Goal: Share content: Share content

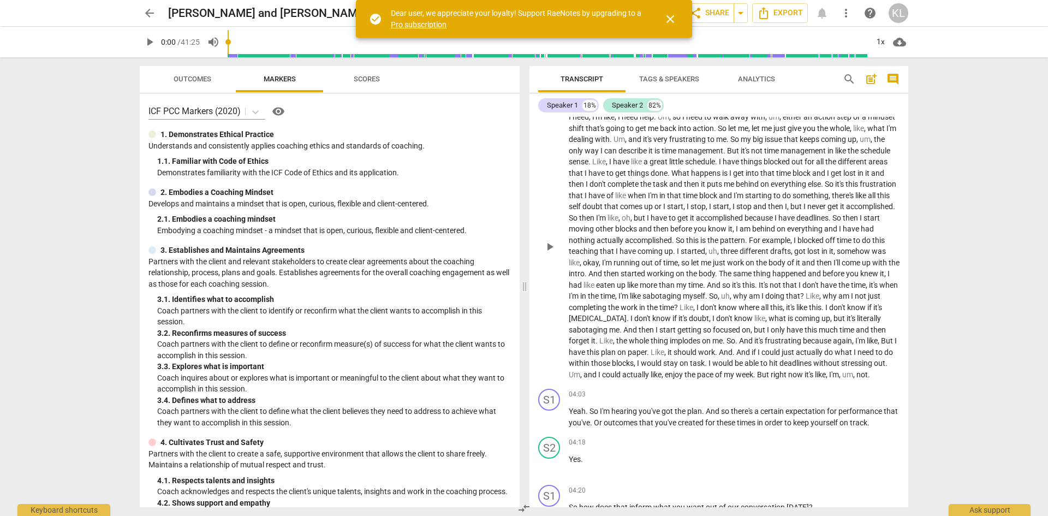
scroll to position [436, 0]
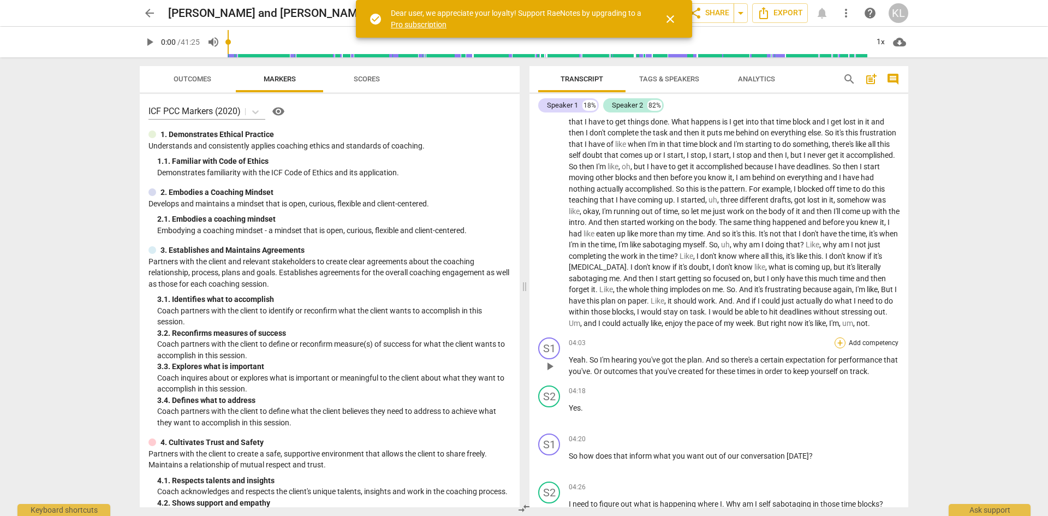
click at [836, 348] on div "+" at bounding box center [839, 342] width 11 height 11
click at [915, 319] on b "3.Agreement" at bounding box center [905, 319] width 37 height 13
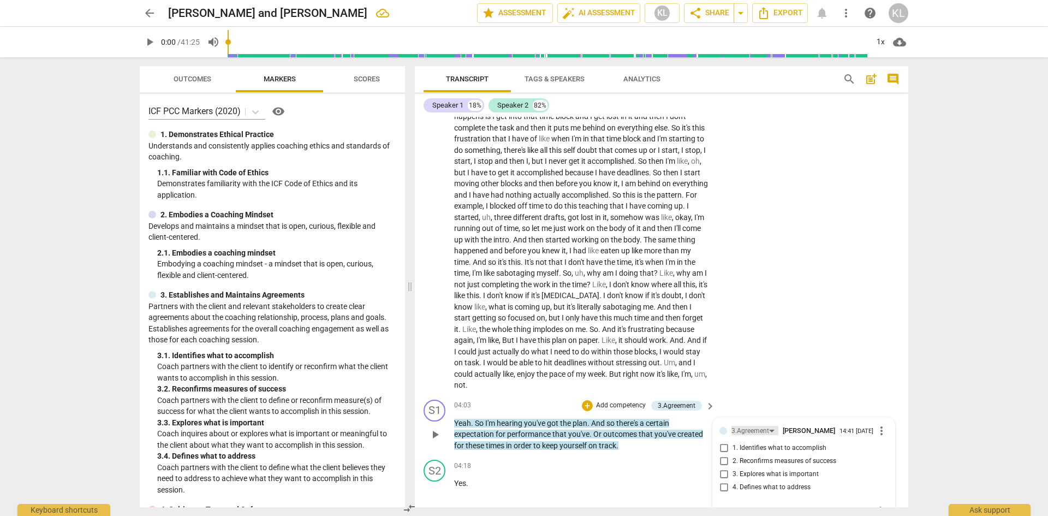
click at [761, 426] on div "3.Agreement" at bounding box center [750, 431] width 38 height 10
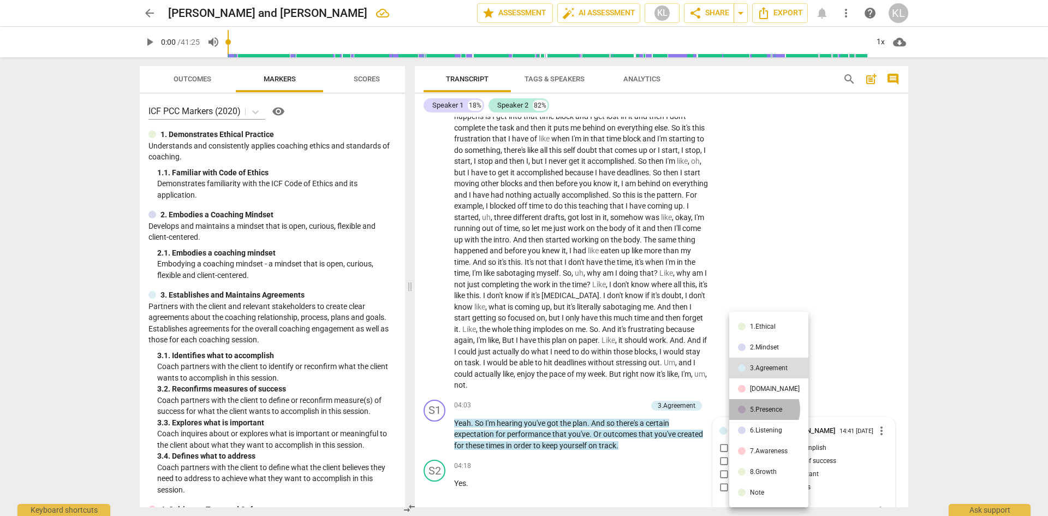
click at [763, 409] on div "5.Presence" at bounding box center [766, 409] width 32 height 7
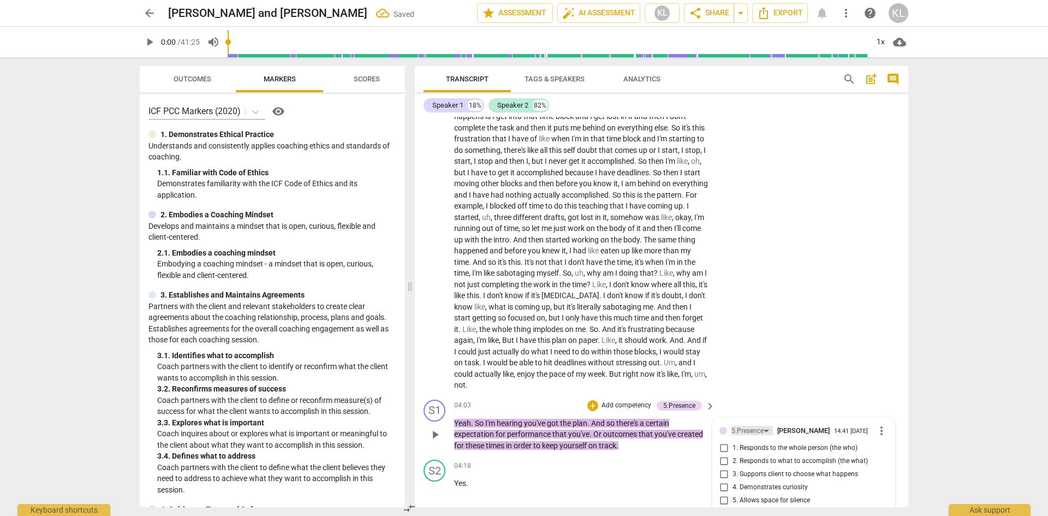
click at [753, 426] on div "5.Presence" at bounding box center [747, 431] width 32 height 10
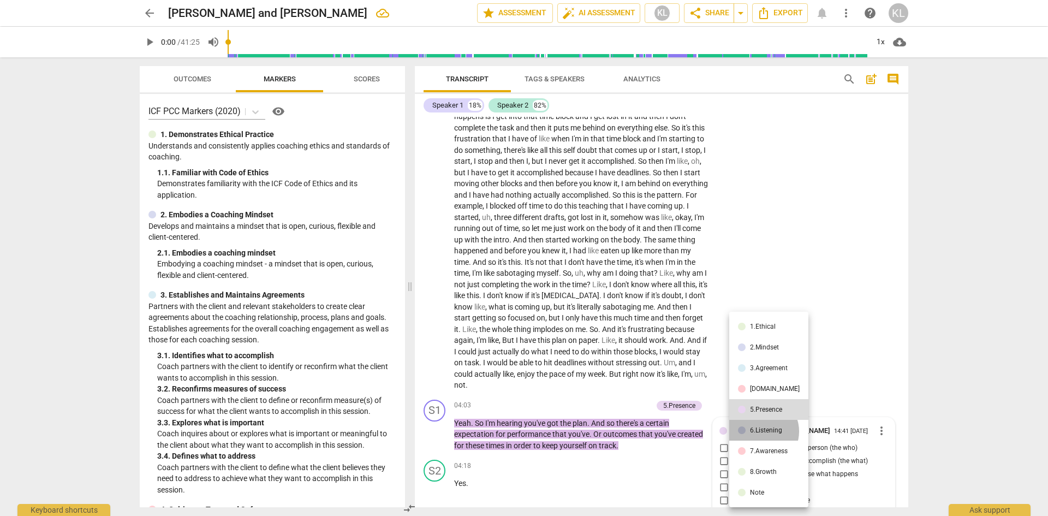
click at [761, 431] on div "6.Listening" at bounding box center [766, 430] width 32 height 7
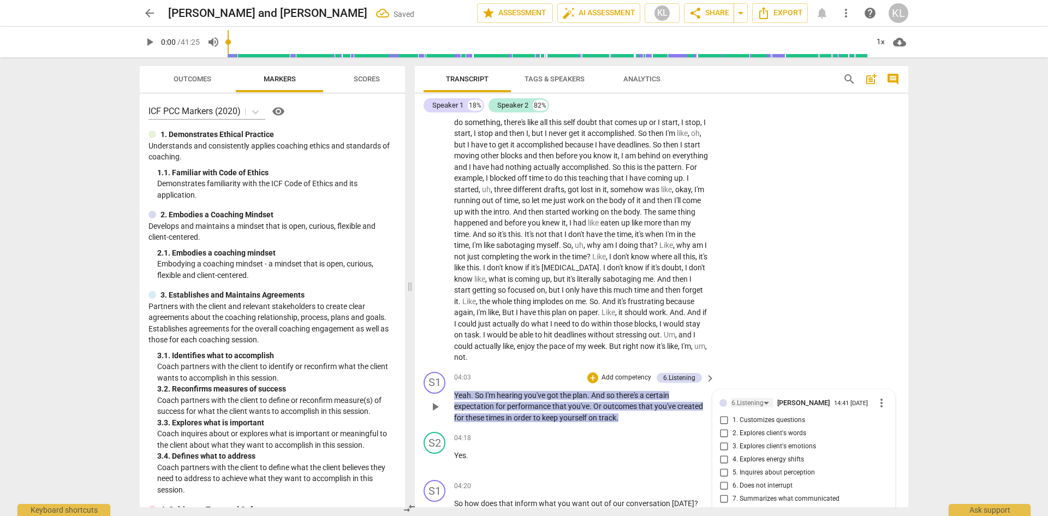
scroll to position [533, 0]
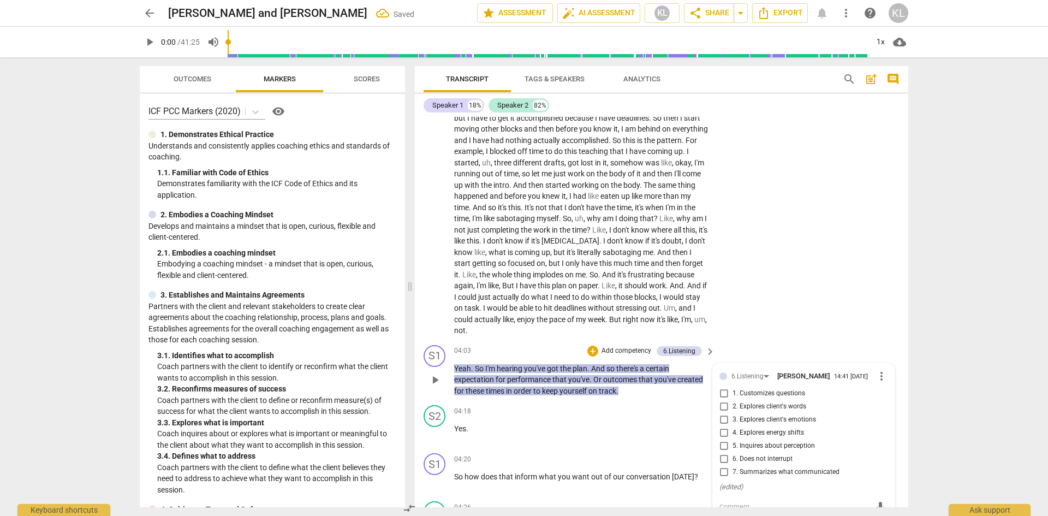
click at [751, 467] on span "7. Summarizes what communicated" at bounding box center [785, 472] width 107 height 10
click at [732, 465] on input "7. Summarizes what communicated" at bounding box center [723, 471] width 17 height 13
checkbox input "true"
click at [842, 272] on div "S2 play_arrow pause 00:39 + Add competency keyboard_arrow_right I need , I'm li…" at bounding box center [661, 148] width 493 height 385
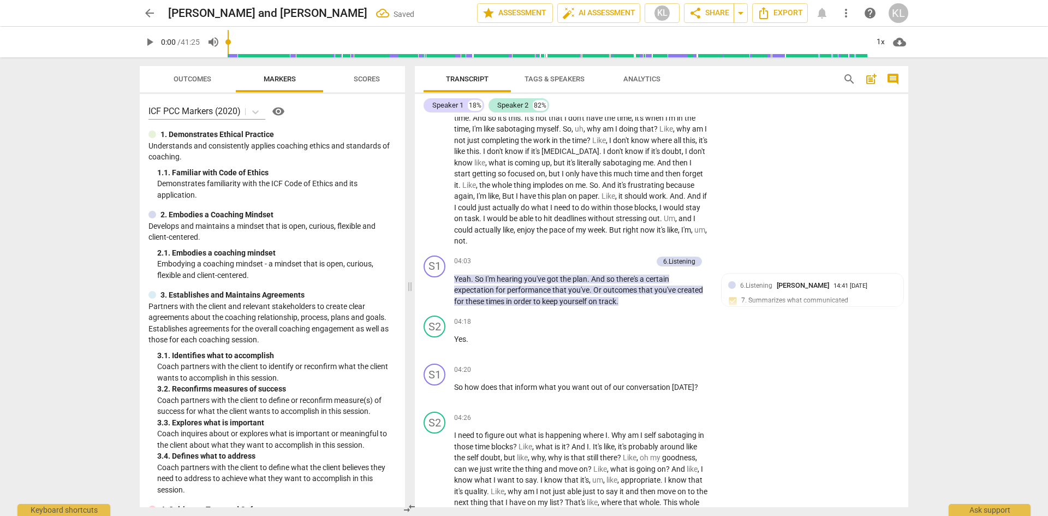
scroll to position [642, 0]
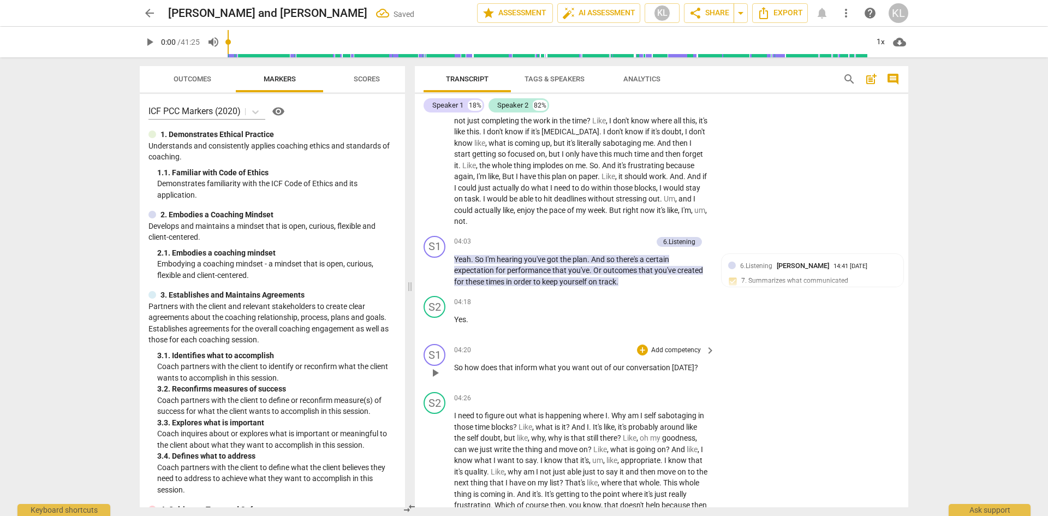
click at [677, 345] on p "Add competency" at bounding box center [676, 350] width 52 height 10
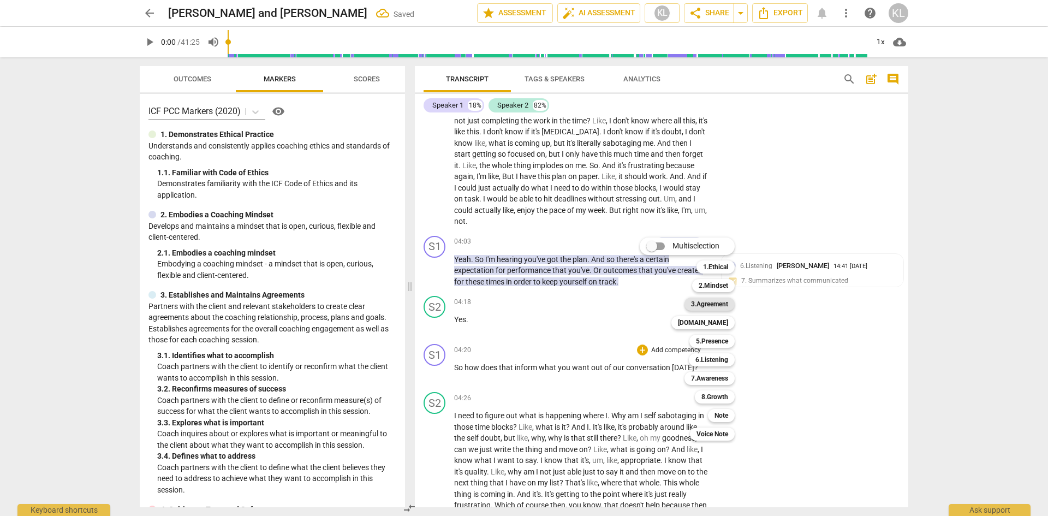
click at [720, 305] on b "3.Agreement" at bounding box center [709, 303] width 37 height 13
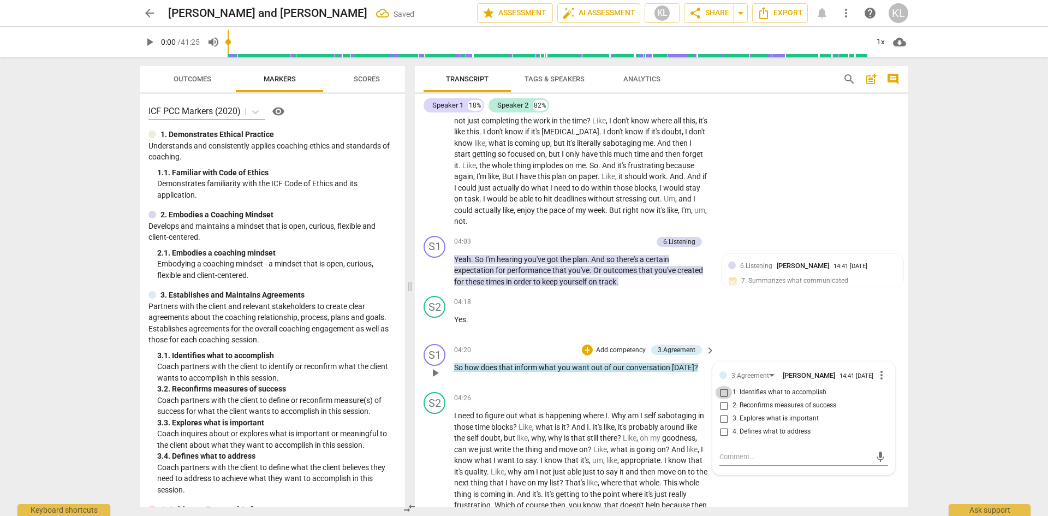
click at [721, 386] on input "1. Identifies what to accomplish" at bounding box center [723, 392] width 17 height 13
checkbox input "true"
click at [873, 339] on div "S1 play_arrow pause 04:20 + Add competency 3.Agreement keyboard_arrow_right So …" at bounding box center [661, 363] width 493 height 48
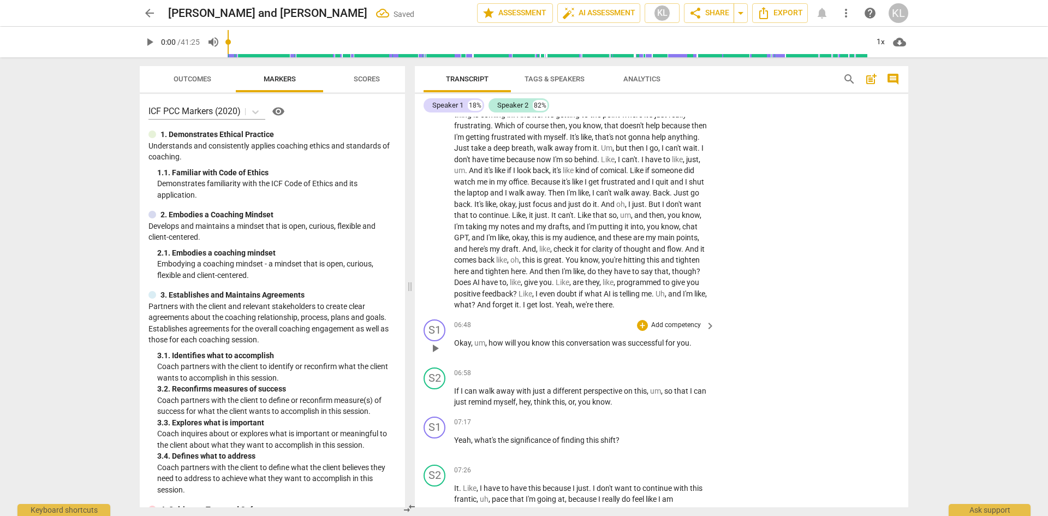
scroll to position [1024, 0]
click at [662, 318] on p "Add competency" at bounding box center [676, 323] width 52 height 10
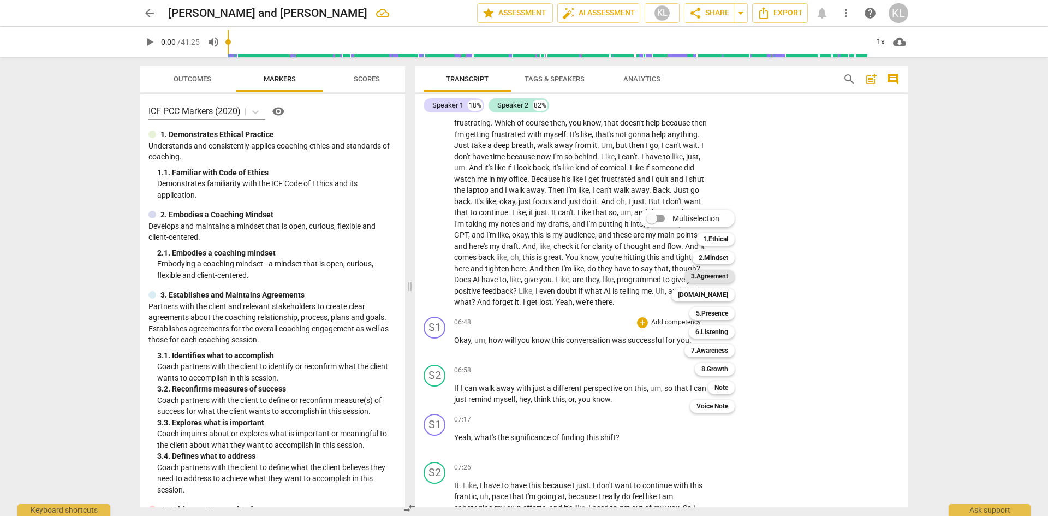
click at [722, 275] on b "3.Agreement" at bounding box center [709, 276] width 37 height 13
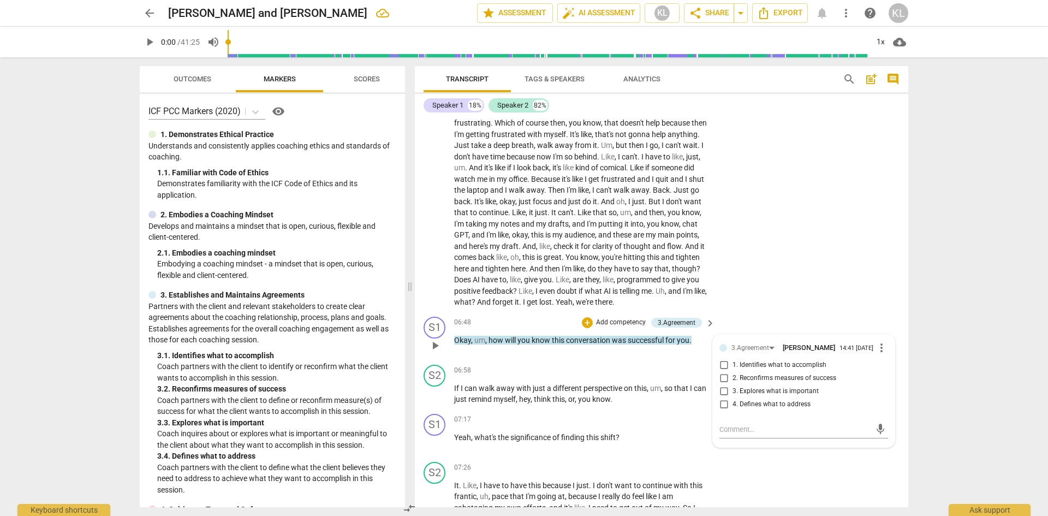
click at [770, 373] on span "2. Reconfirms measures of success" at bounding box center [784, 378] width 104 height 10
click at [732, 372] on input "2. Reconfirms measures of success" at bounding box center [723, 378] width 17 height 13
checkbox input "true"
click at [814, 298] on div "S2 play_arrow pause 04:26 + Add competency keyboard_arrow_right I need to figur…" at bounding box center [661, 158] width 493 height 307
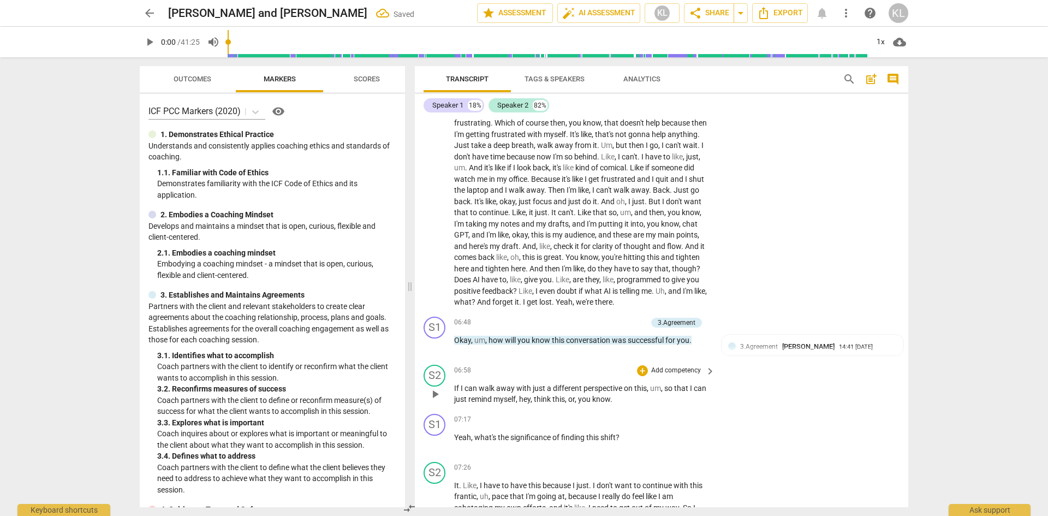
scroll to position [1079, 0]
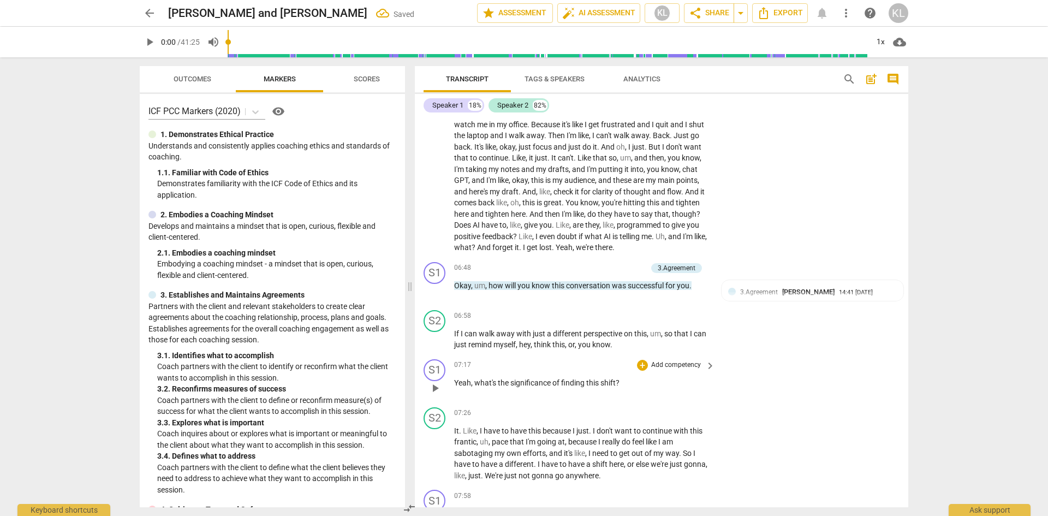
click at [683, 360] on p "Add competency" at bounding box center [676, 365] width 52 height 10
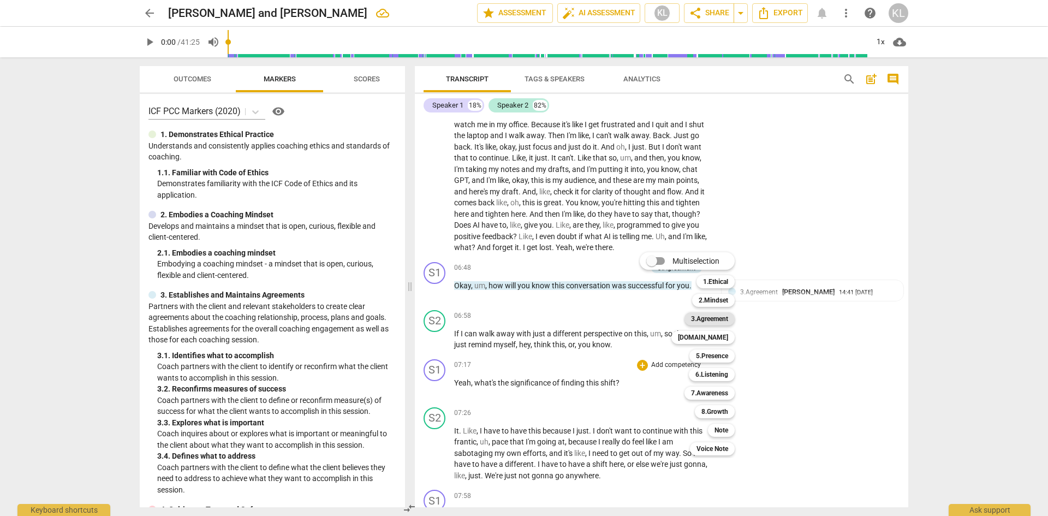
click at [713, 320] on b "3.Agreement" at bounding box center [709, 318] width 37 height 13
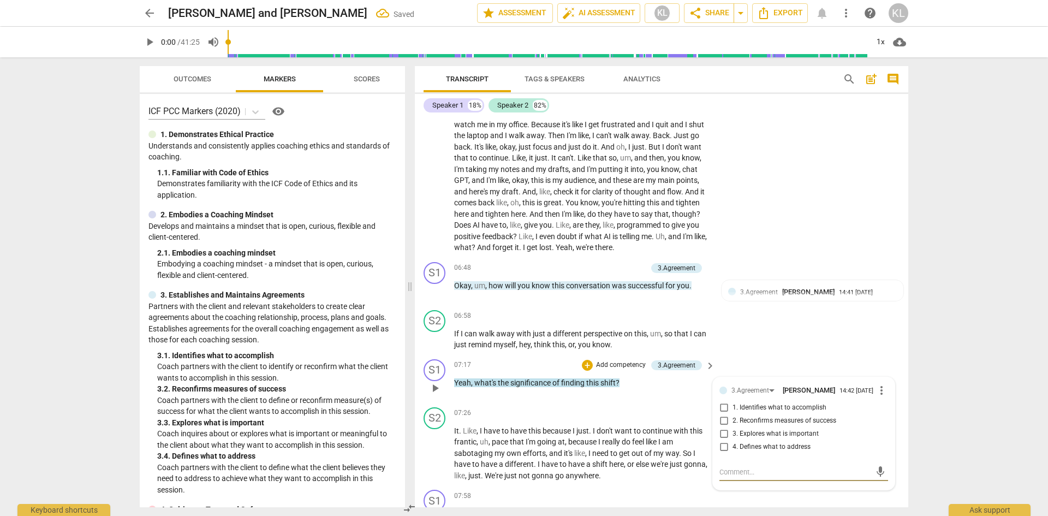
click at [748, 429] on span "3. Explores what is important" at bounding box center [775, 434] width 86 height 10
click at [732, 427] on input "3. Explores what is important" at bounding box center [723, 433] width 17 height 13
checkbox input "true"
click at [791, 332] on div "S2 play_arrow pause 06:58 + Add competency keyboard_arrow_right If I can walk a…" at bounding box center [661, 330] width 493 height 49
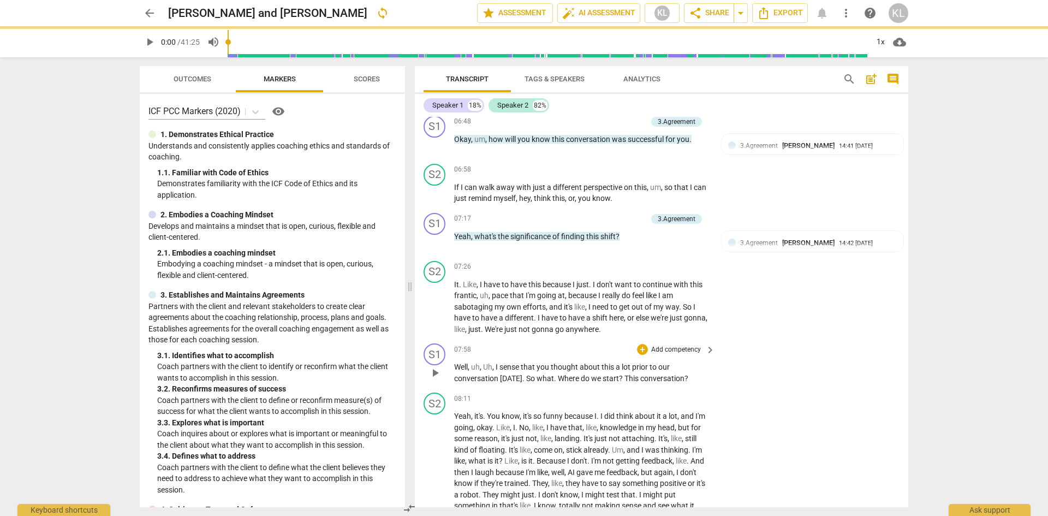
scroll to position [1242, 0]
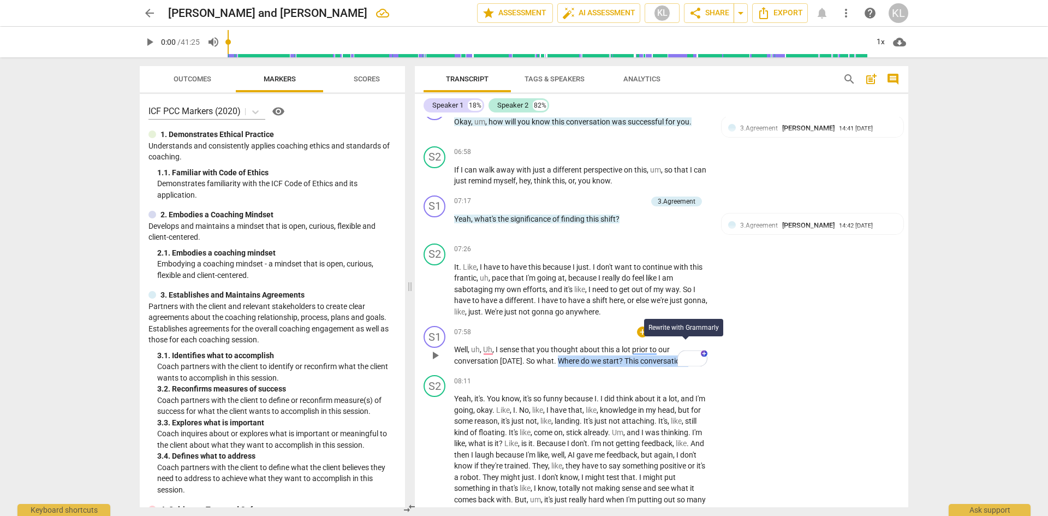
drag, startPoint x: 553, startPoint y: 349, endPoint x: 679, endPoint y: 348, distance: 126.0
click at [679, 348] on div "S1 play_arrow pause 07:58 + Add competency keyboard_arrow_right Well , uh , Uh …" at bounding box center [661, 345] width 493 height 49
click at [661, 327] on p "Add competency" at bounding box center [676, 332] width 52 height 10
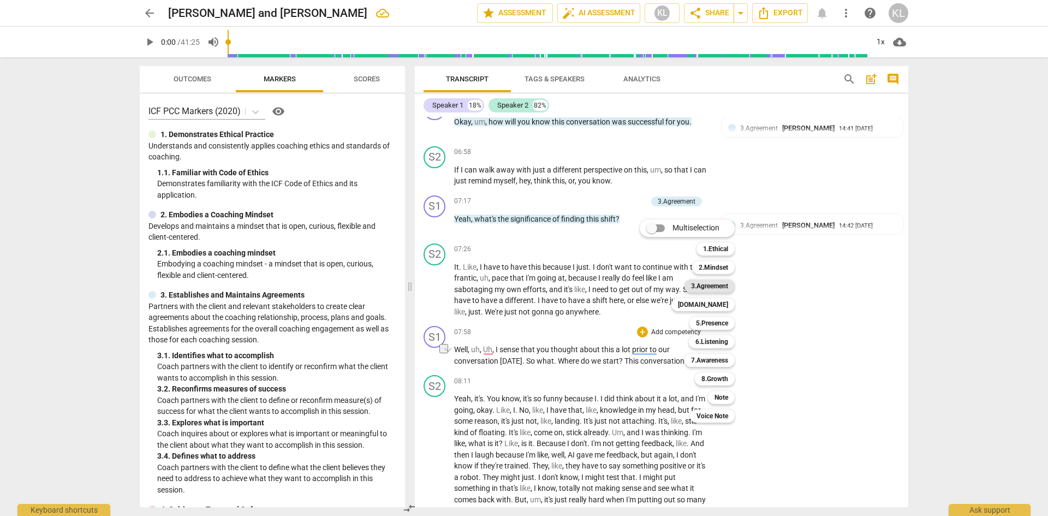
click at [714, 284] on b "3.Agreement" at bounding box center [709, 285] width 37 height 13
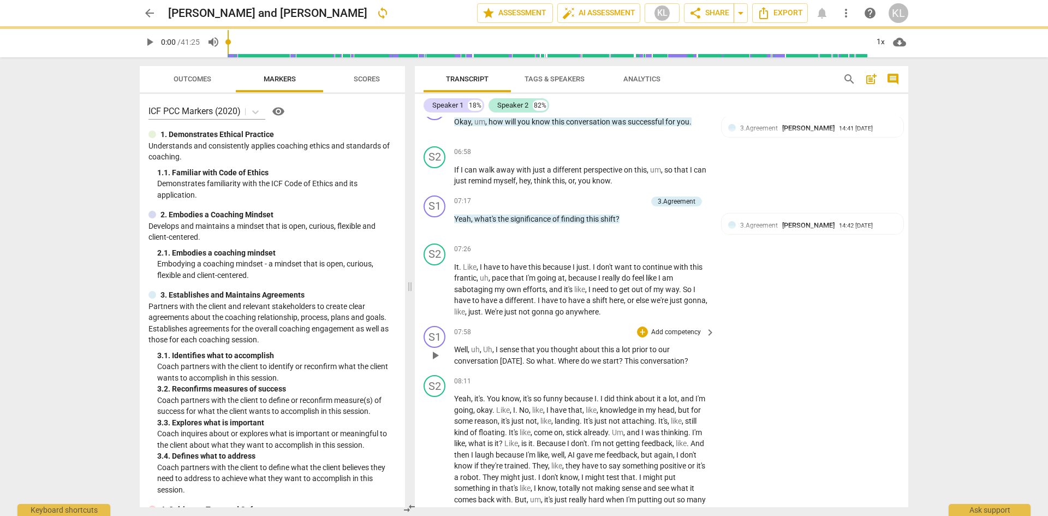
click at [675, 327] on p "Add competency" at bounding box center [676, 332] width 52 height 10
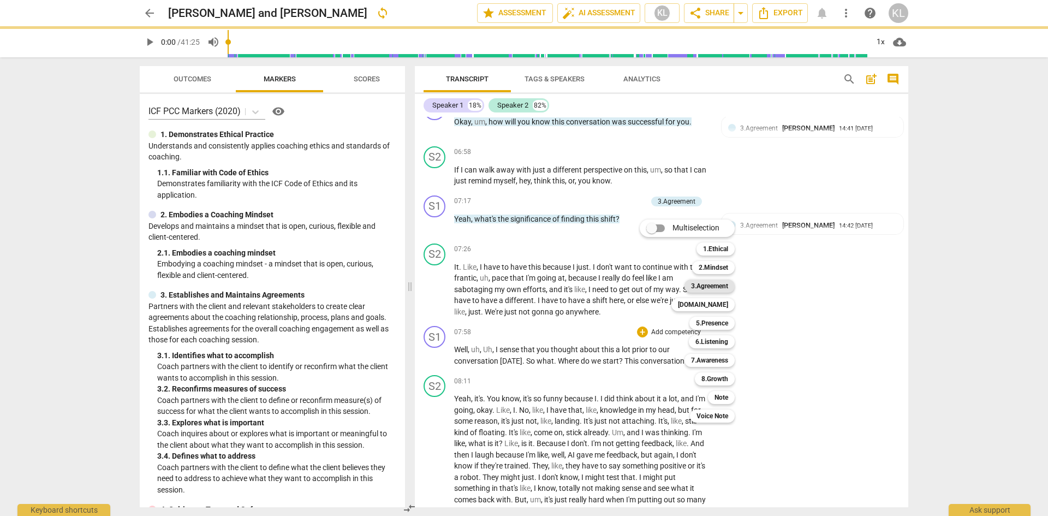
click at [721, 285] on b "3.Agreement" at bounding box center [709, 285] width 37 height 13
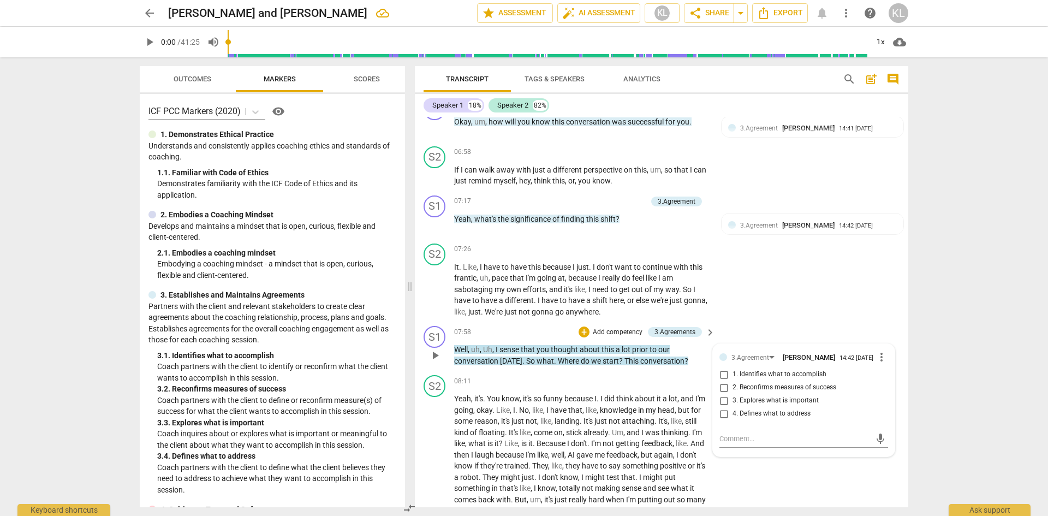
click at [760, 409] on span "4. Defines what to address" at bounding box center [771, 414] width 78 height 10
click at [732, 407] on input "4. Defines what to address" at bounding box center [723, 413] width 17 height 13
checkbox input "true"
click at [808, 321] on div "S1 play_arrow pause 07:58 + Add competency 3.Agreements keyboard_arrow_right We…" at bounding box center [661, 345] width 493 height 49
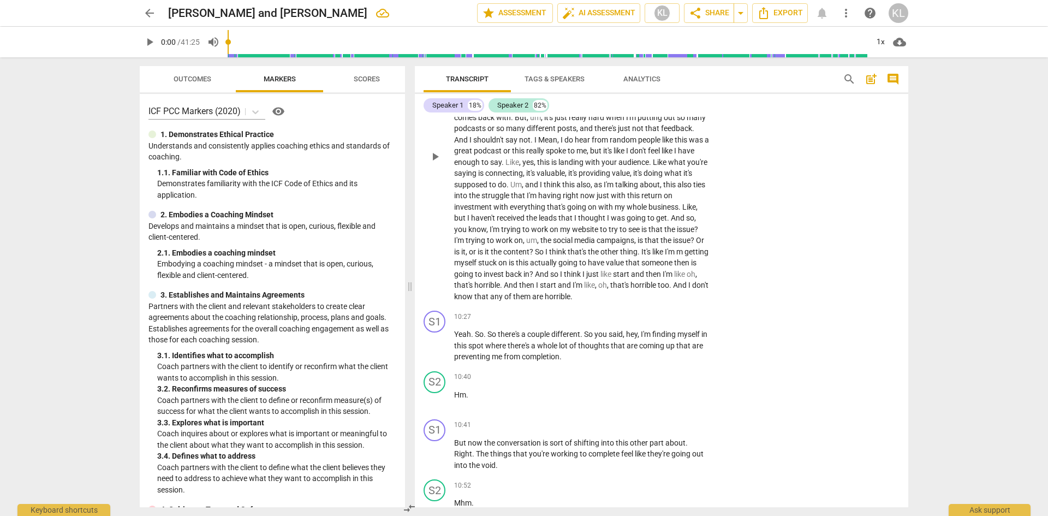
scroll to position [1679, 0]
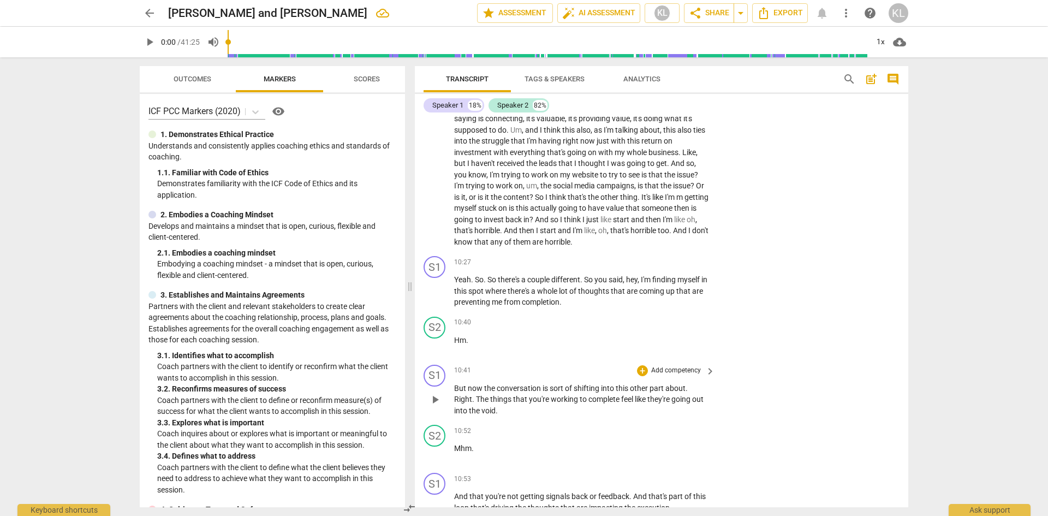
click at [665, 366] on p "Add competency" at bounding box center [676, 371] width 52 height 10
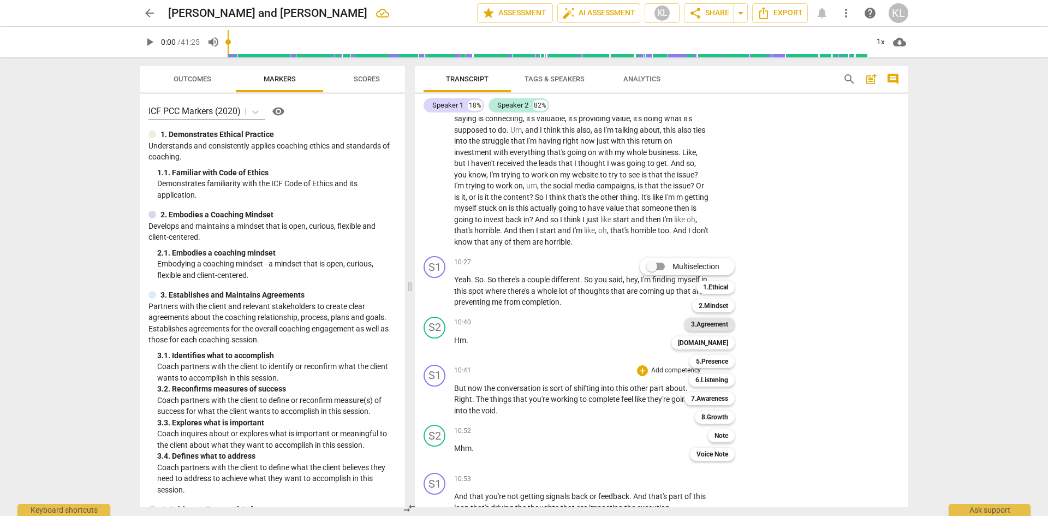
click at [704, 327] on b "3.Agreement" at bounding box center [709, 324] width 37 height 13
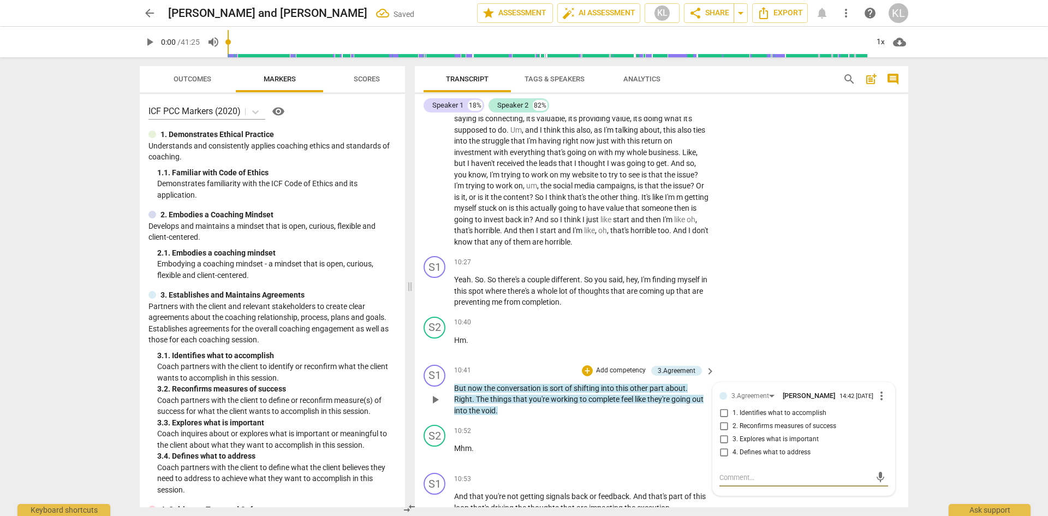
click at [751, 447] on span "4. Defines what to address" at bounding box center [771, 452] width 78 height 10
click at [732, 446] on input "4. Defines what to address" at bounding box center [723, 452] width 17 height 13
checkbox input "true"
click at [810, 312] on div "S2 play_arrow pause 10:40 + Add competency keyboard_arrow_right Hm ." at bounding box center [661, 336] width 493 height 48
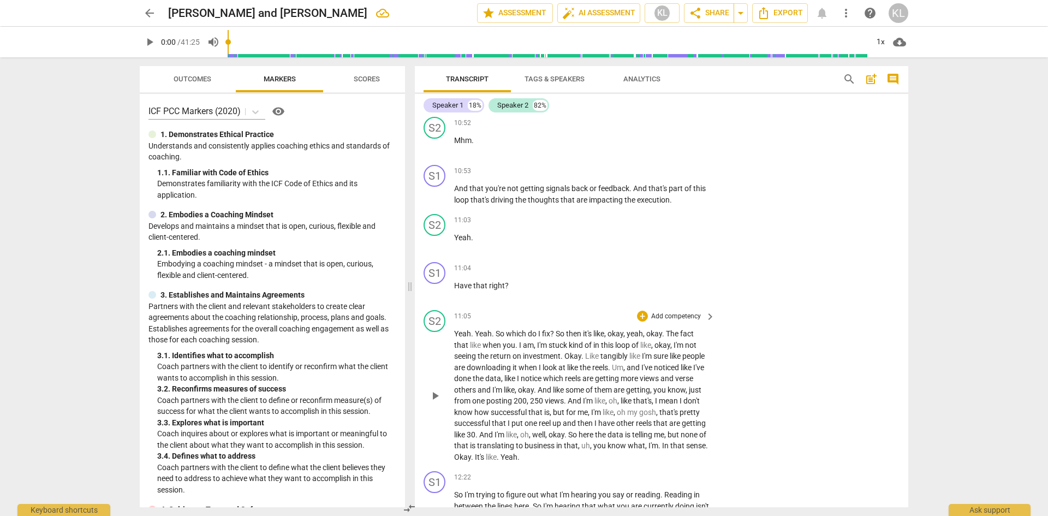
scroll to position [2006, 0]
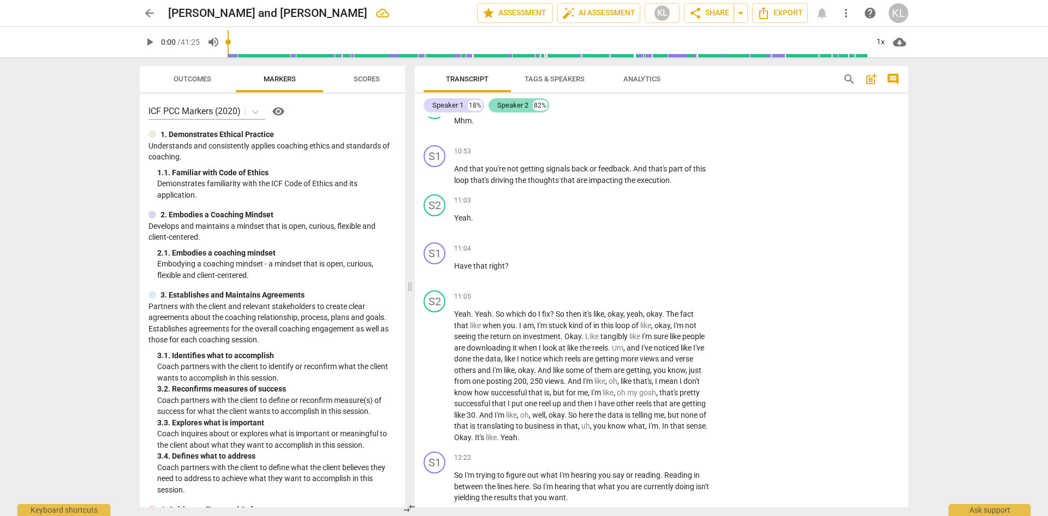
click at [507, 105] on div "Speaker 2" at bounding box center [512, 105] width 31 height 11
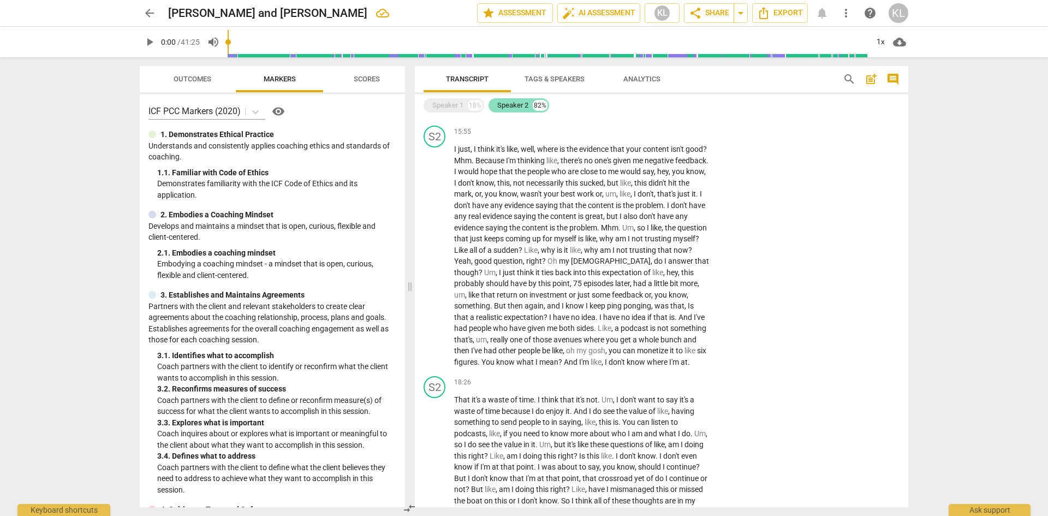
scroll to position [1415, 0]
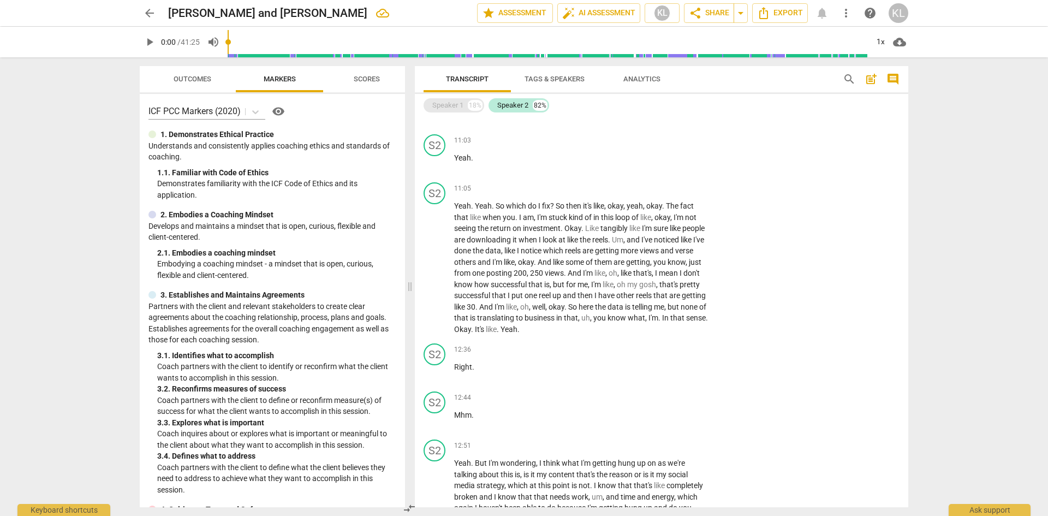
click at [456, 105] on div "Speaker 1" at bounding box center [447, 105] width 31 height 11
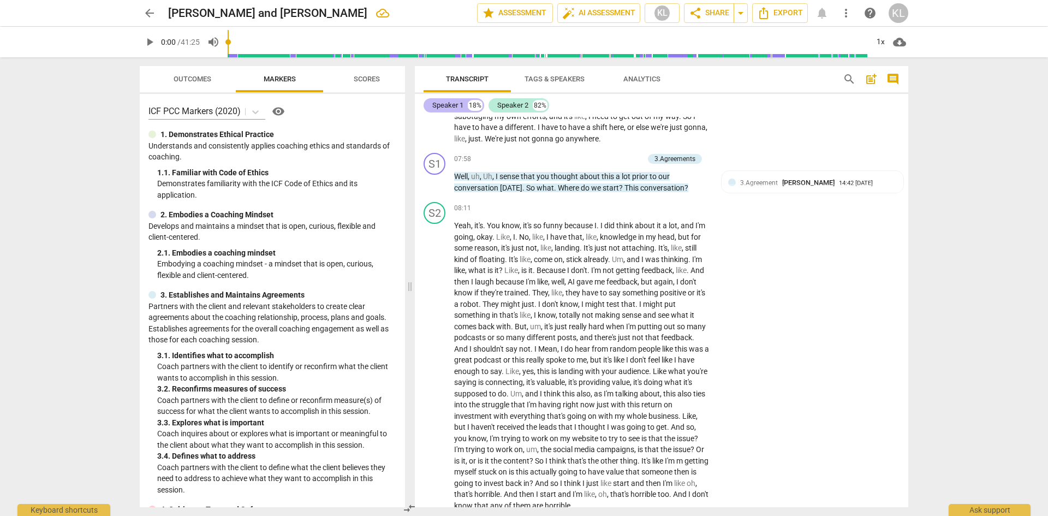
scroll to position [2006, 0]
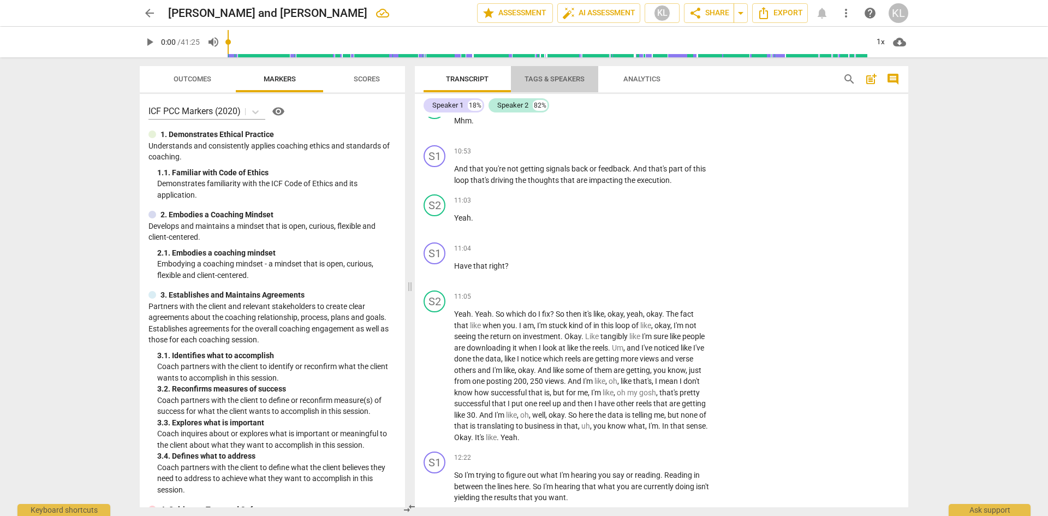
click at [543, 73] on span "Tags & Speakers" at bounding box center [554, 79] width 86 height 15
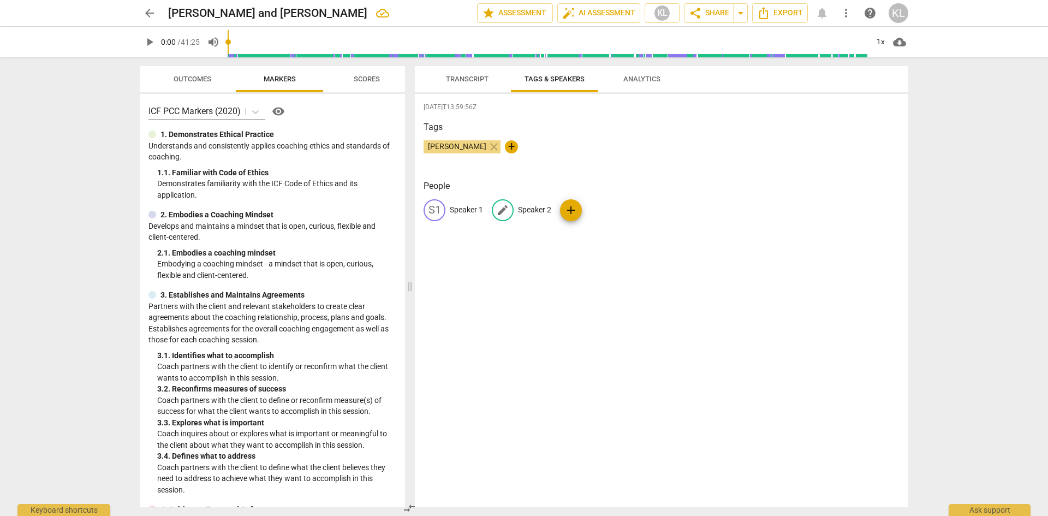
click at [533, 208] on p "Speaker 2" at bounding box center [534, 209] width 33 height 11
type input "[PERSON_NAME]"
click at [454, 206] on p "Speaker 1" at bounding box center [466, 209] width 33 height 11
type input "[PERSON_NAME]"
click at [480, 253] on div "[DATE]T13:59:56Z Tags [PERSON_NAME] close + People edit [PERSON_NAME] KR [PERSO…" at bounding box center [661, 300] width 493 height 413
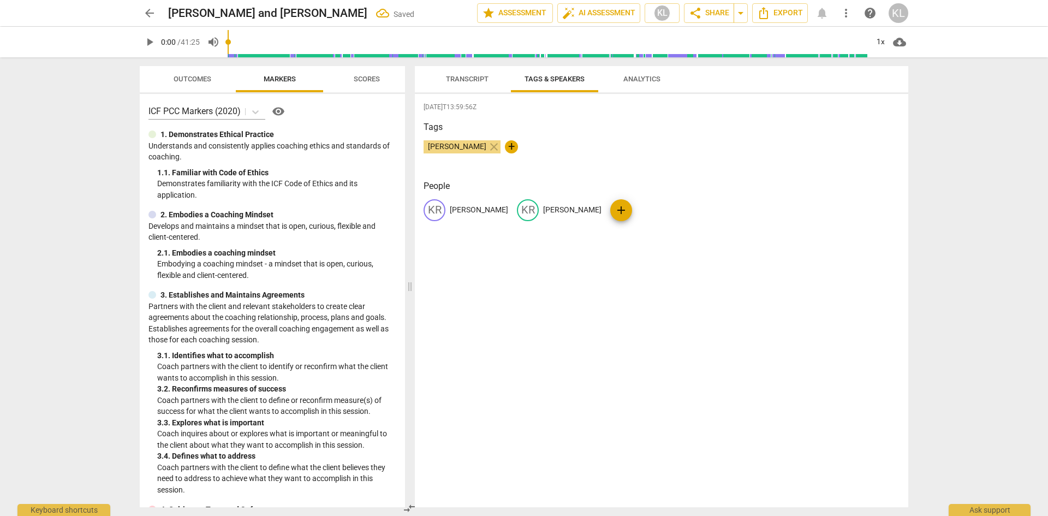
click at [466, 77] on span "Transcript" at bounding box center [467, 79] width 43 height 8
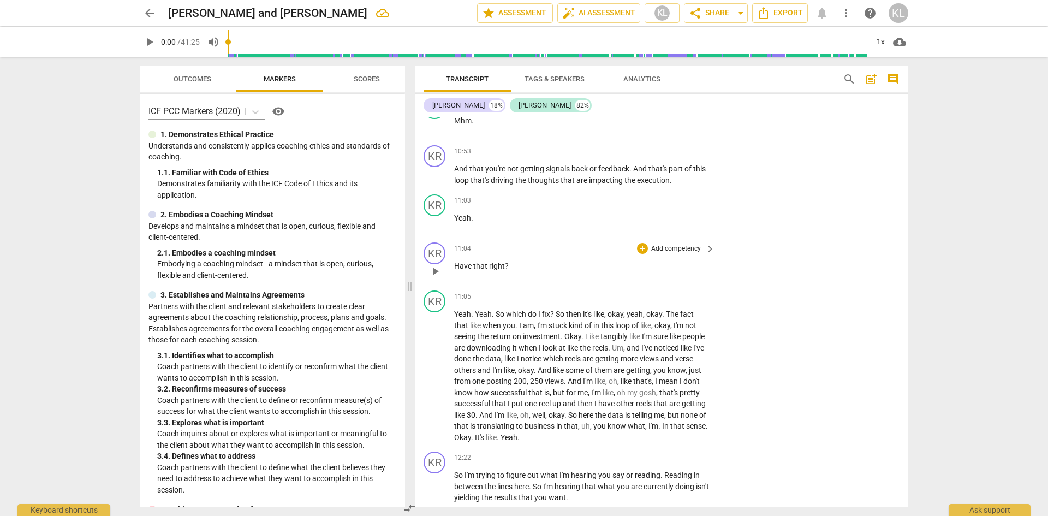
click at [669, 244] on p "Add competency" at bounding box center [676, 249] width 52 height 10
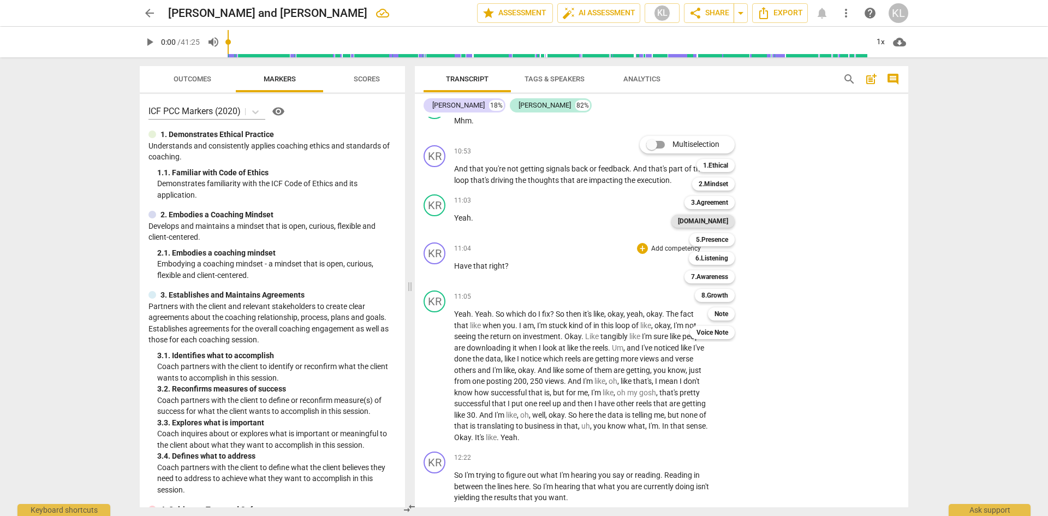
click at [720, 223] on b "[DOMAIN_NAME]" at bounding box center [703, 220] width 50 height 13
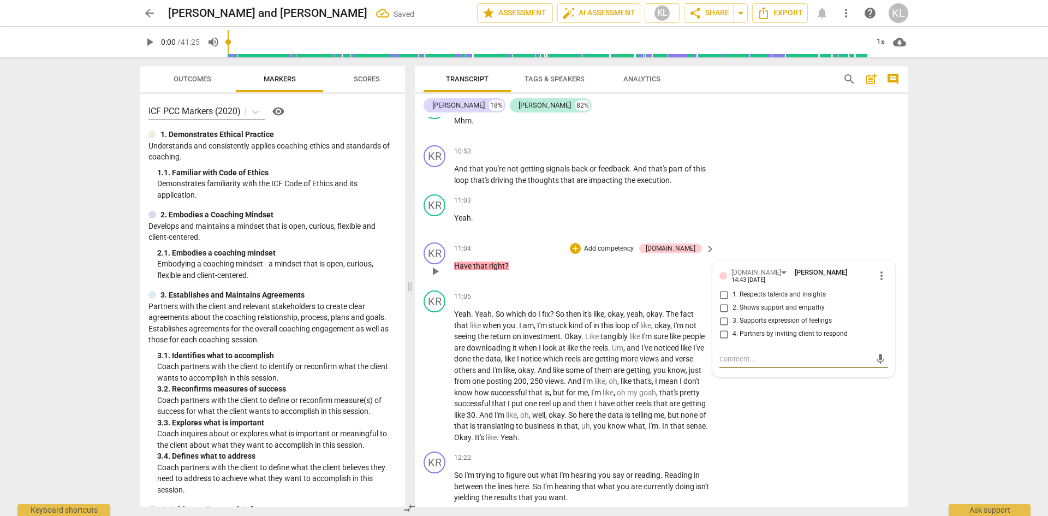
click at [741, 329] on span "4. Partners by inviting client to respond" at bounding box center [789, 334] width 115 height 10
click at [732, 327] on input "4. Partners by inviting client to respond" at bounding box center [723, 333] width 17 height 13
checkbox input "true"
click at [802, 238] on div "KR play_arrow pause 11:04 + Add competency [DOMAIN_NAME] keyboard_arrow_right H…" at bounding box center [661, 262] width 493 height 48
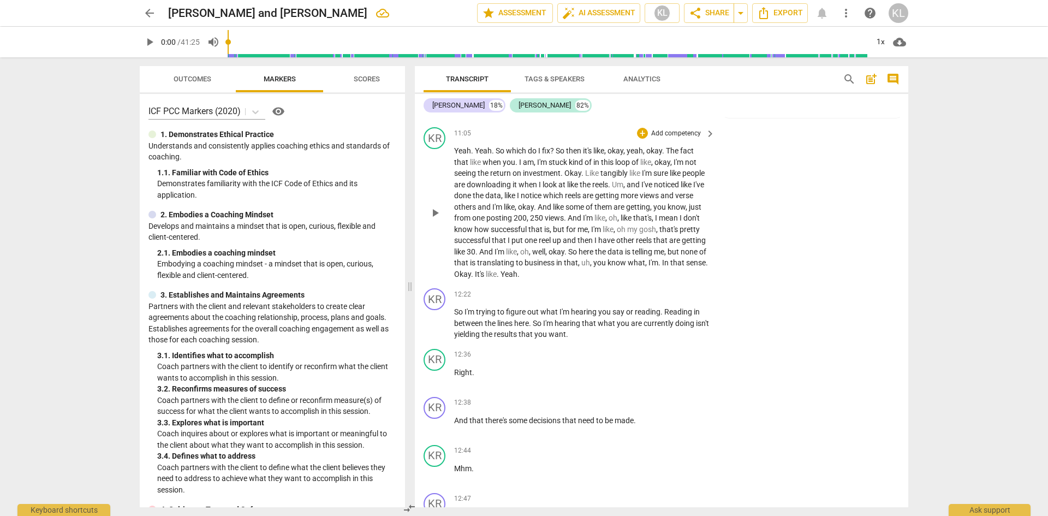
scroll to position [2170, 0]
click at [680, 289] on p "Add competency" at bounding box center [676, 294] width 52 height 10
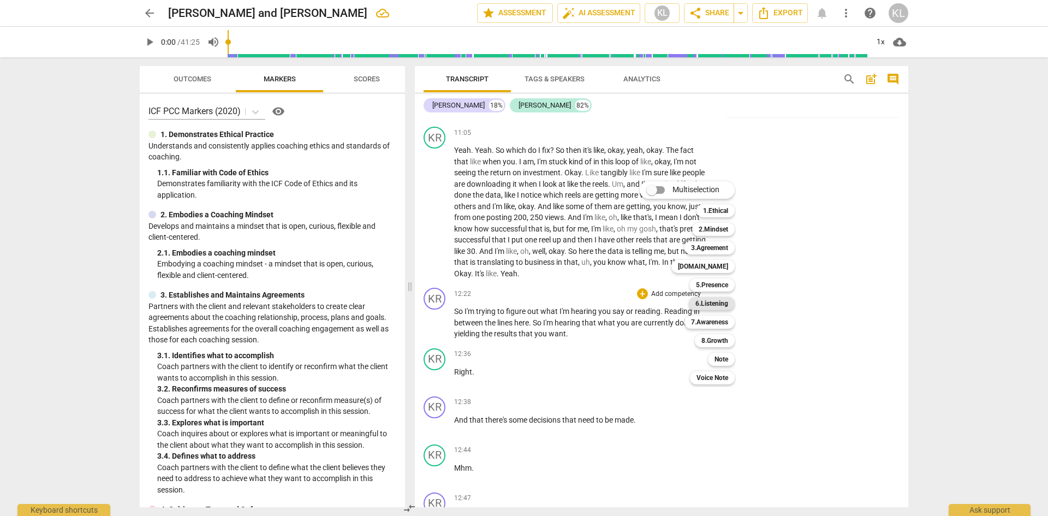
click at [724, 307] on b "6.Listening" at bounding box center [711, 303] width 33 height 13
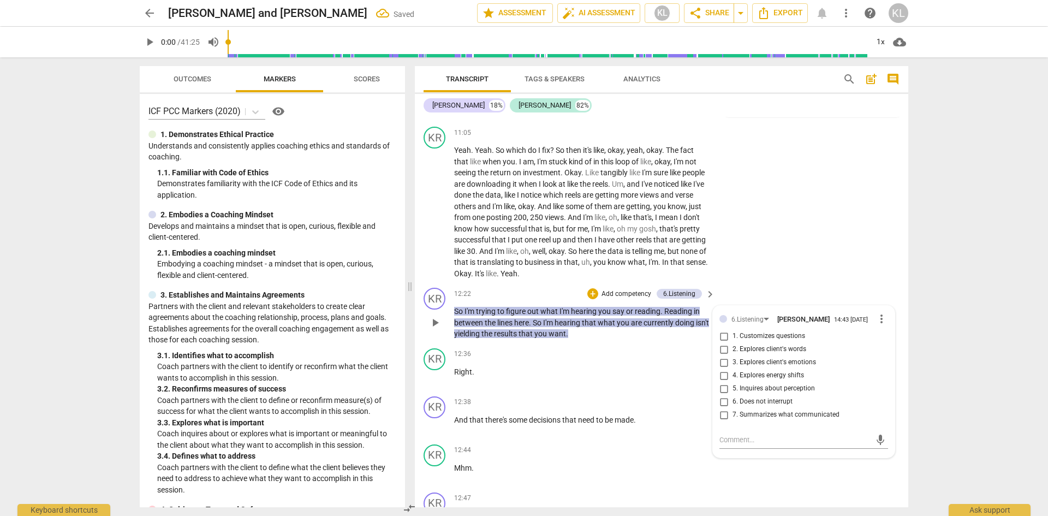
click at [747, 410] on span "7. Summarizes what communicated" at bounding box center [785, 415] width 107 height 10
click at [732, 408] on input "7. Summarizes what communicated" at bounding box center [723, 414] width 17 height 13
checkbox input "true"
click at [781, 283] on div "KR play_arrow pause 12:22 + Add competency 6.Listening keyboard_arrow_right So …" at bounding box center [661, 313] width 493 height 61
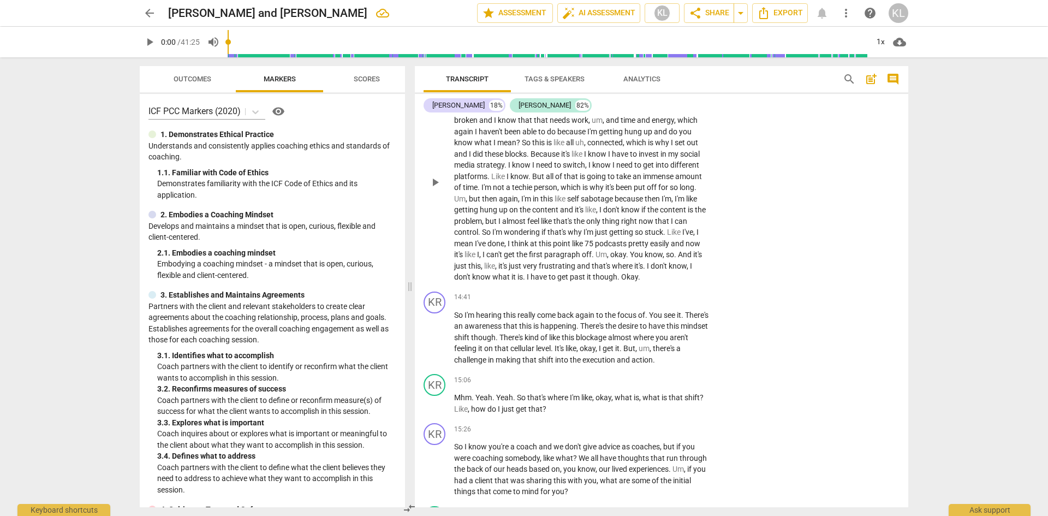
scroll to position [2661, 0]
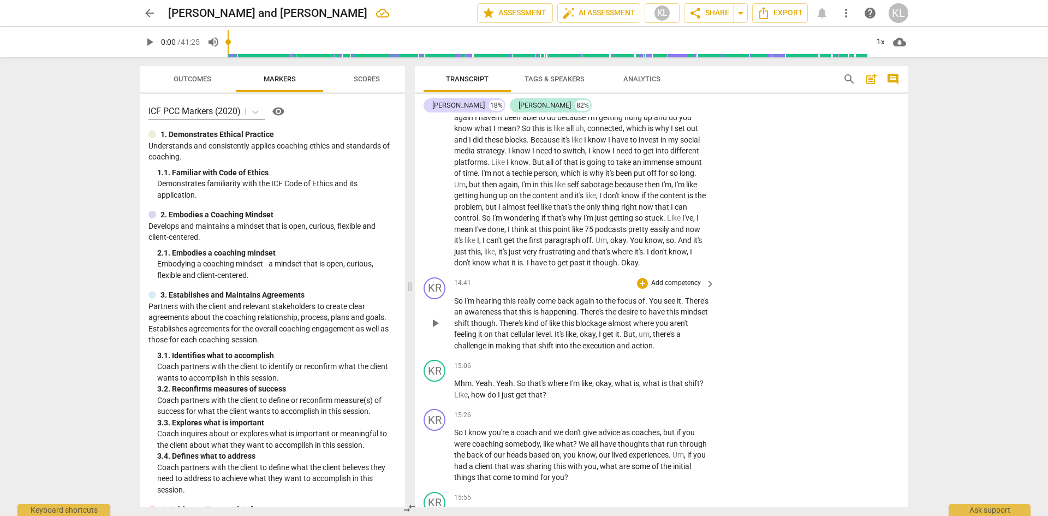
click at [685, 278] on p "Add competency" at bounding box center [676, 283] width 52 height 10
click at [716, 293] on b "6.Listening" at bounding box center [711, 292] width 33 height 13
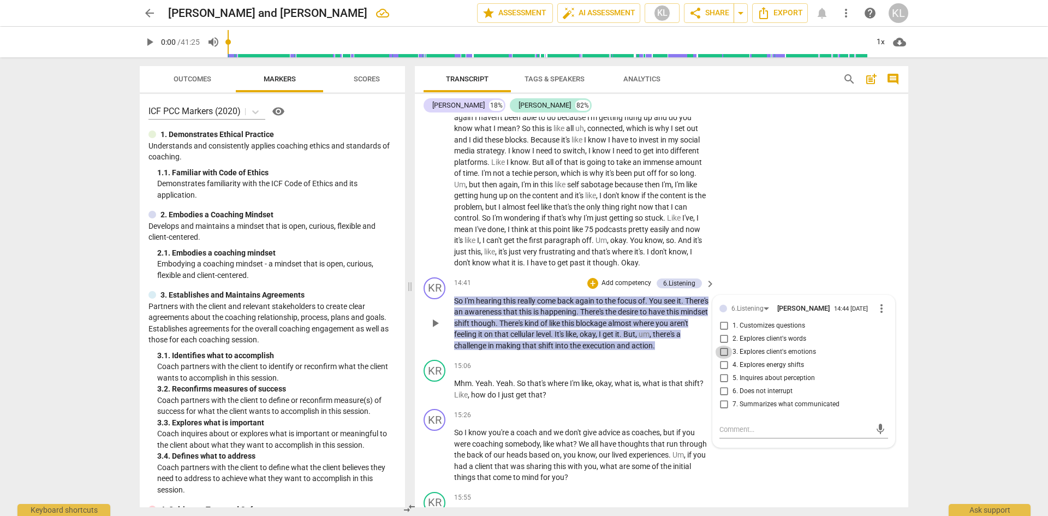
click at [722, 345] on input "3. Explores client's emotions" at bounding box center [723, 351] width 17 height 13
click at [819, 255] on div "KR play_arrow pause 12:51 + Add competency keyboard_arrow_right Yeah . But I'm …" at bounding box center [661, 159] width 493 height 228
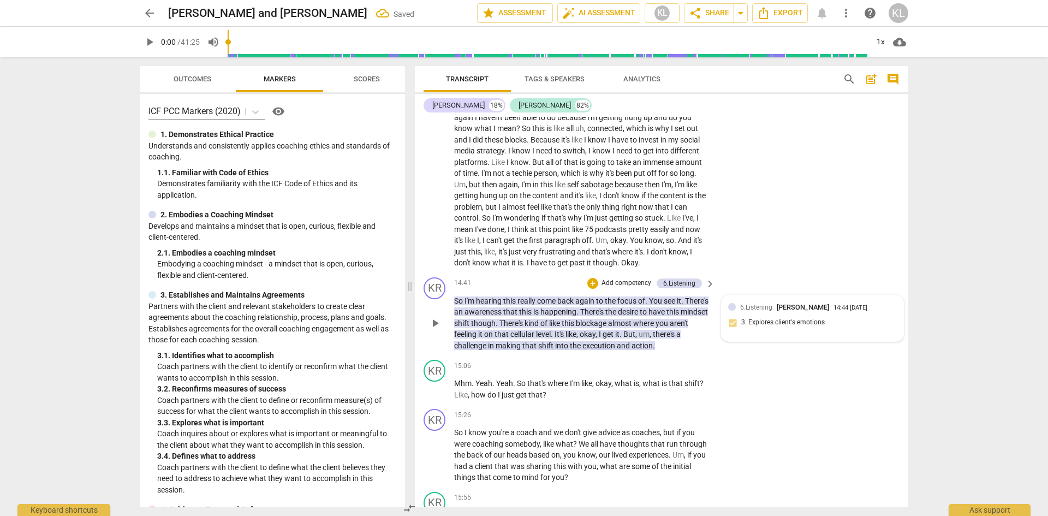
click at [729, 312] on div "6.Listening [PERSON_NAME] 14:44 [DATE] 3. Explores client's emotions" at bounding box center [812, 318] width 169 height 33
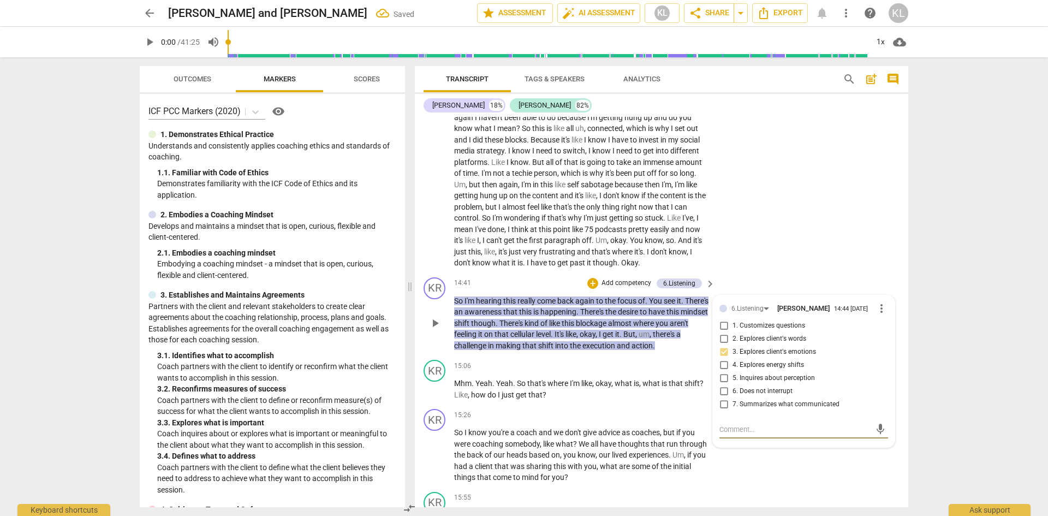
click at [722, 345] on input "3. Explores client's emotions" at bounding box center [723, 351] width 17 height 13
click at [721, 345] on input "3. Explores client's emotions" at bounding box center [723, 351] width 17 height 13
checkbox input "false"
click at [755, 373] on span "5. Inquires about perception" at bounding box center [773, 378] width 82 height 10
click at [732, 372] on input "5. Inquires about perception" at bounding box center [723, 378] width 17 height 13
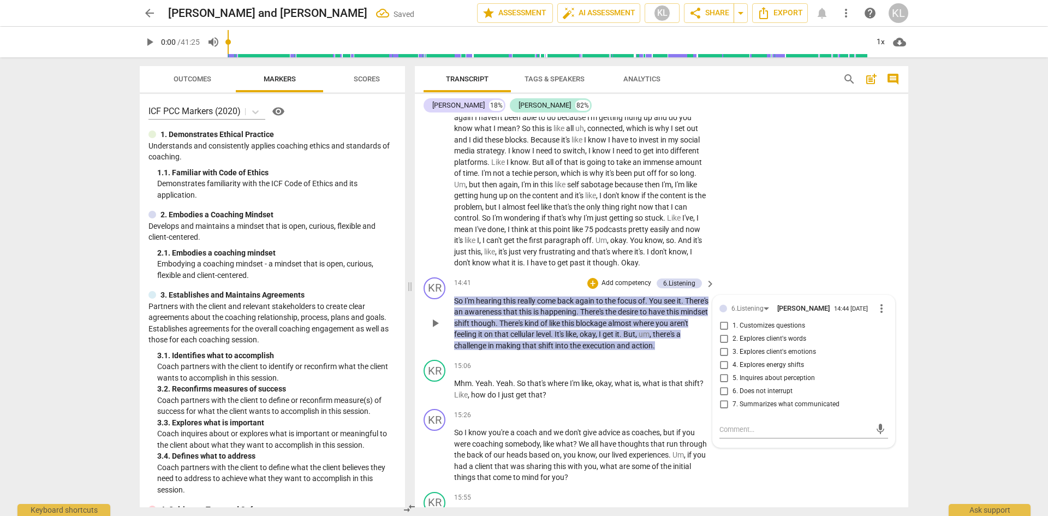
checkbox input "true"
click at [792, 254] on div "KR play_arrow pause 12:51 + Add competency keyboard_arrow_right Yeah . But I'm …" at bounding box center [661, 159] width 493 height 228
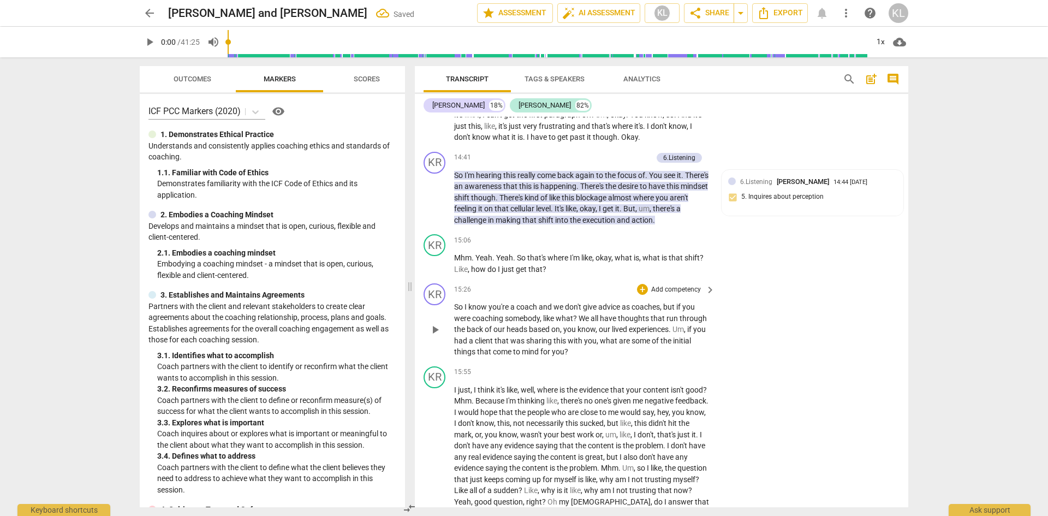
scroll to position [2824, 0]
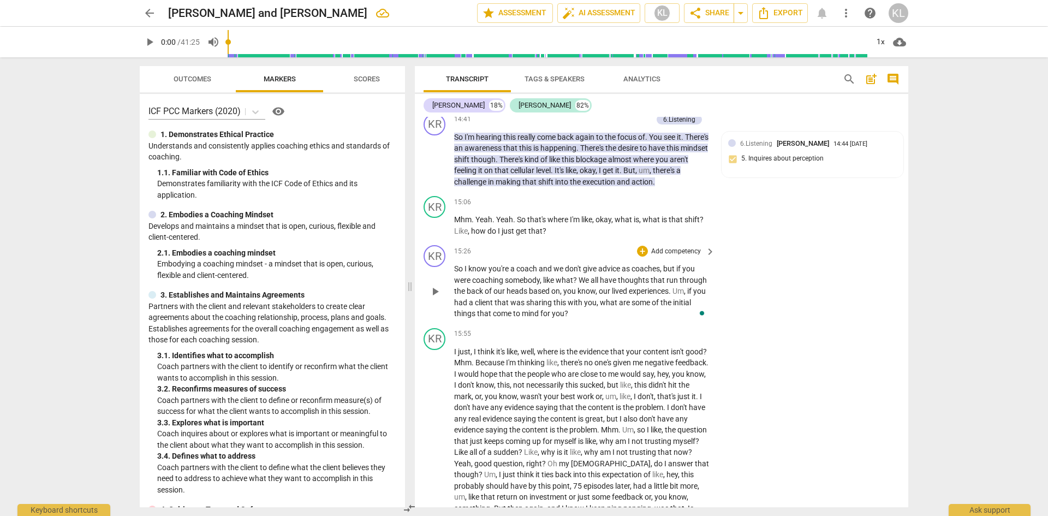
drag, startPoint x: 572, startPoint y: 304, endPoint x: 637, endPoint y: 266, distance: 75.3
click at [572, 302] on p "So I know you're a coach and we don't give advice as coaches , but if you were …" at bounding box center [581, 291] width 255 height 56
click at [667, 247] on p "Add competency" at bounding box center [676, 252] width 52 height 10
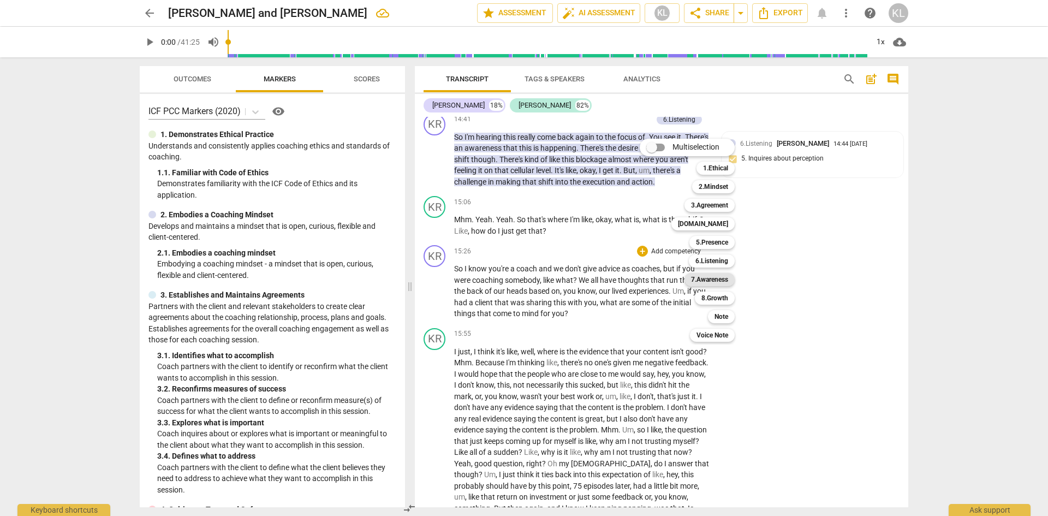
click at [717, 276] on b "7.Awareness" at bounding box center [709, 279] width 37 height 13
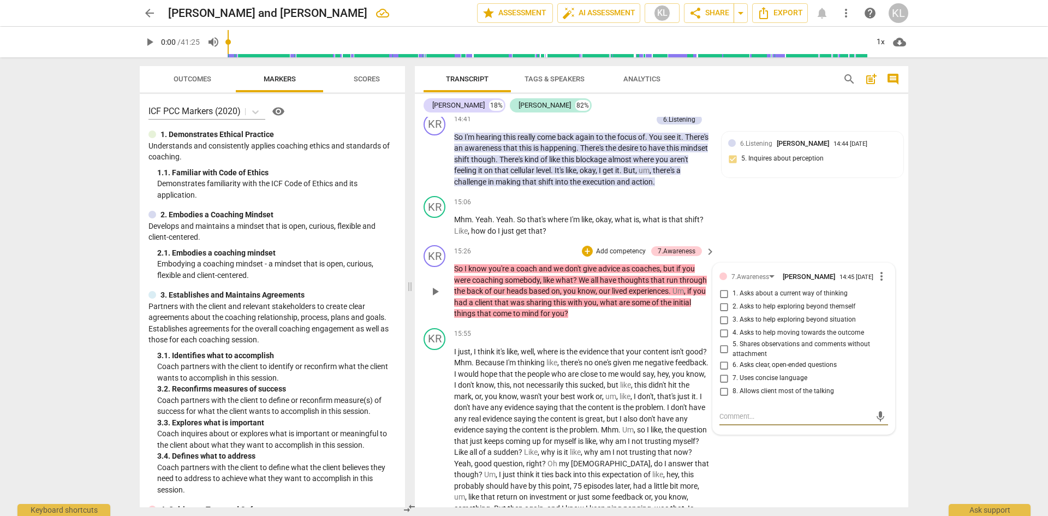
click at [741, 302] on span "2. Asks to help exploring beyond themself" at bounding box center [793, 307] width 123 height 10
click at [732, 300] on input "2. Asks to help exploring beyond themself" at bounding box center [723, 306] width 17 height 13
checkbox input "true"
click at [764, 463] on div "KR play_arrow pause 15:55 + Add competency keyboard_arrow_right I just , I thin…" at bounding box center [661, 449] width 493 height 250
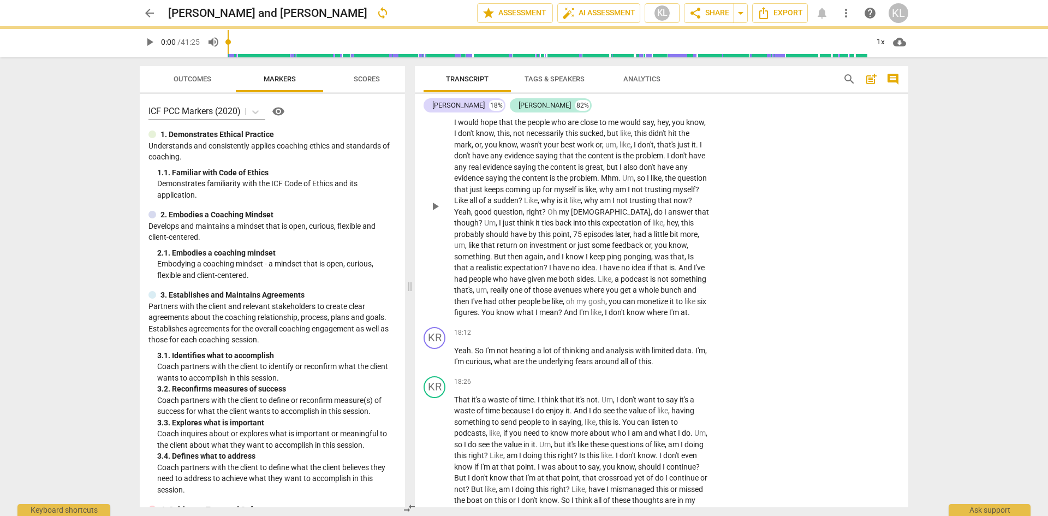
scroll to position [3097, 0]
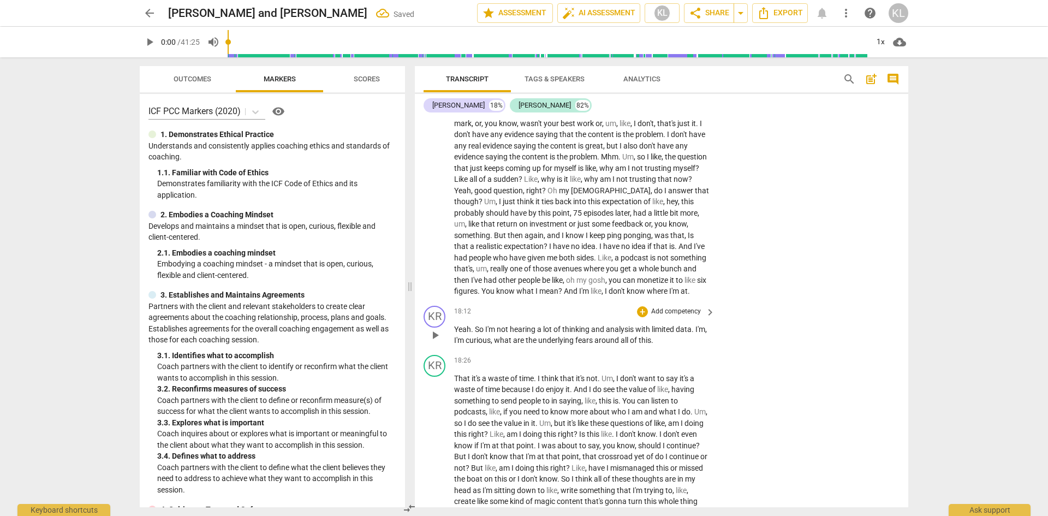
click at [684, 312] on p "Add competency" at bounding box center [676, 312] width 52 height 10
click at [717, 352] on b "7.Awareness" at bounding box center [709, 350] width 37 height 13
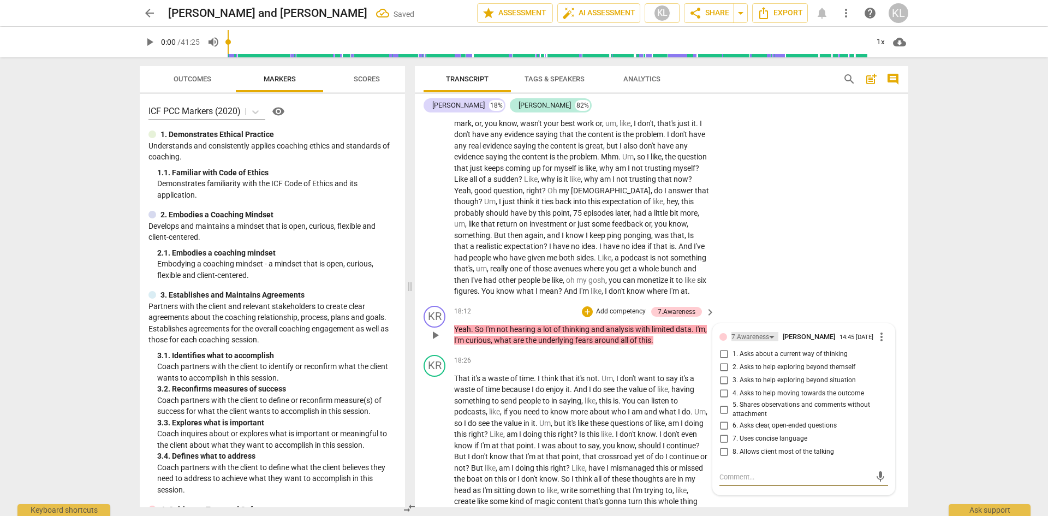
click at [753, 339] on div "7.Awareness" at bounding box center [750, 337] width 38 height 10
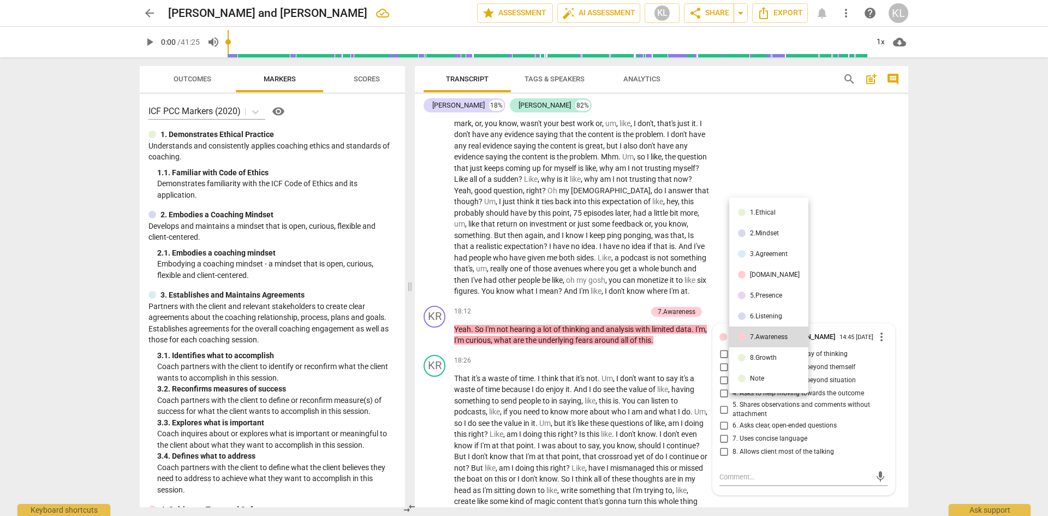
click at [758, 292] on div "5.Presence" at bounding box center [766, 295] width 32 height 7
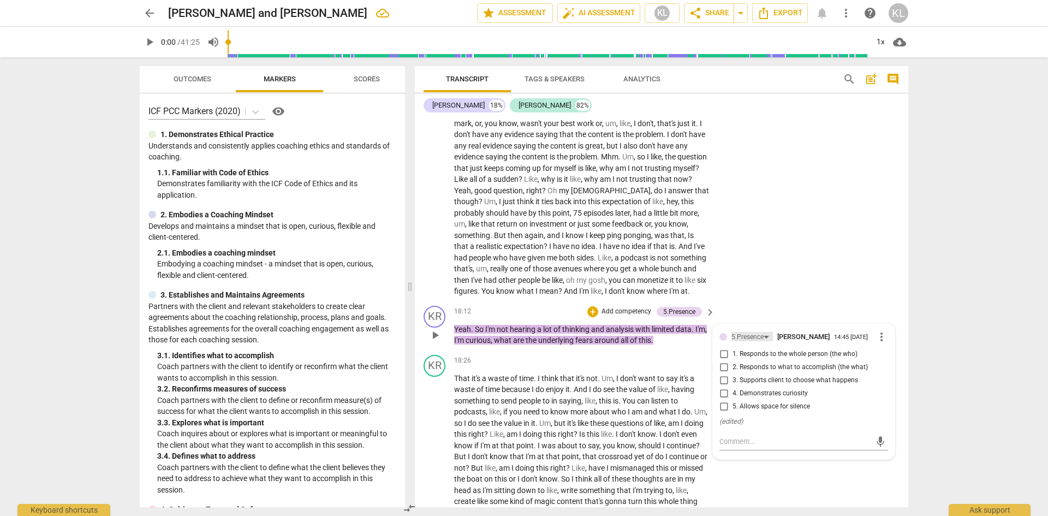
click at [749, 338] on div "5.Presence" at bounding box center [747, 337] width 32 height 10
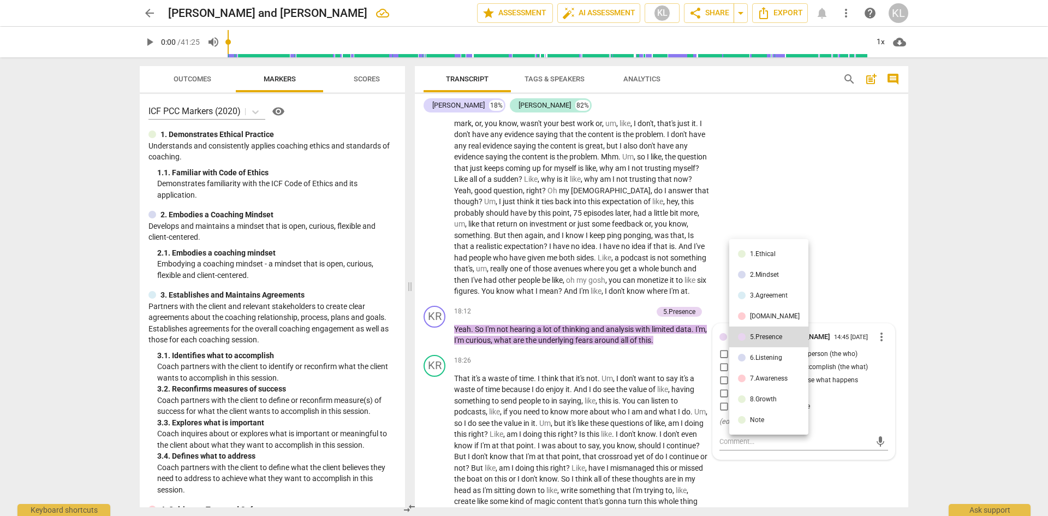
click at [763, 379] on div "7.Awareness" at bounding box center [769, 378] width 38 height 7
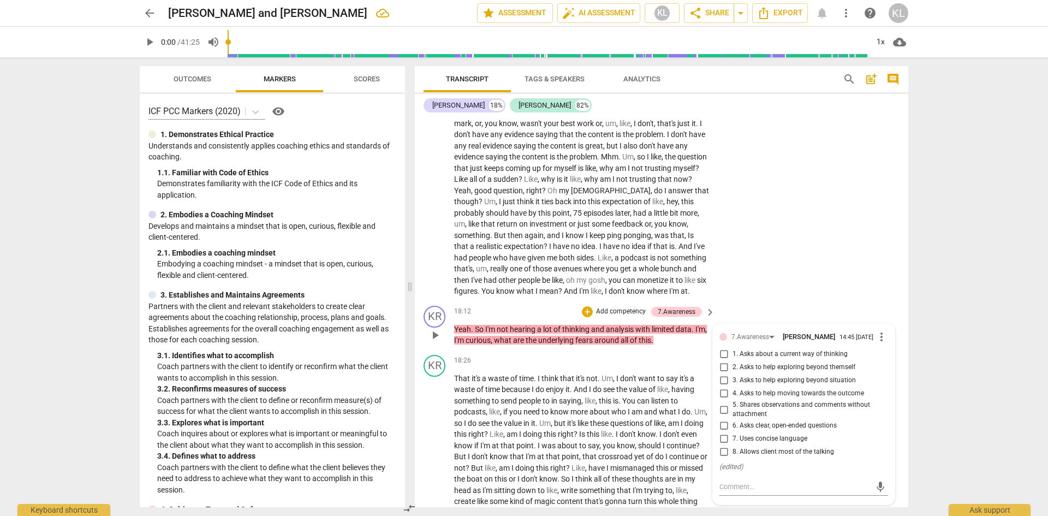
click at [792, 354] on span "1. Asks about a current way of thinking" at bounding box center [789, 354] width 115 height 10
click at [732, 354] on input "1. Asks about a current way of thinking" at bounding box center [723, 354] width 17 height 13
checkbox input "true"
click at [797, 268] on div "KR play_arrow pause 15:55 + Add competency keyboard_arrow_right I just , I thin…" at bounding box center [661, 176] width 493 height 250
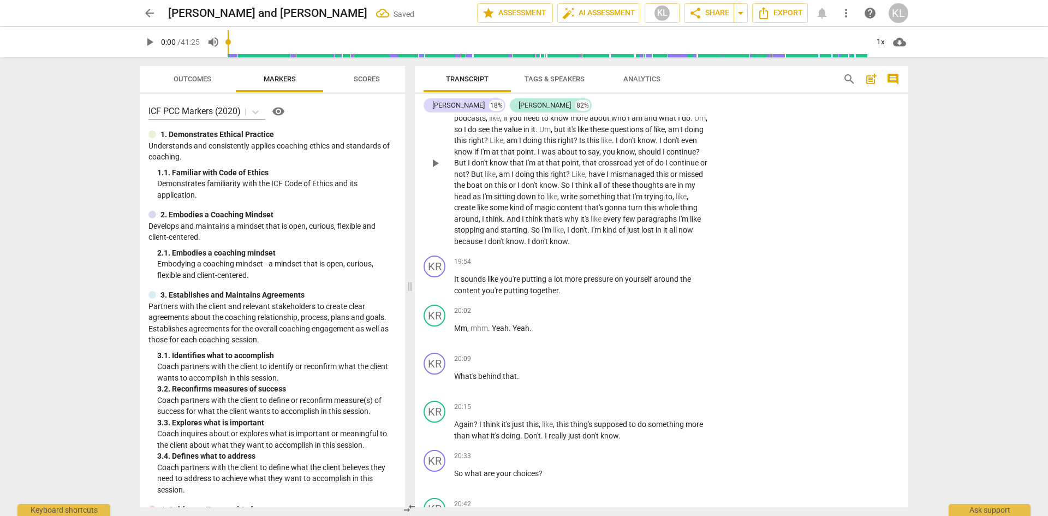
scroll to position [3425, 0]
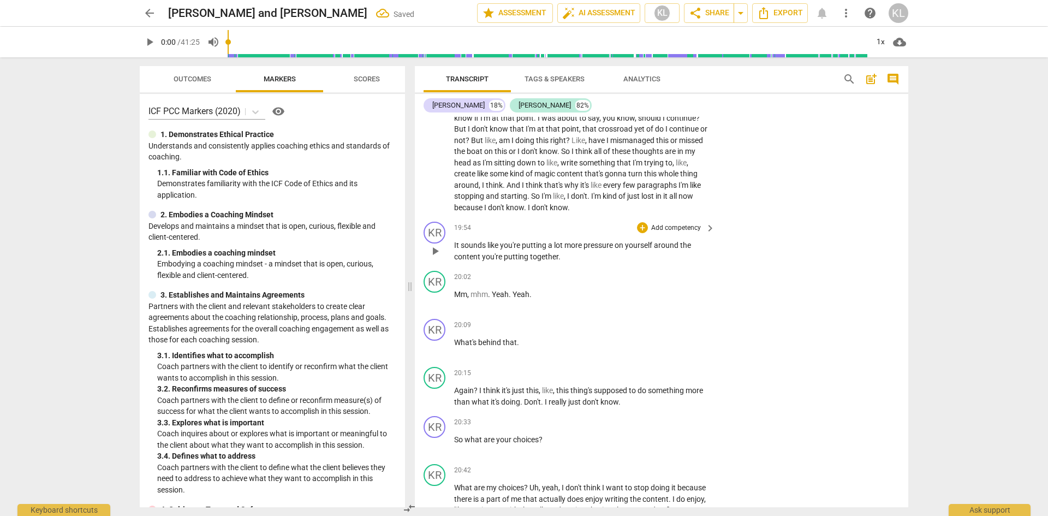
click at [679, 228] on p "Add competency" at bounding box center [676, 228] width 52 height 10
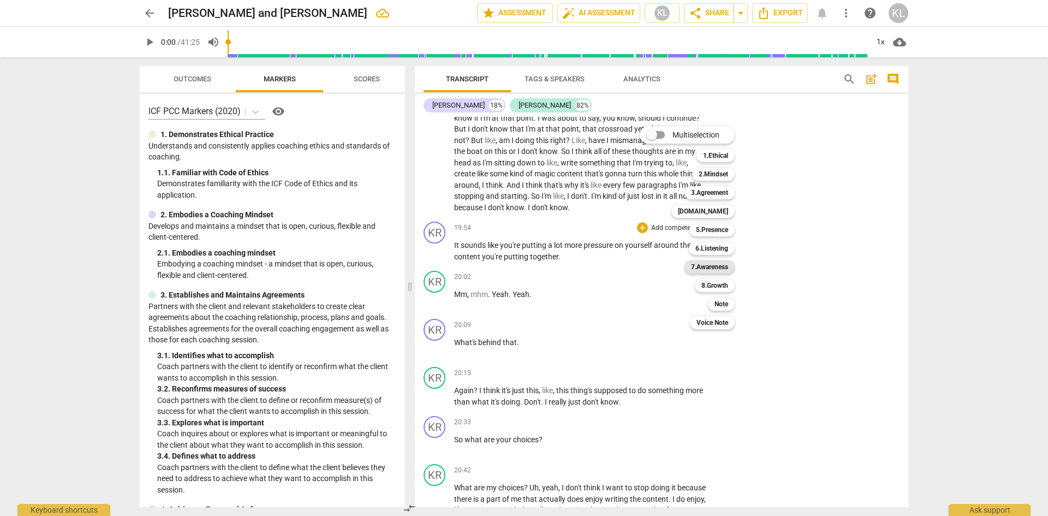
click at [722, 262] on b "7.Awareness" at bounding box center [709, 266] width 37 height 13
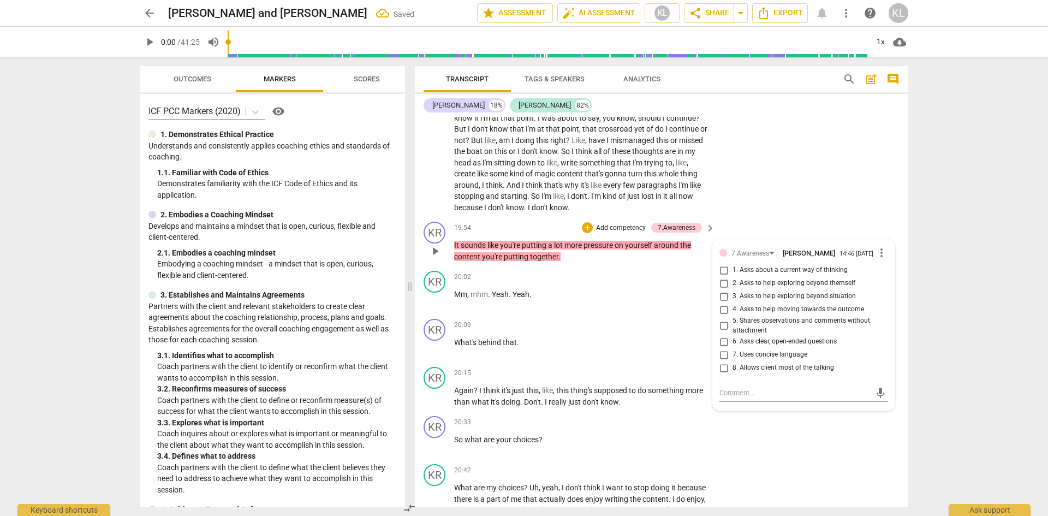
click at [782, 270] on span "1. Asks about a current way of thinking" at bounding box center [789, 270] width 115 height 10
click at [732, 270] on input "1. Asks about a current way of thinking" at bounding box center [723, 270] width 17 height 13
checkbox input "true"
click at [821, 211] on div "KR play_arrow pause 18:26 + Add competency keyboard_arrow_right That it's a was…" at bounding box center [661, 120] width 493 height 195
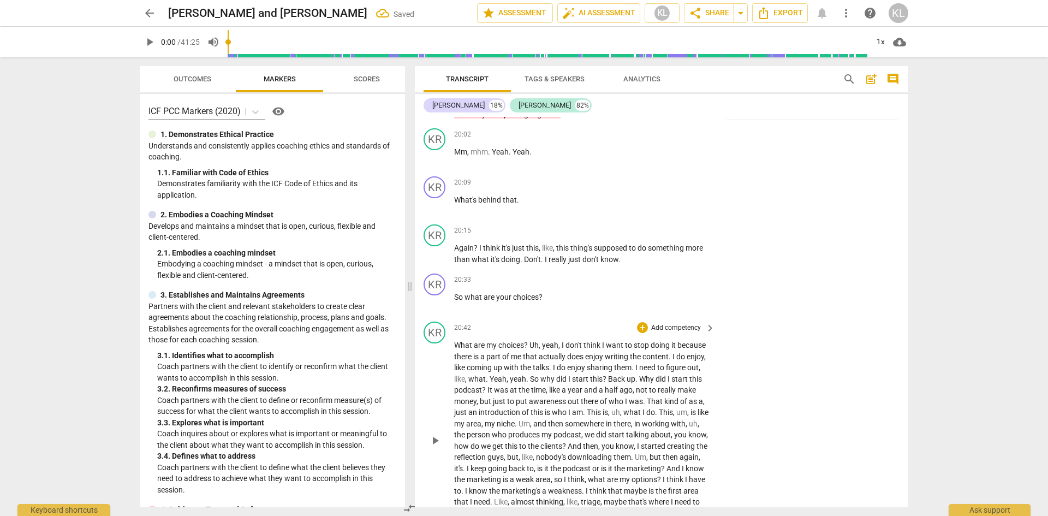
scroll to position [3588, 0]
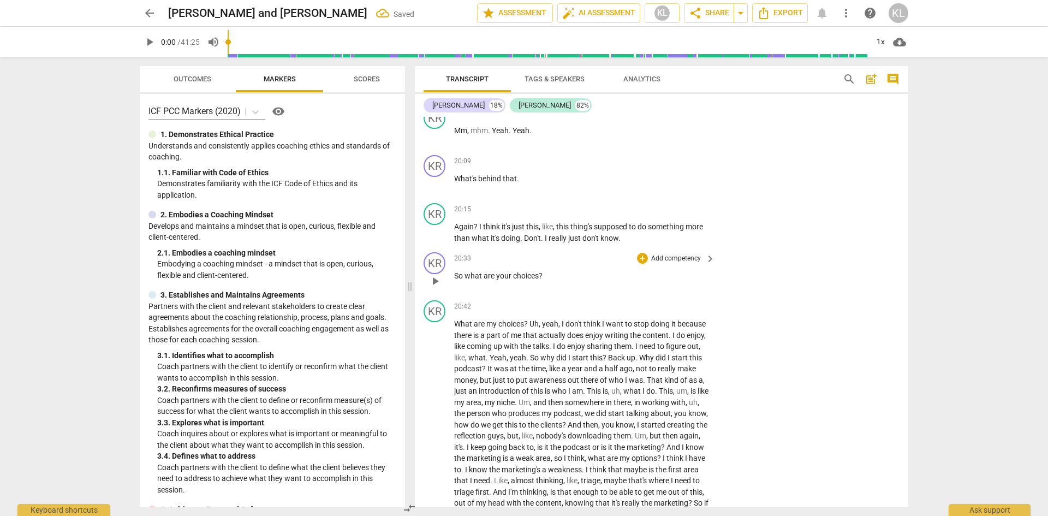
click at [690, 254] on p "Add competency" at bounding box center [676, 259] width 52 height 10
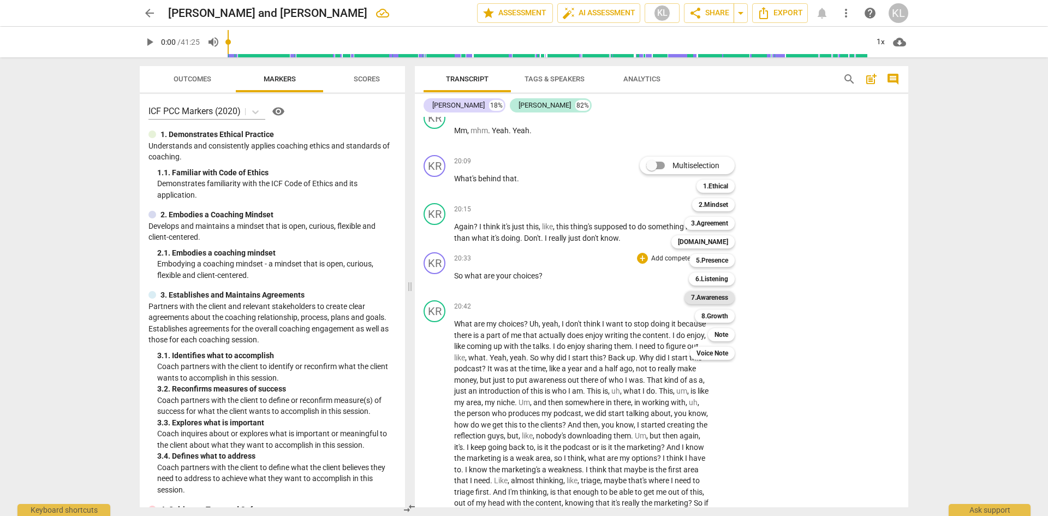
click at [720, 299] on b "7.Awareness" at bounding box center [709, 297] width 37 height 13
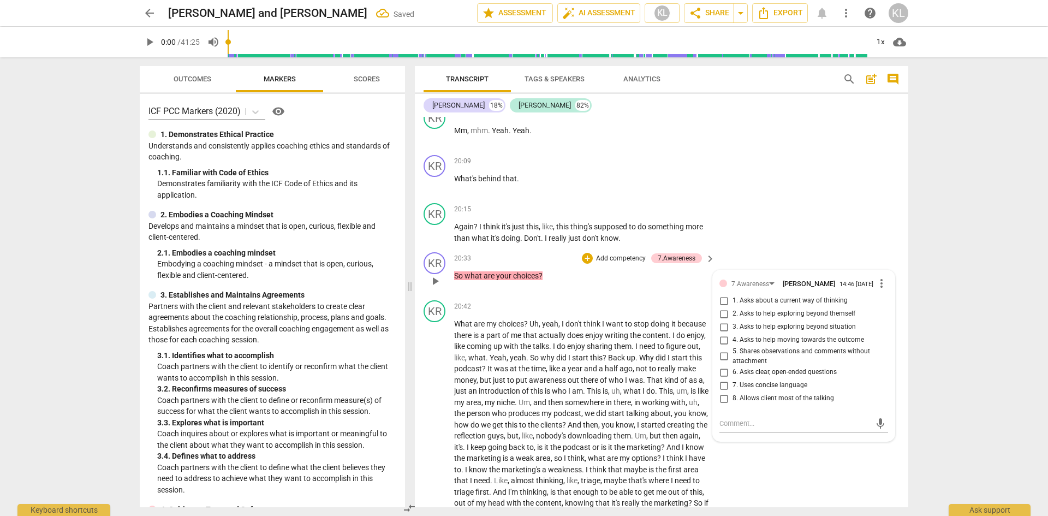
click at [776, 325] on span "3. Asks to help exploring beyond situation" at bounding box center [793, 327] width 123 height 10
click at [732, 325] on input "3. Asks to help exploring beyond situation" at bounding box center [723, 326] width 17 height 13
checkbox input "true"
click at [805, 255] on div "KR play_arrow pause 20:33 + Add competency 7.Awareness keyboard_arrow_right So …" at bounding box center [661, 272] width 493 height 48
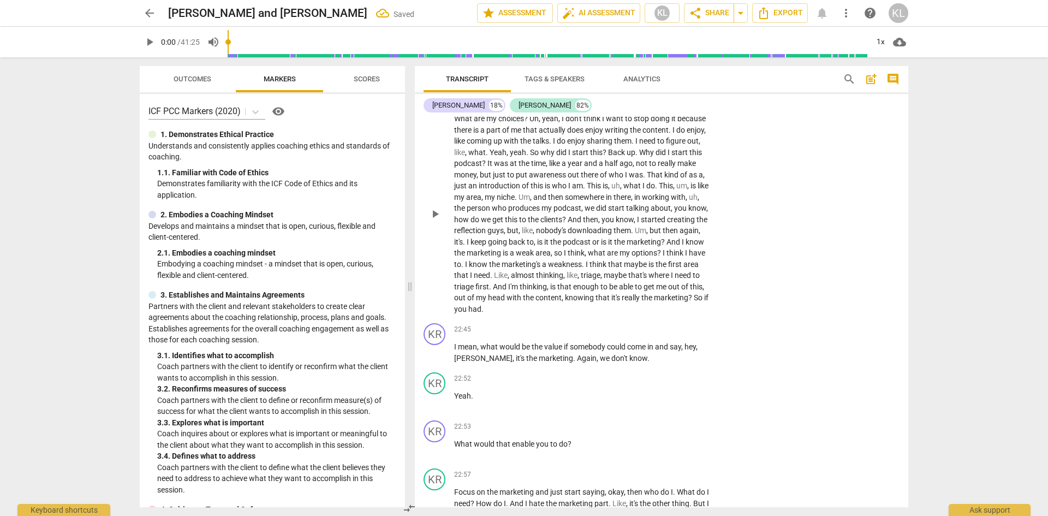
scroll to position [3861, 0]
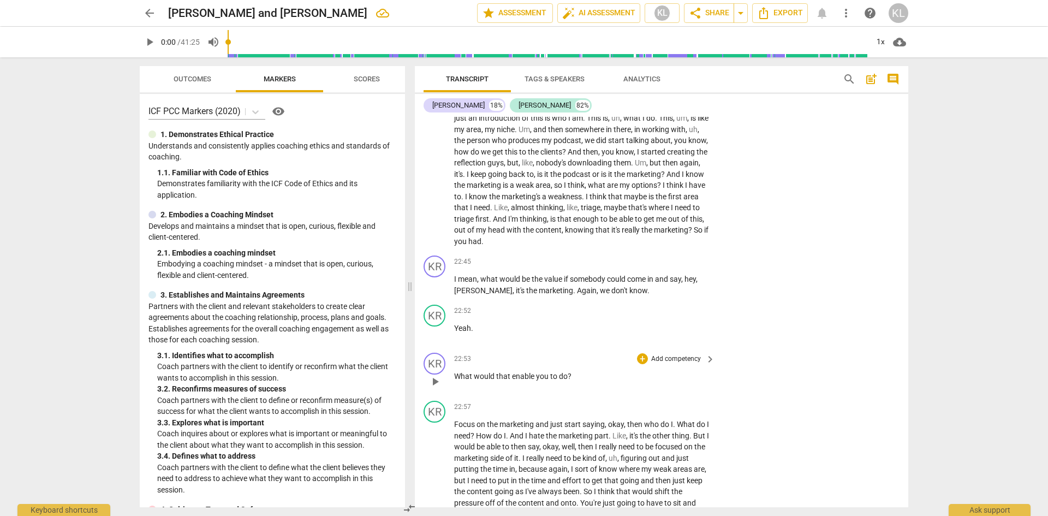
click at [674, 357] on p "Add competency" at bounding box center [676, 359] width 52 height 10
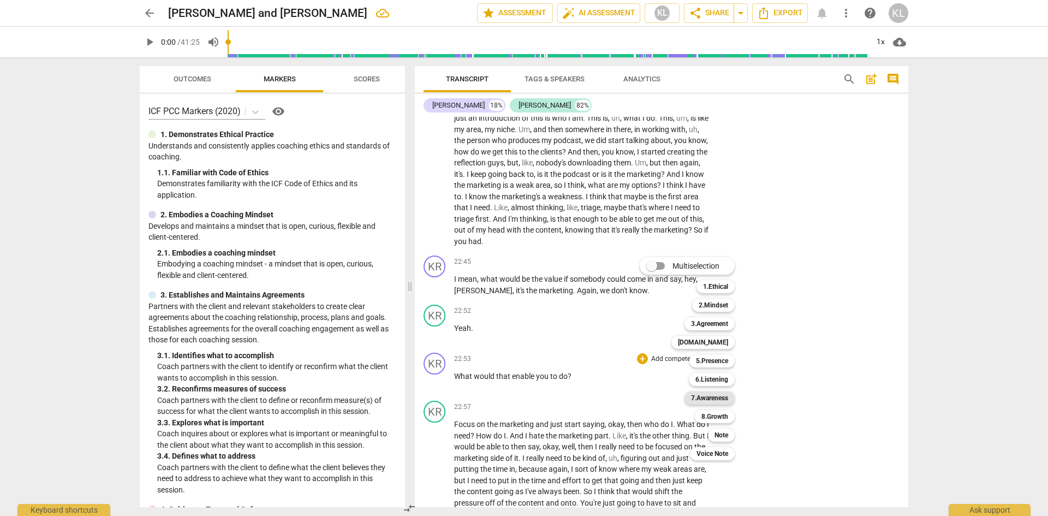
click at [725, 397] on b "7.Awareness" at bounding box center [709, 397] width 37 height 13
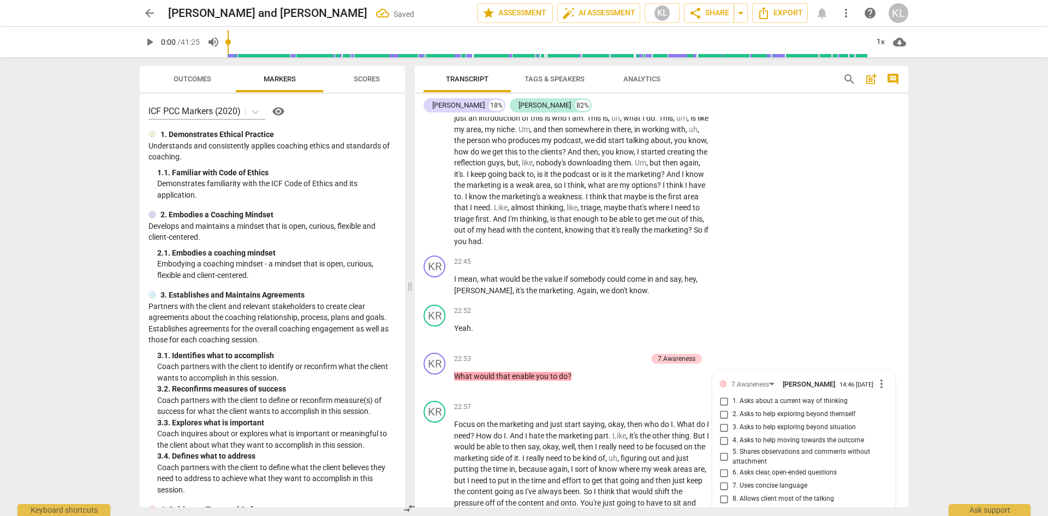
scroll to position [4073, 0]
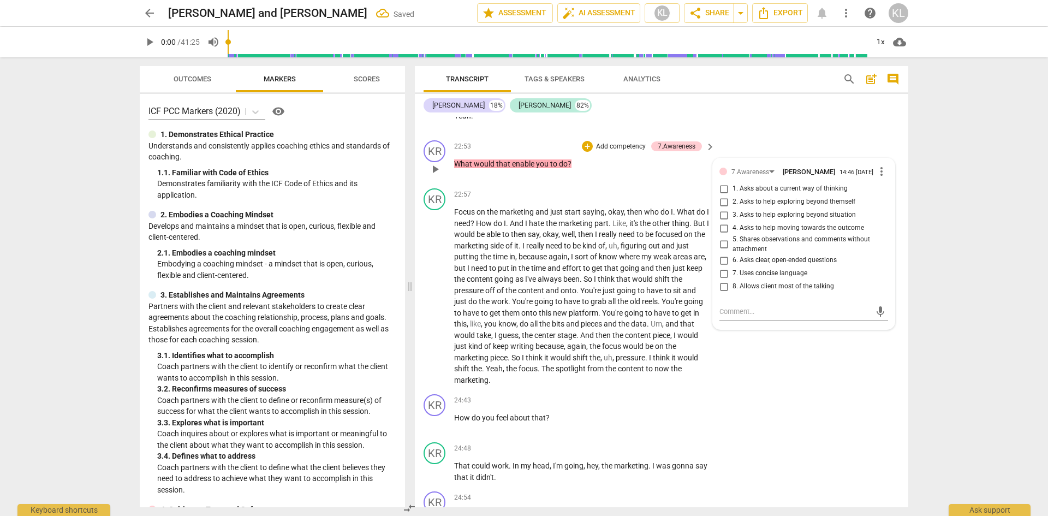
click at [760, 227] on span "4. Asks to help moving towards the outcome" at bounding box center [797, 228] width 131 height 10
click at [732, 227] on input "4. Asks to help moving towards the outcome" at bounding box center [723, 228] width 17 height 13
checkbox input "true"
click at [838, 443] on div "KR play_arrow pause 24:48 + Add competency keyboard_arrow_right That could work…" at bounding box center [661, 462] width 493 height 49
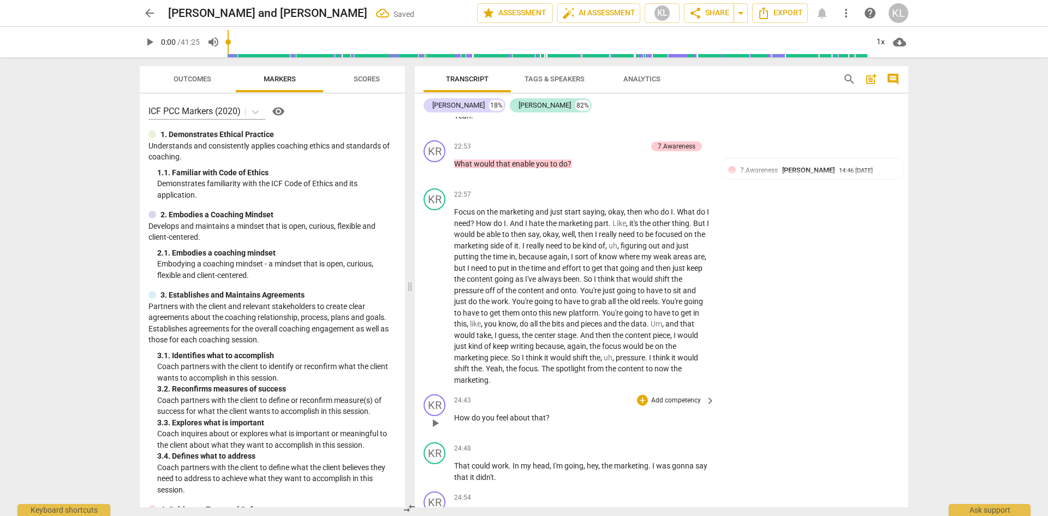
click at [687, 406] on div "24:43 + Add competency keyboard_arrow_right How do you feel about that ?" at bounding box center [585, 413] width 262 height 39
click at [686, 402] on p "Add competency" at bounding box center [676, 401] width 52 height 10
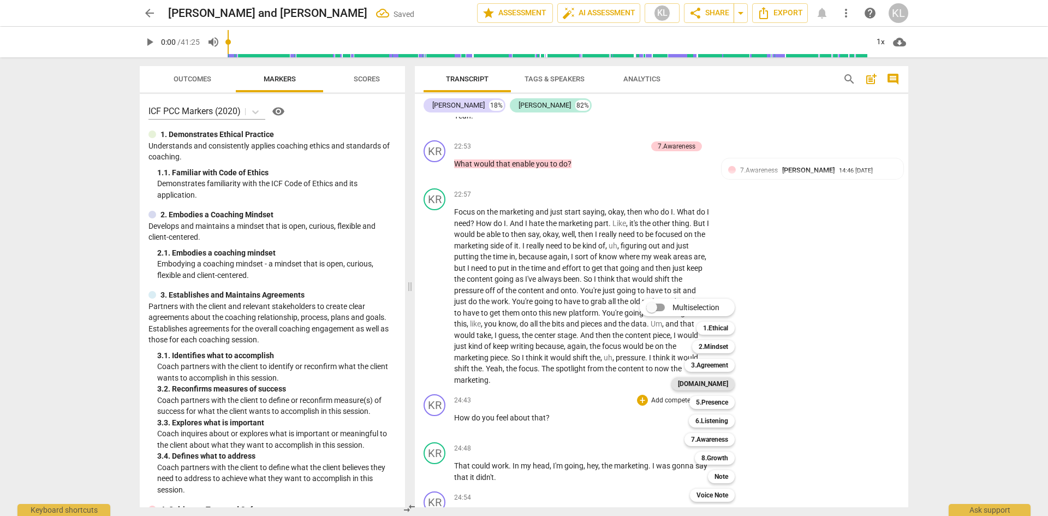
click at [720, 382] on b "[DOMAIN_NAME]" at bounding box center [703, 383] width 50 height 13
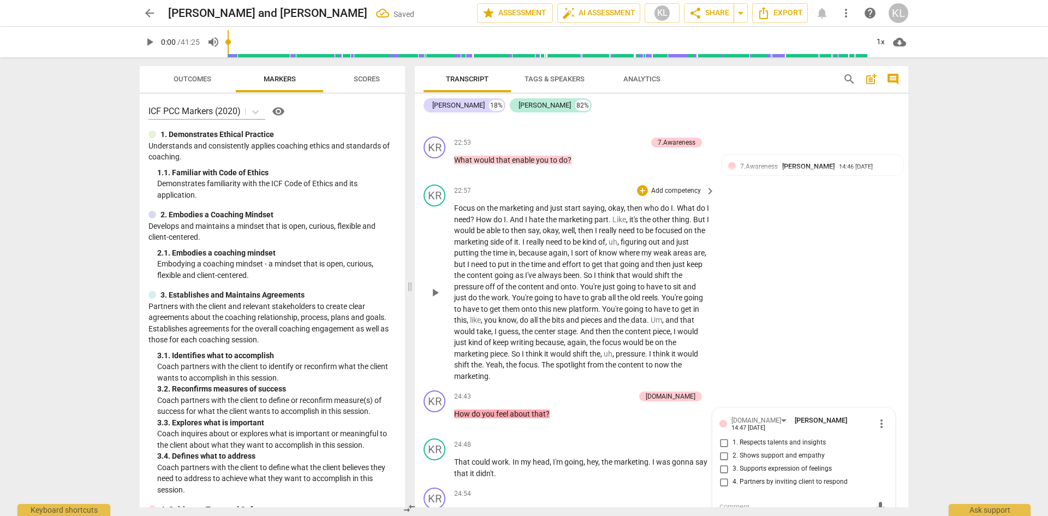
scroll to position [4132, 0]
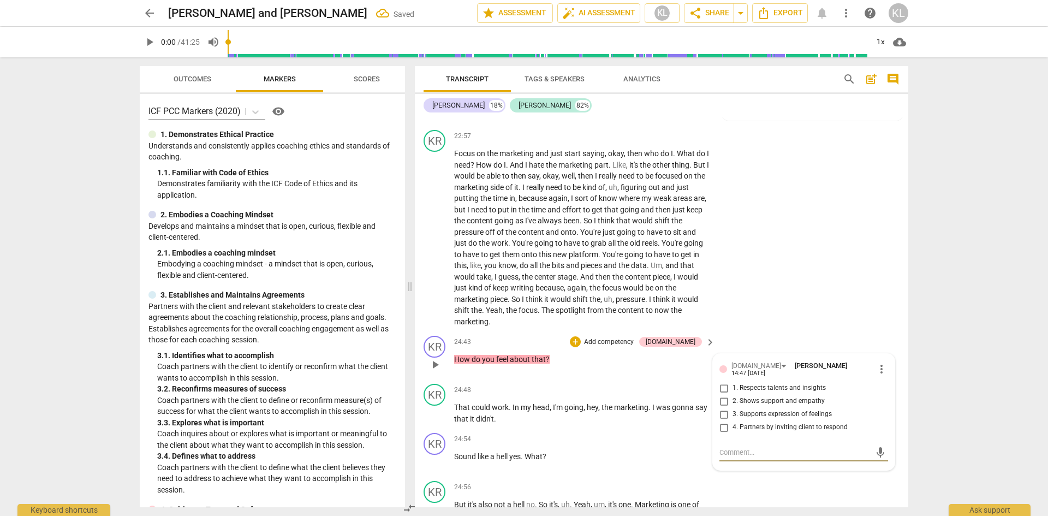
click at [753, 409] on span "3. Supports expression of feelings" at bounding box center [781, 414] width 99 height 10
click at [732, 408] on input "3. Supports expression of feelings" at bounding box center [723, 414] width 17 height 13
checkbox input "true"
click at [793, 339] on div "KR play_arrow pause 24:43 + Add competency [DOMAIN_NAME] keyboard_arrow_right H…" at bounding box center [661, 355] width 493 height 48
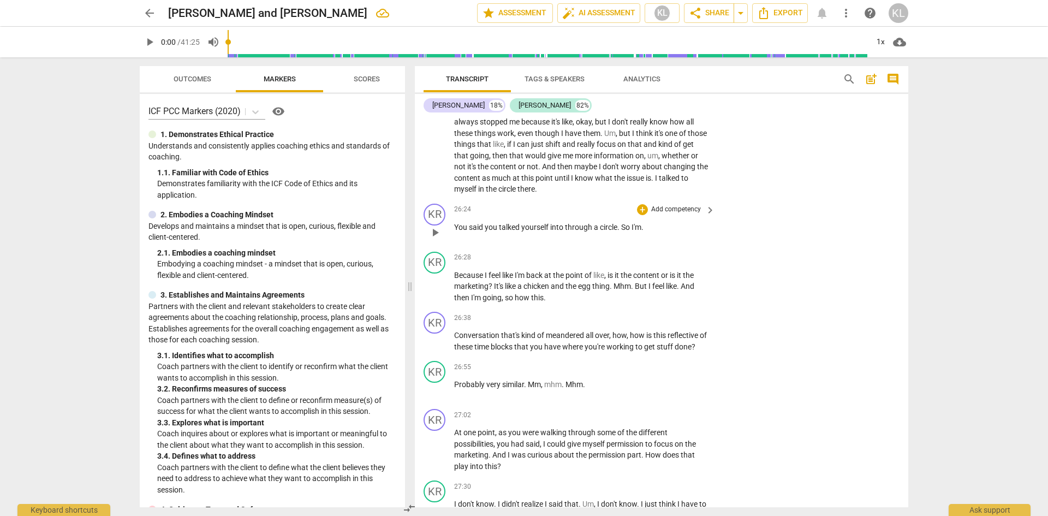
scroll to position [4623, 0]
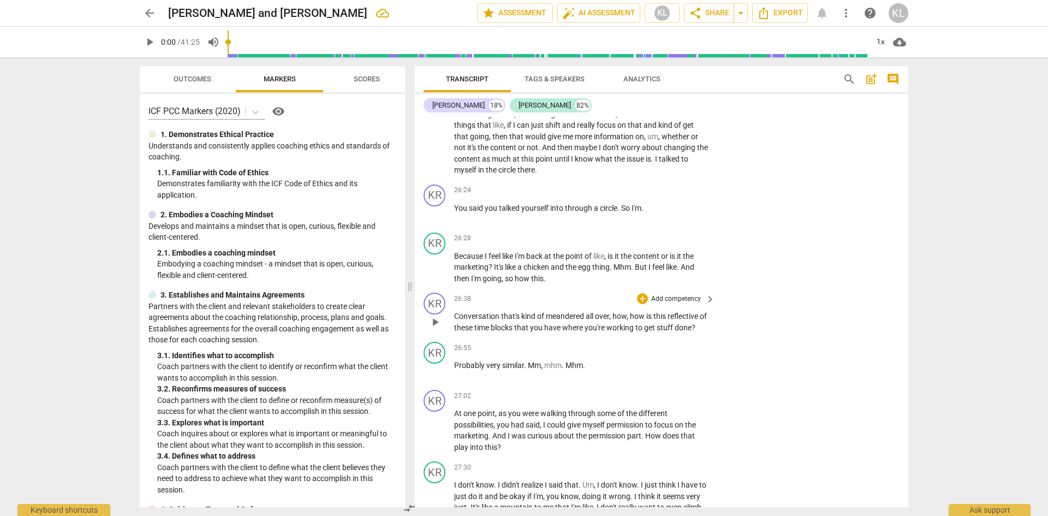
click at [673, 297] on p "Add competency" at bounding box center [676, 299] width 52 height 10
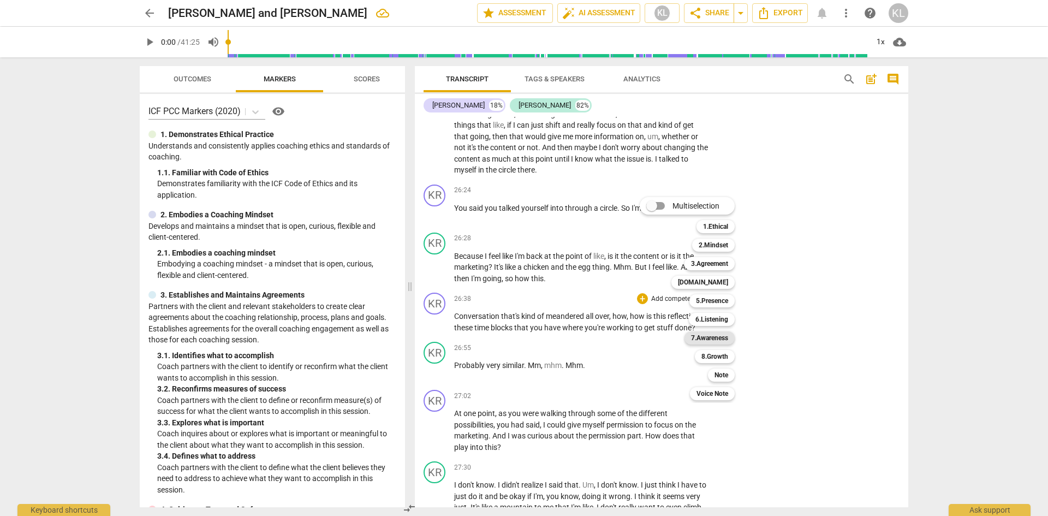
click at [725, 337] on b "7.Awareness" at bounding box center [709, 337] width 37 height 13
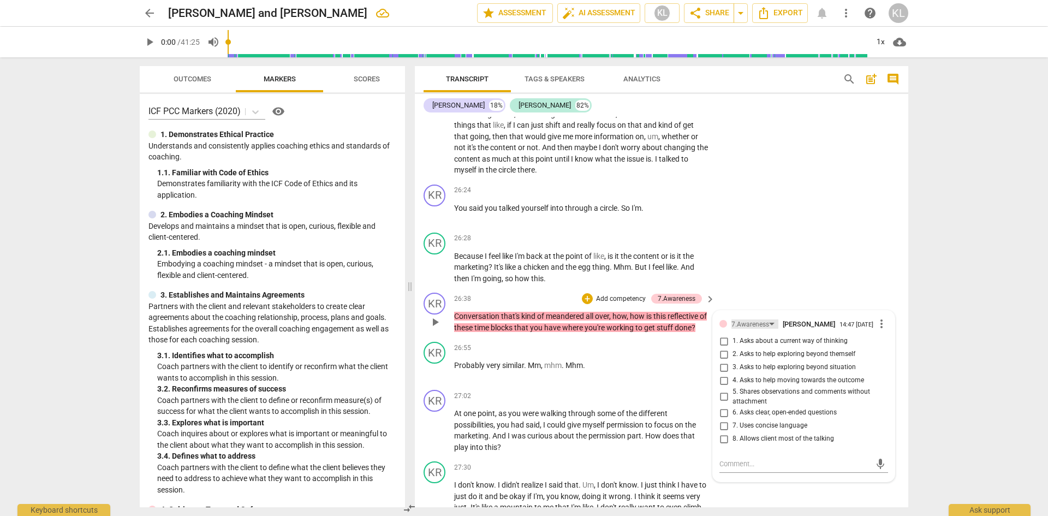
click at [757, 325] on div "7.Awareness" at bounding box center [750, 324] width 38 height 10
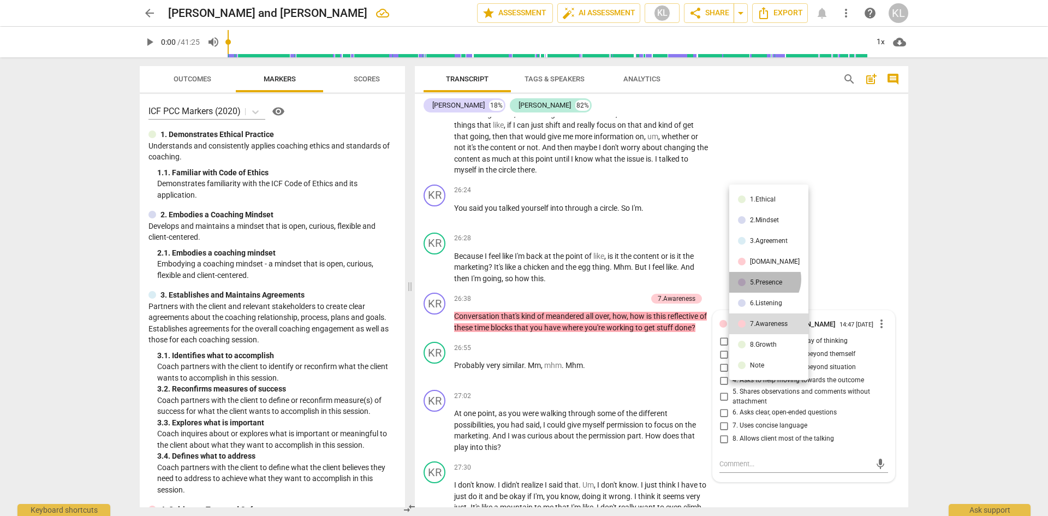
click at [763, 279] on div "5.Presence" at bounding box center [766, 282] width 32 height 7
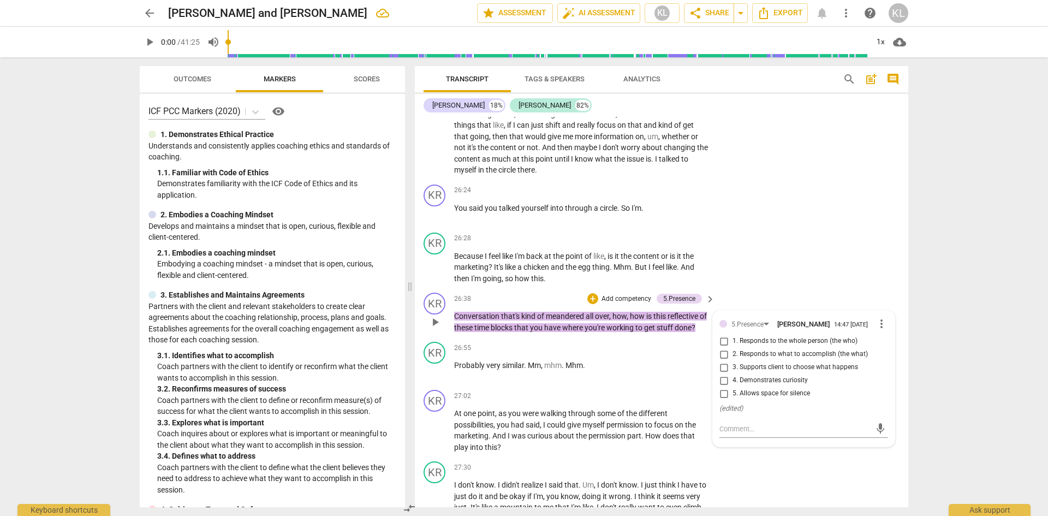
click at [755, 378] on span "4. Demonstrates curiosity" at bounding box center [769, 380] width 75 height 10
click at [732, 378] on input "4. Demonstrates curiosity" at bounding box center [723, 380] width 17 height 13
checkbox input "true"
click at [830, 268] on div "KR play_arrow pause 26:28 + Add competency keyboard_arrow_right Because I feel …" at bounding box center [661, 258] width 493 height 61
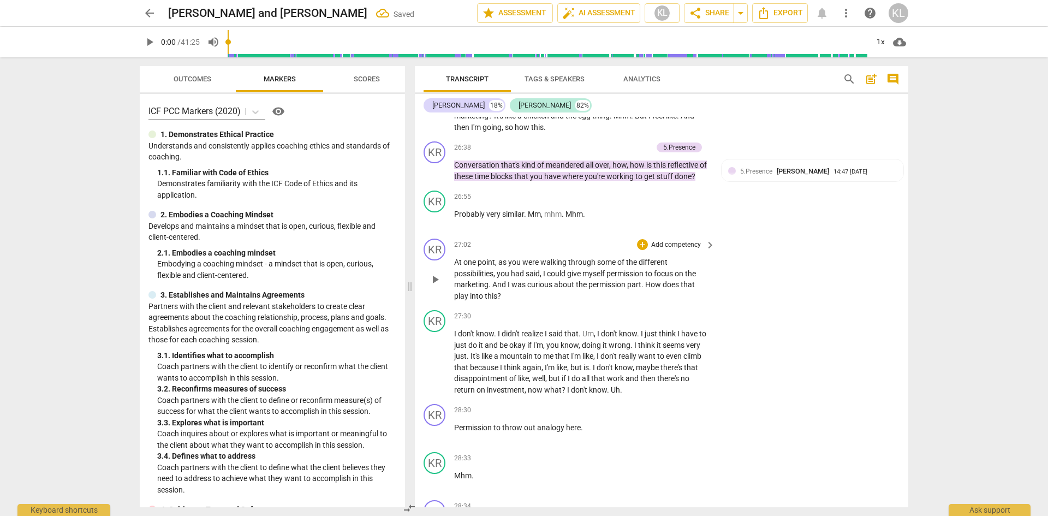
scroll to position [4786, 0]
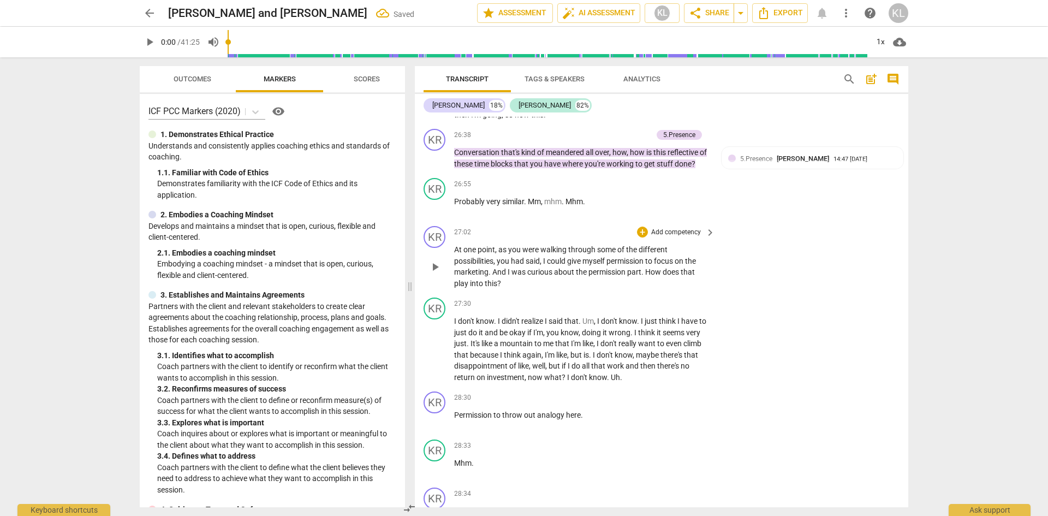
click at [681, 234] on p "Add competency" at bounding box center [676, 233] width 52 height 10
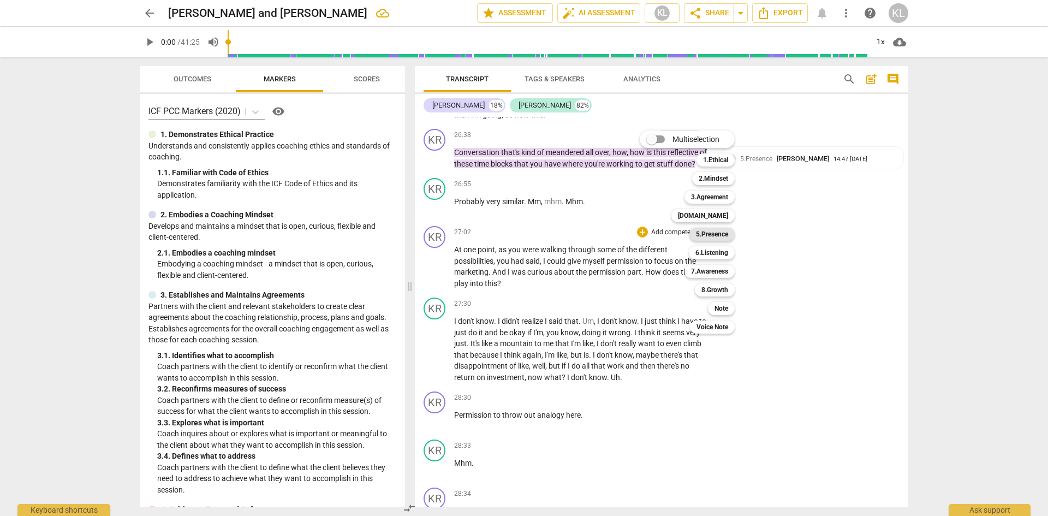
click at [722, 235] on b "5.Presence" at bounding box center [712, 234] width 32 height 13
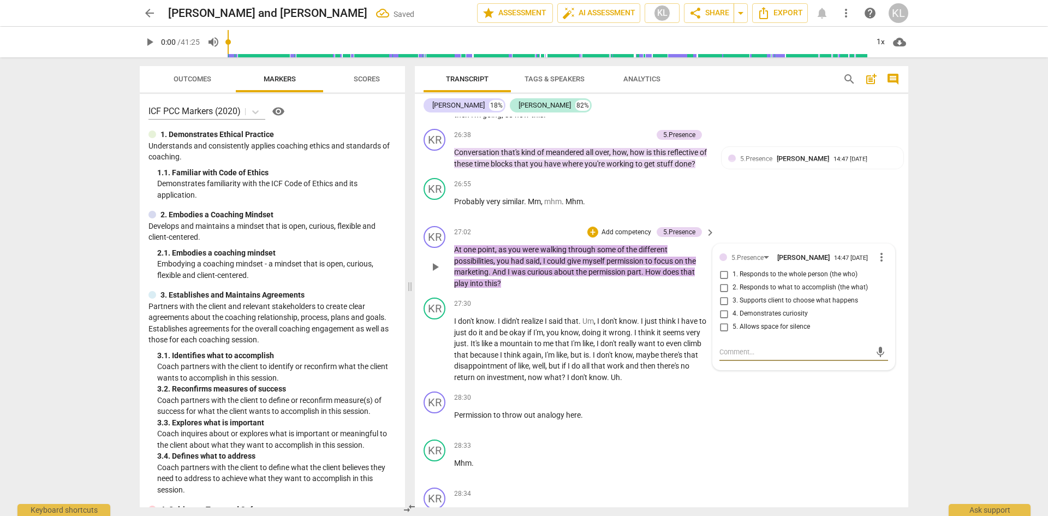
click at [738, 262] on div "5.Presence [PERSON_NAME] 14:47 [DATE] more_vert" at bounding box center [803, 256] width 169 height 13
click at [740, 258] on div "5.Presence" at bounding box center [747, 258] width 32 height 10
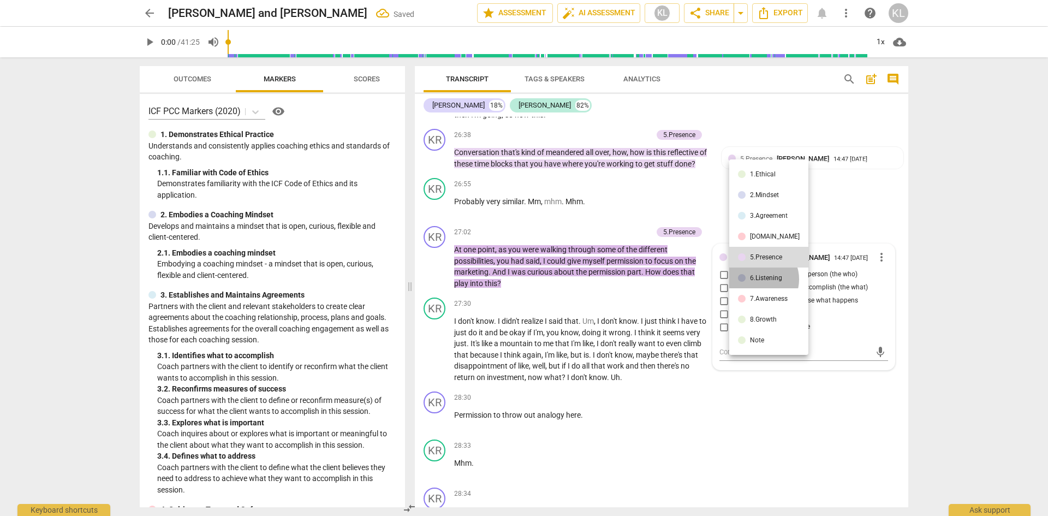
click at [757, 278] on div "6.Listening" at bounding box center [766, 277] width 32 height 7
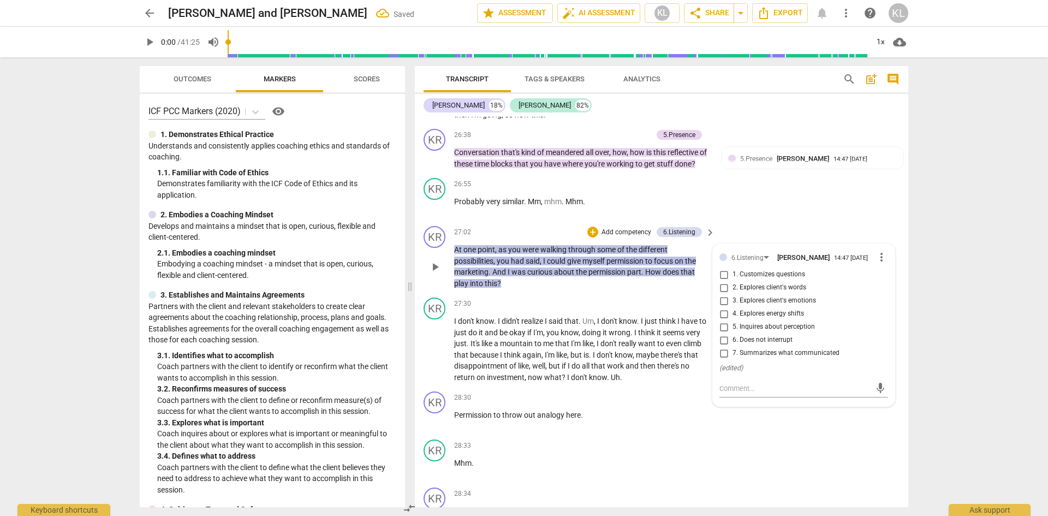
click at [769, 286] on span "2. Explores client's words" at bounding box center [769, 288] width 74 height 10
click at [732, 286] on input "2. Explores client's words" at bounding box center [723, 287] width 17 height 13
checkbox input "true"
click at [827, 230] on div "KR play_arrow pause 27:02 + Add competency 6.Listening keyboard_arrow_right At …" at bounding box center [661, 257] width 493 height 71
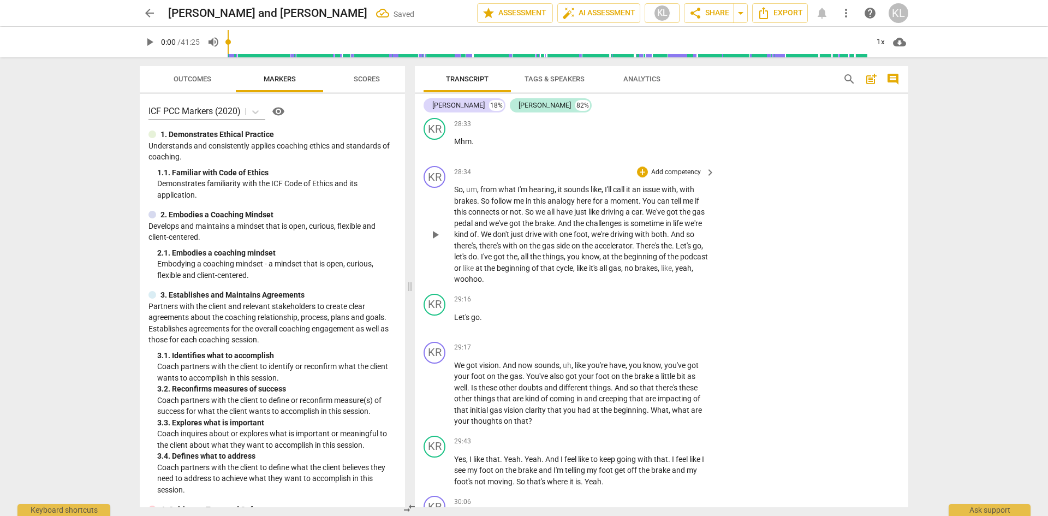
scroll to position [5114, 0]
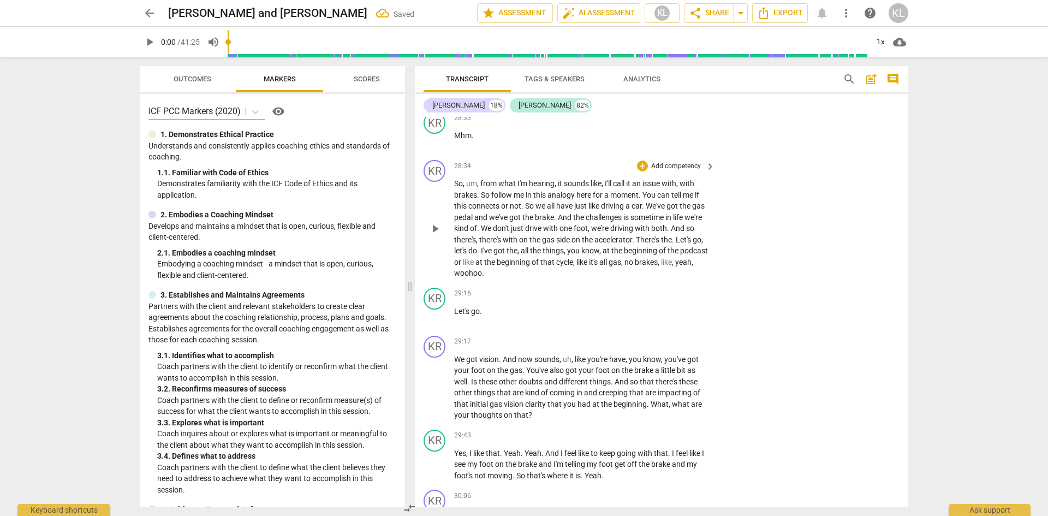
click at [668, 164] on p "Add competency" at bounding box center [676, 166] width 52 height 10
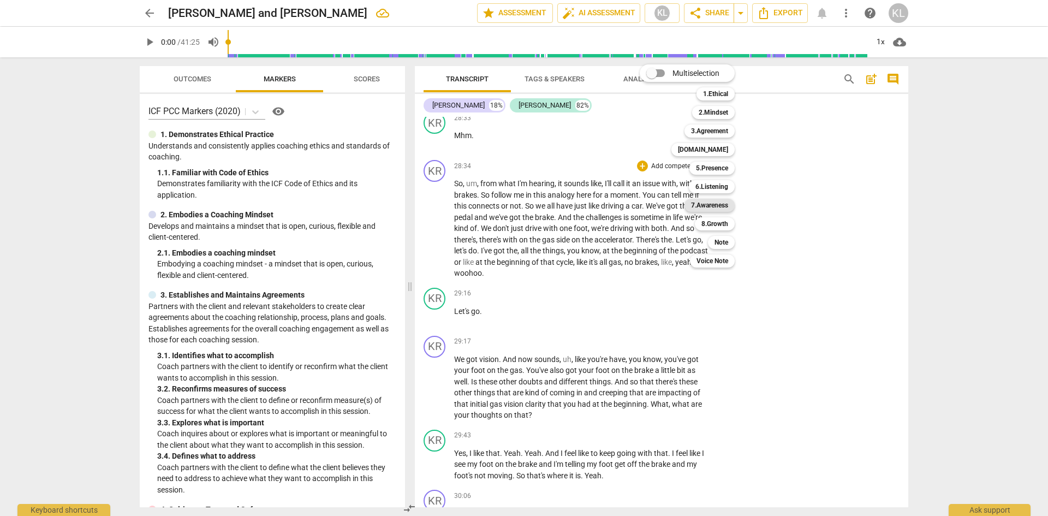
click at [723, 210] on b "7.Awareness" at bounding box center [709, 205] width 37 height 13
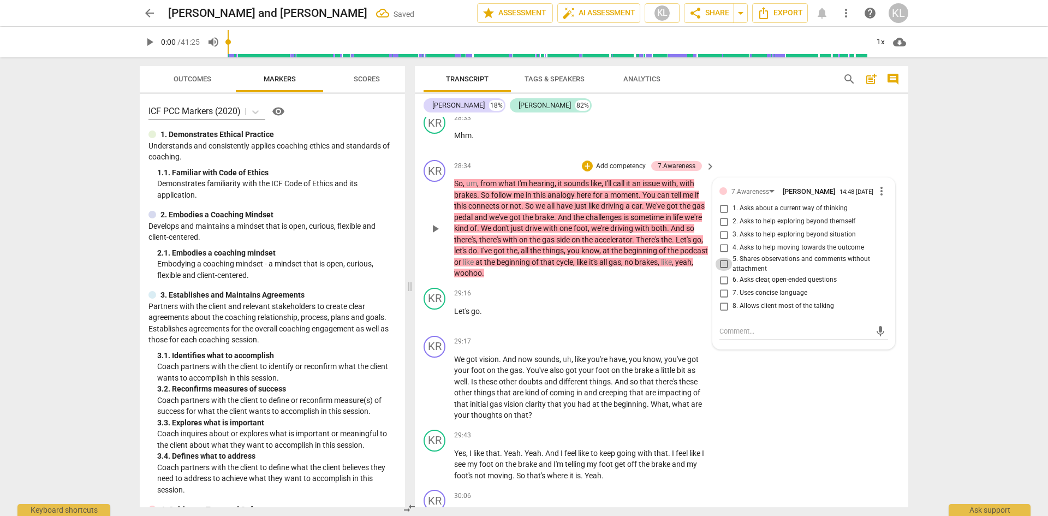
click at [720, 262] on input "5. Shares observations and comments without attachment" at bounding box center [723, 264] width 17 height 13
checkbox input "true"
click at [831, 160] on div "KR play_arrow pause 28:34 + Add competency 7.Awareness keyboard_arrow_right So …" at bounding box center [661, 219] width 493 height 128
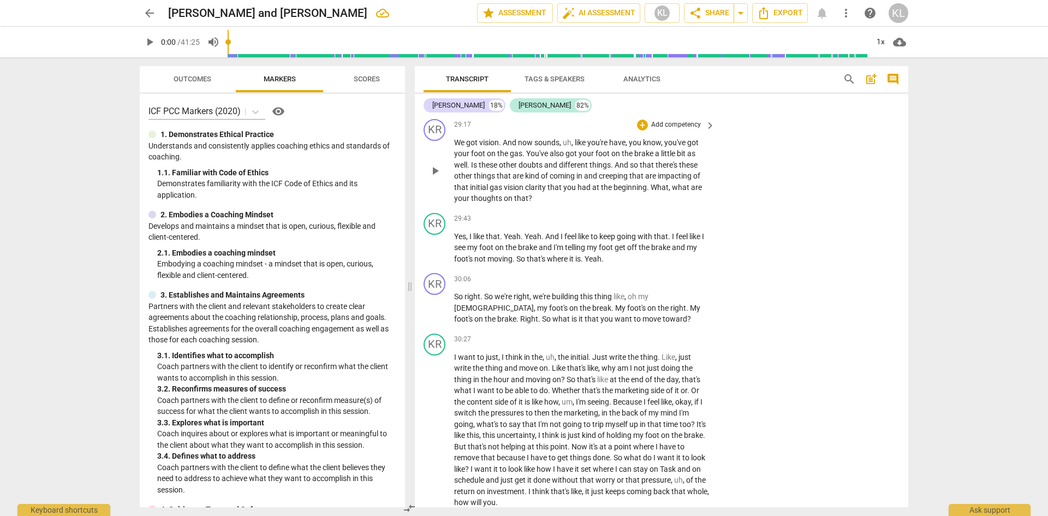
scroll to position [5332, 0]
click at [683, 276] on p "Add competency" at bounding box center [676, 278] width 52 height 10
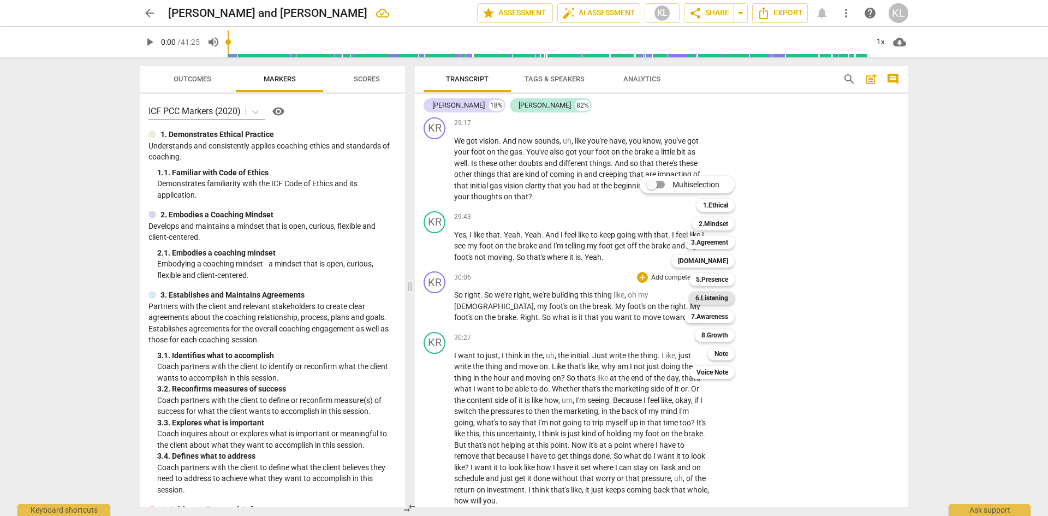
click at [730, 296] on div "6.Listening" at bounding box center [712, 297] width 46 height 13
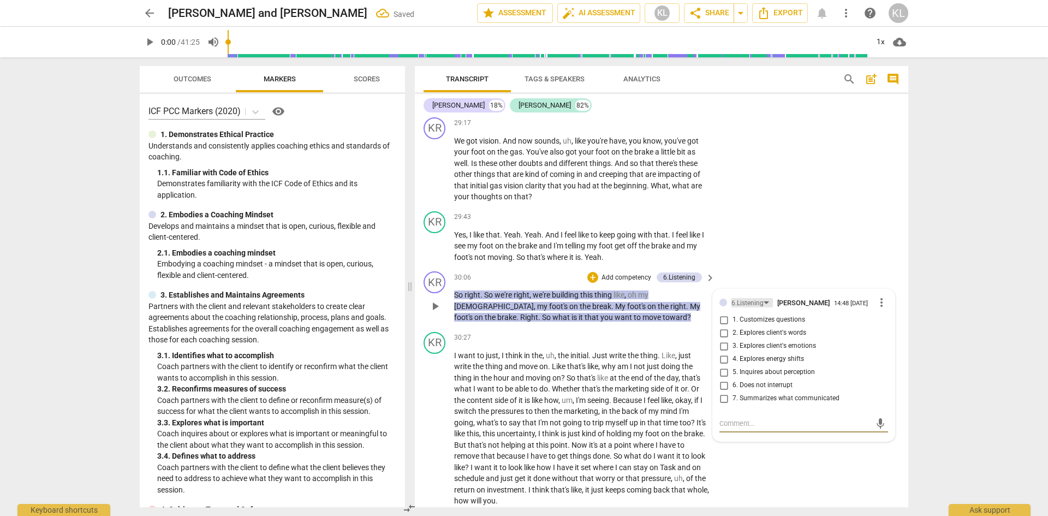
click at [750, 303] on div "6.Listening" at bounding box center [747, 303] width 32 height 10
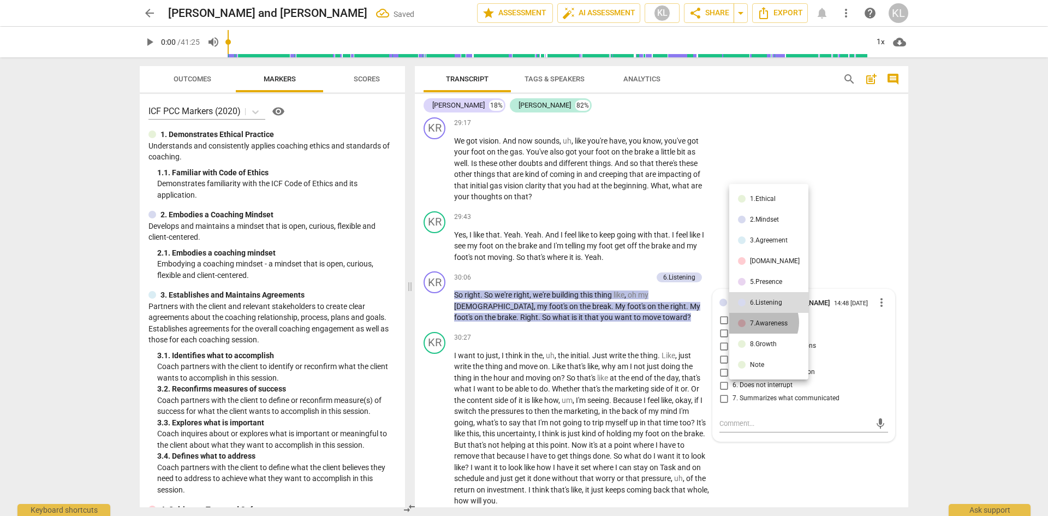
click at [760, 322] on div "7.Awareness" at bounding box center [769, 323] width 38 height 7
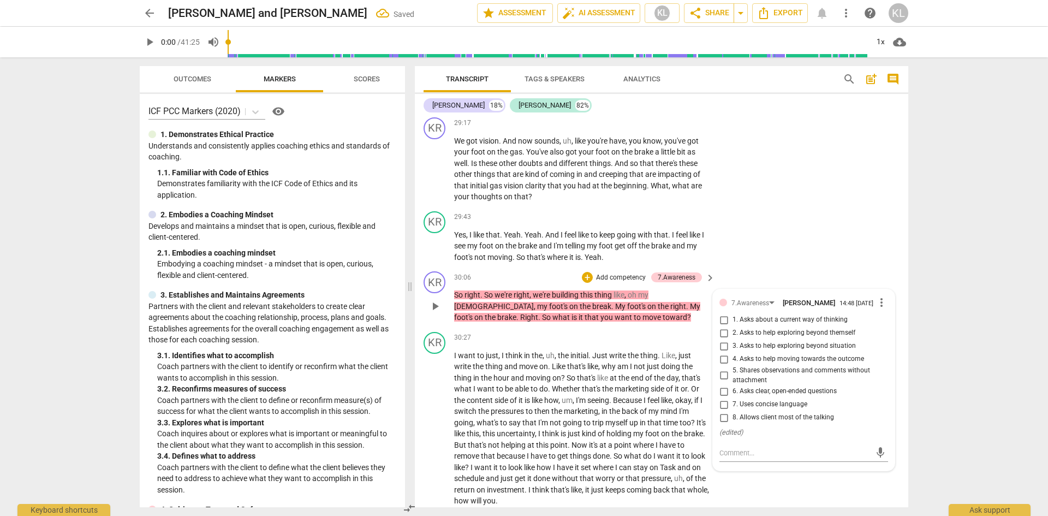
click at [775, 356] on span "4. Asks to help moving towards the outcome" at bounding box center [797, 359] width 131 height 10
click at [732, 356] on input "4. Asks to help moving towards the outcome" at bounding box center [723, 358] width 17 height 13
checkbox input "true"
click at [812, 262] on div "KR play_arrow pause 29:43 + Add competency keyboard_arrow_right Yes , I like th…" at bounding box center [661, 237] width 493 height 61
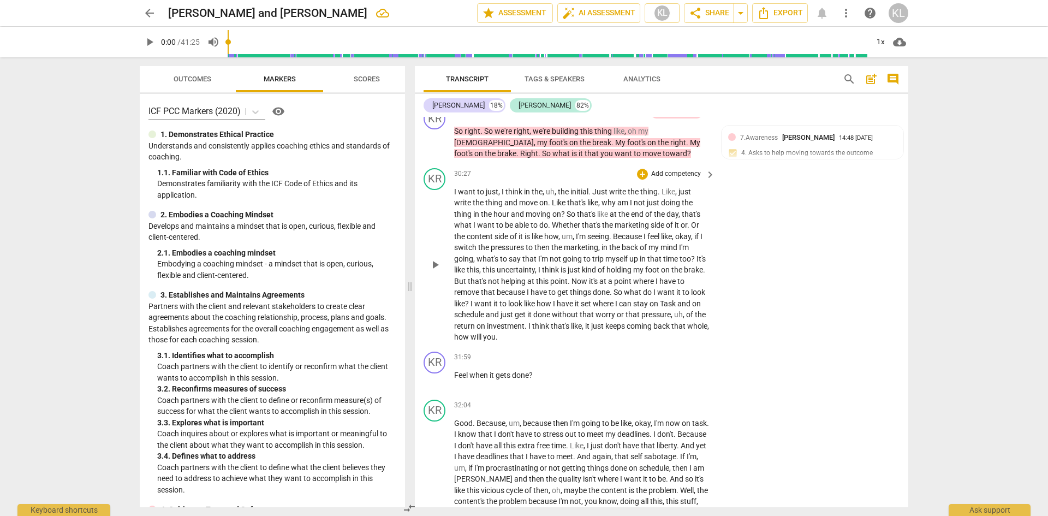
scroll to position [5550, 0]
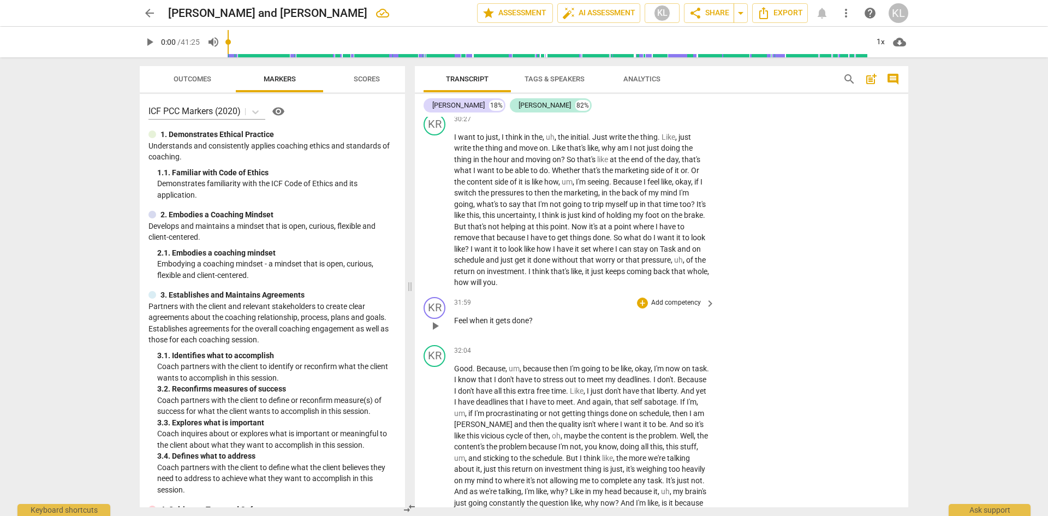
click at [686, 301] on p "Add competency" at bounding box center [676, 303] width 52 height 10
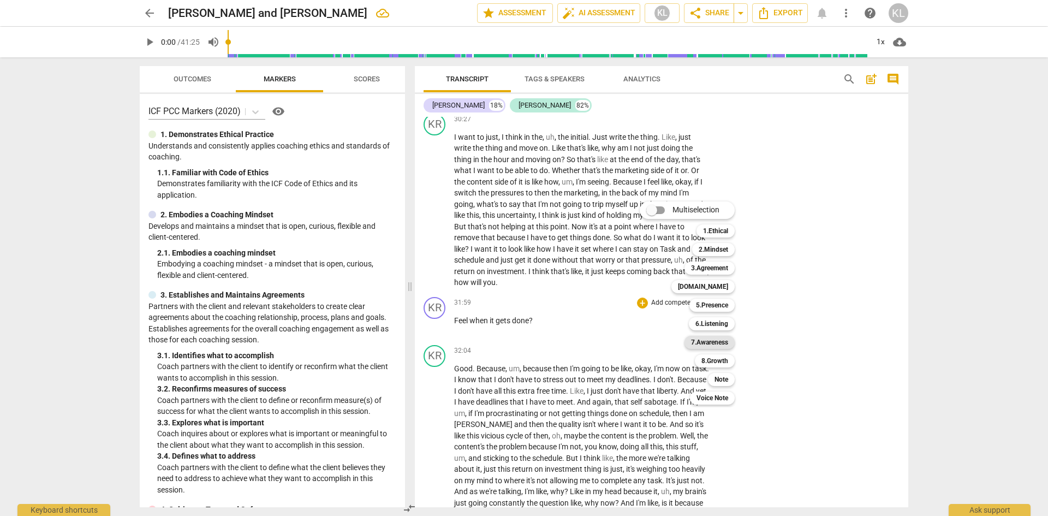
click at [728, 342] on b "7.Awareness" at bounding box center [709, 342] width 37 height 13
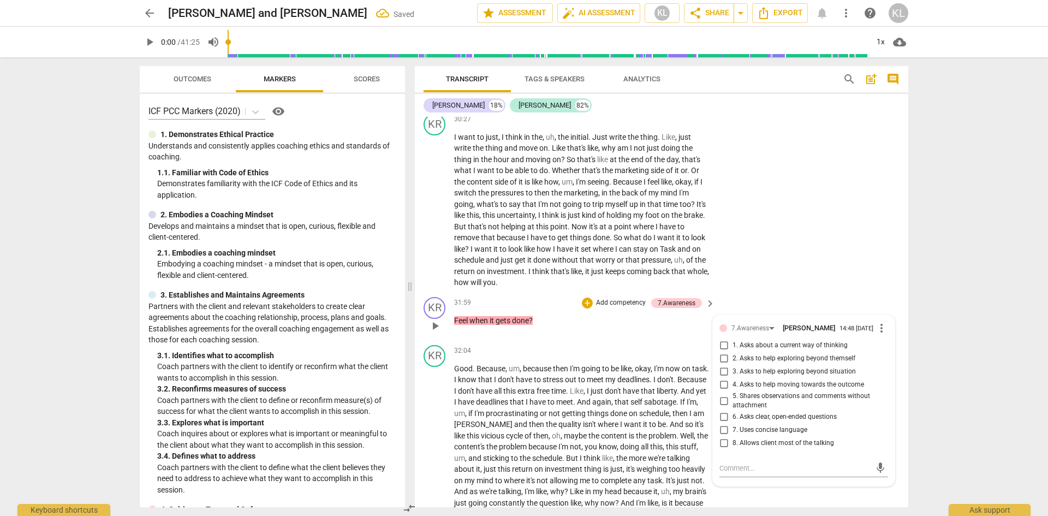
click at [764, 381] on span "4. Asks to help moving towards the outcome" at bounding box center [797, 385] width 131 height 10
click at [732, 381] on input "4. Asks to help moving towards the outcome" at bounding box center [723, 384] width 17 height 13
checkbox input "true"
click at [849, 252] on div "KR play_arrow pause 30:27 + Add competency keyboard_arrow_right I want to just …" at bounding box center [661, 200] width 493 height 183
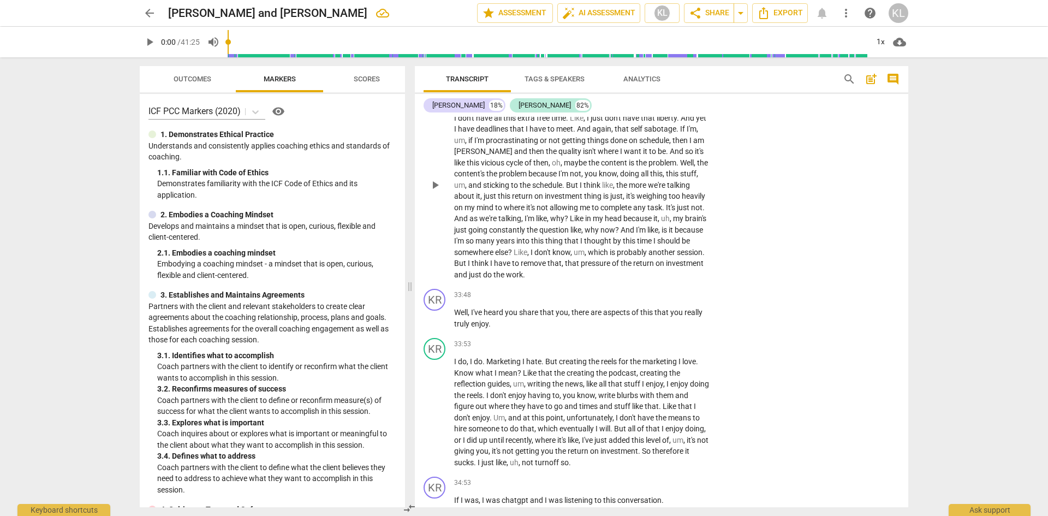
scroll to position [5878, 0]
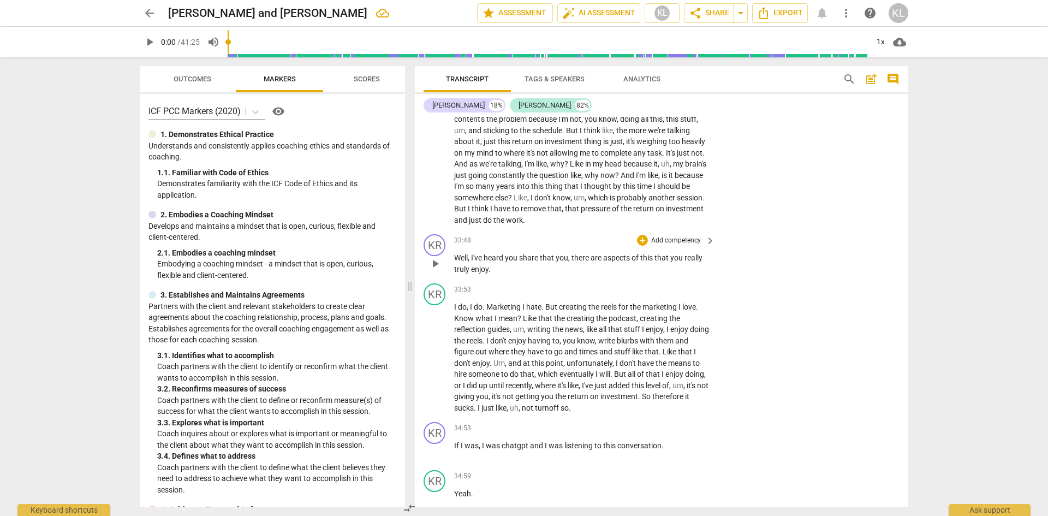
click at [681, 241] on p "Add competency" at bounding box center [676, 241] width 52 height 10
click at [723, 282] on b "7.Awareness" at bounding box center [709, 279] width 37 height 13
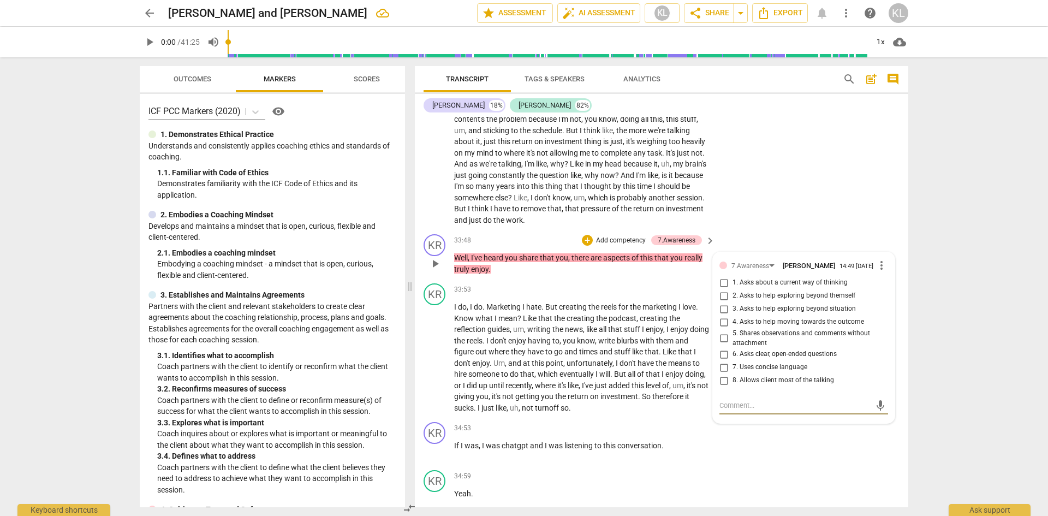
click at [801, 280] on span "1. Asks about a current way of thinking" at bounding box center [789, 283] width 115 height 10
click at [732, 280] on input "1. Asks about a current way of thinking" at bounding box center [723, 282] width 17 height 13
checkbox input "true"
click at [800, 238] on div "KR play_arrow pause 33:48 + Add competency 7.Awareness keyboard_arrow_right Wel…" at bounding box center [661, 254] width 493 height 49
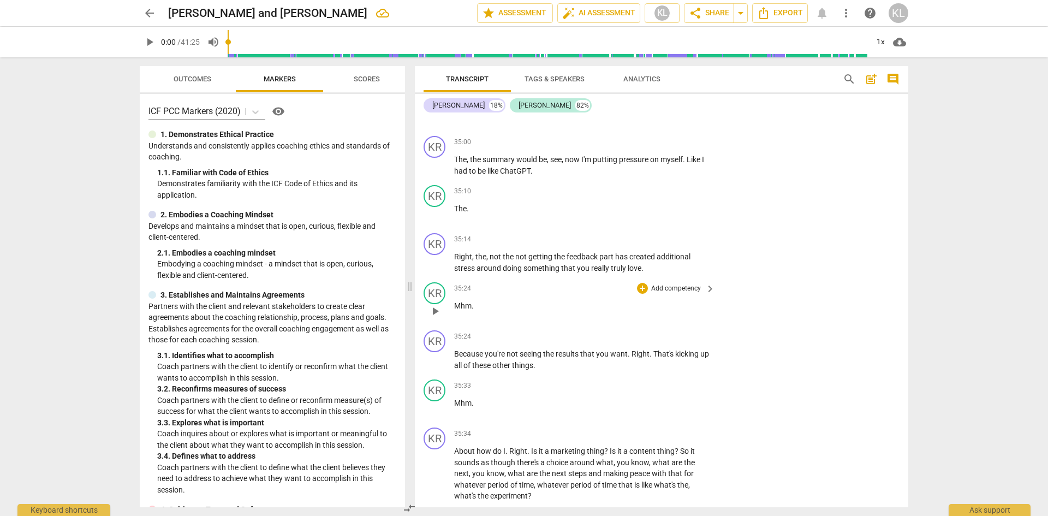
scroll to position [6314, 0]
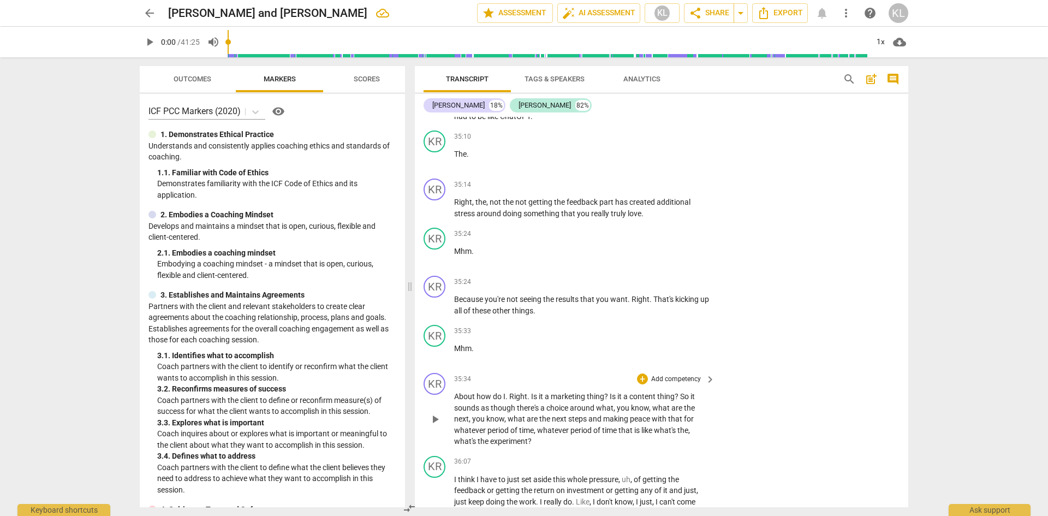
click at [678, 378] on p "Add competency" at bounding box center [676, 379] width 52 height 10
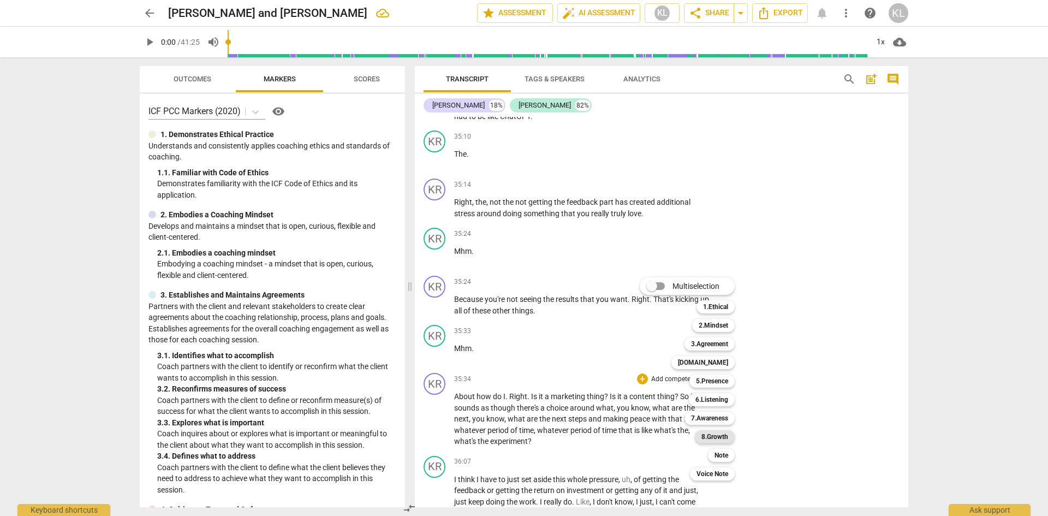
click at [723, 435] on b "8.Growth" at bounding box center [714, 436] width 27 height 13
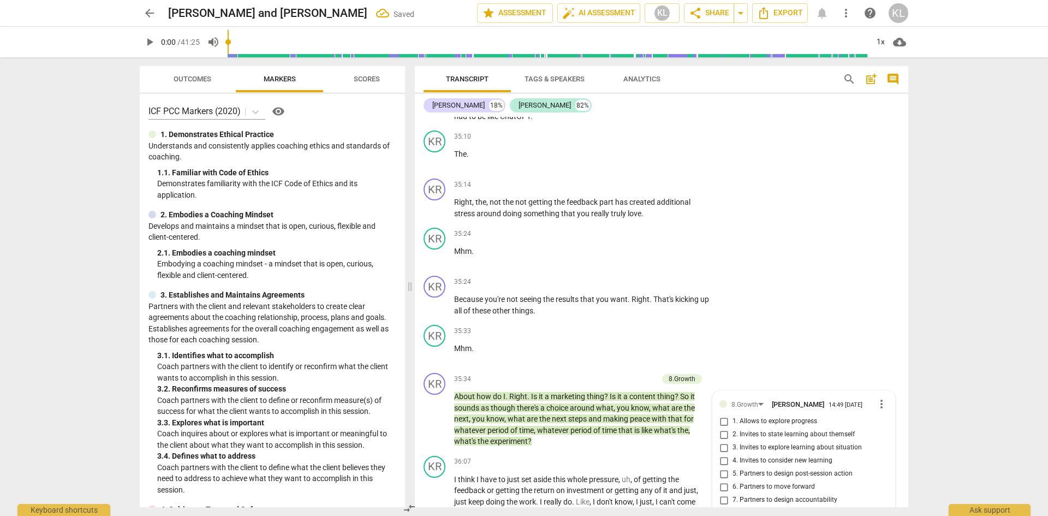
scroll to position [6553, 0]
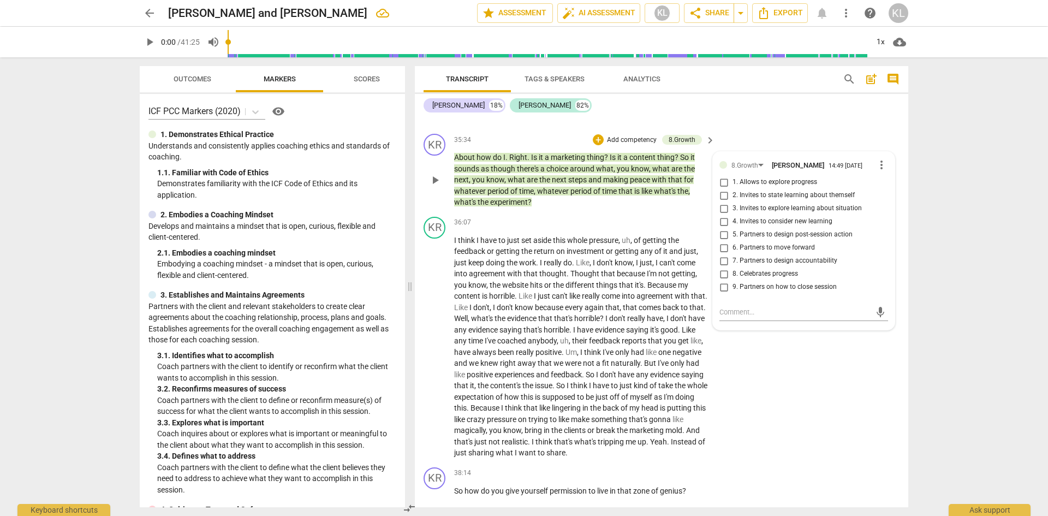
click at [768, 234] on span "5. Partners to design post-session action" at bounding box center [792, 235] width 120 height 10
click at [732, 234] on input "5. Partners to design post-session action" at bounding box center [723, 234] width 17 height 13
checkbox input "true"
click at [792, 369] on div "KR play_arrow pause 36:07 + Add competency keyboard_arrow_right I think I have …" at bounding box center [661, 337] width 493 height 250
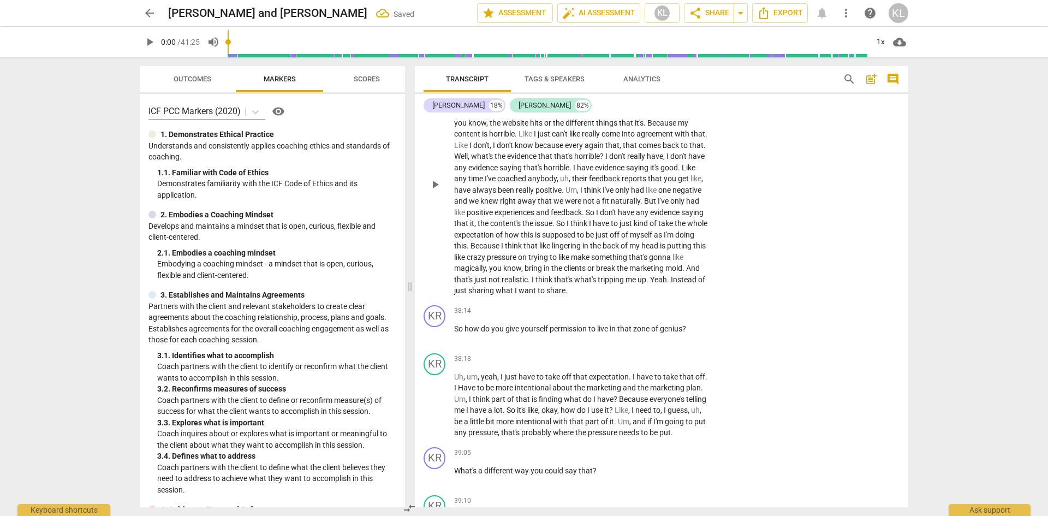
scroll to position [6771, 0]
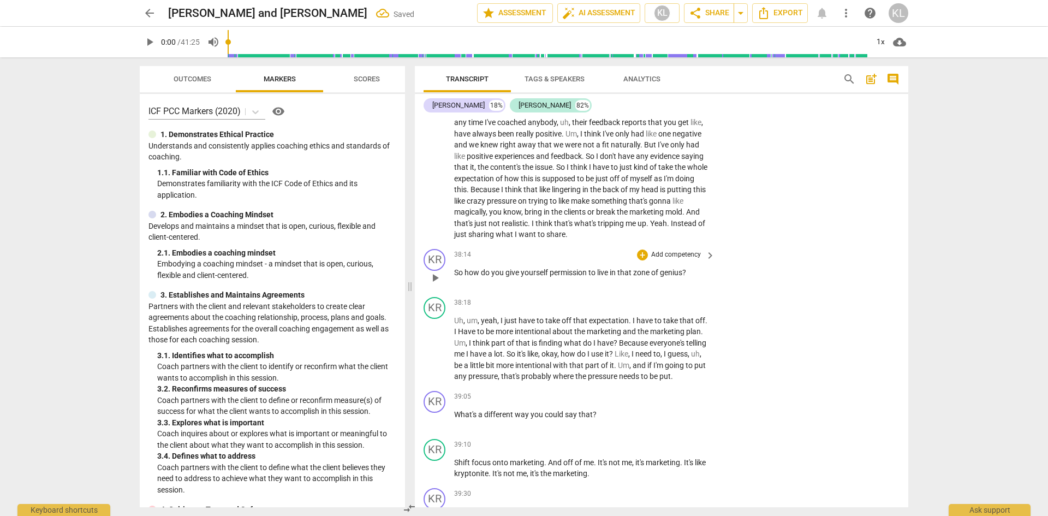
click at [687, 256] on p "Add competency" at bounding box center [676, 255] width 52 height 10
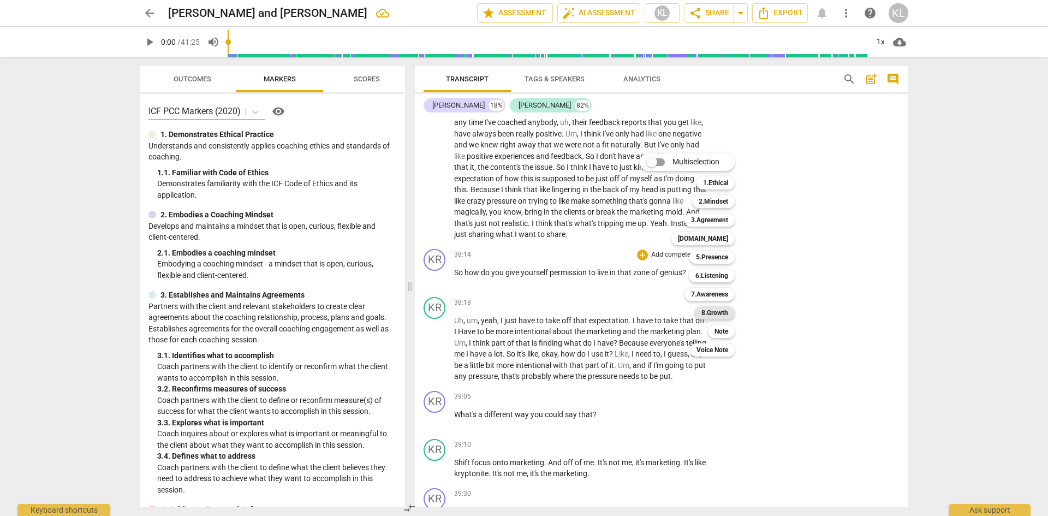
click at [723, 311] on b "8.Growth" at bounding box center [714, 312] width 27 height 13
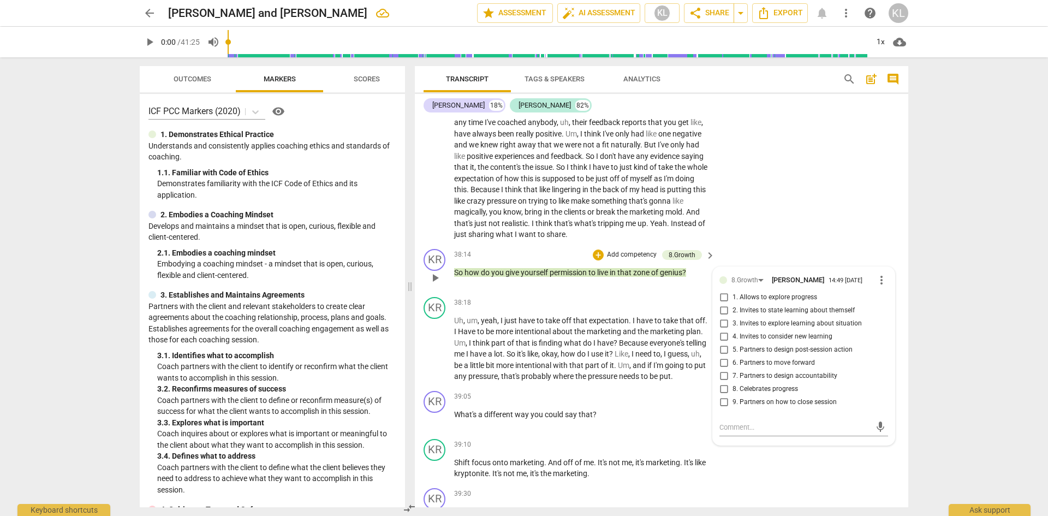
click at [775, 322] on span "3. Invites to explore learning about situation" at bounding box center [796, 324] width 129 height 10
click at [732, 322] on input "3. Invites to explore learning about situation" at bounding box center [723, 323] width 17 height 13
checkbox input "true"
click at [808, 220] on div "KR play_arrow pause 36:07 + Add competency keyboard_arrow_right I think I have …" at bounding box center [661, 119] width 493 height 250
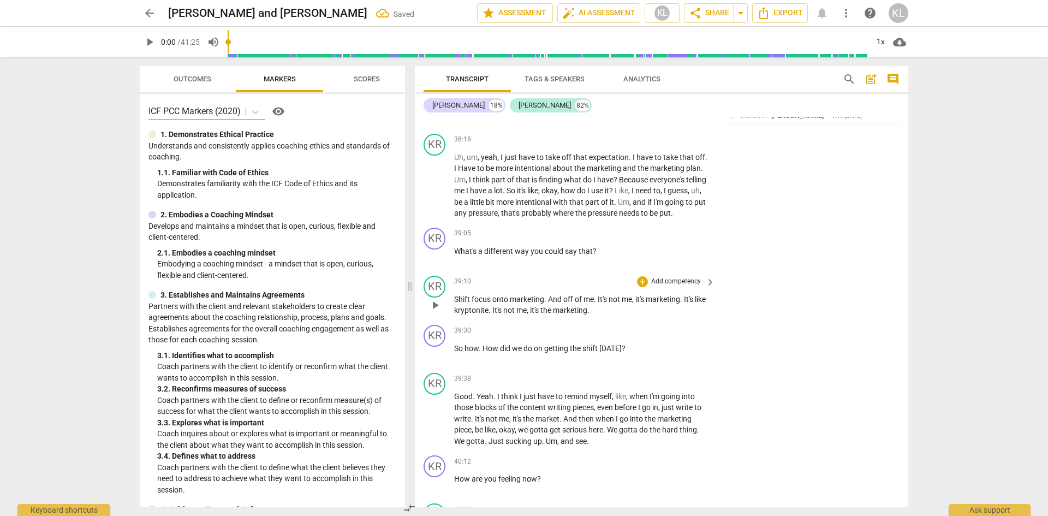
scroll to position [6935, 0]
click at [669, 238] on p "Add competency" at bounding box center [676, 233] width 52 height 10
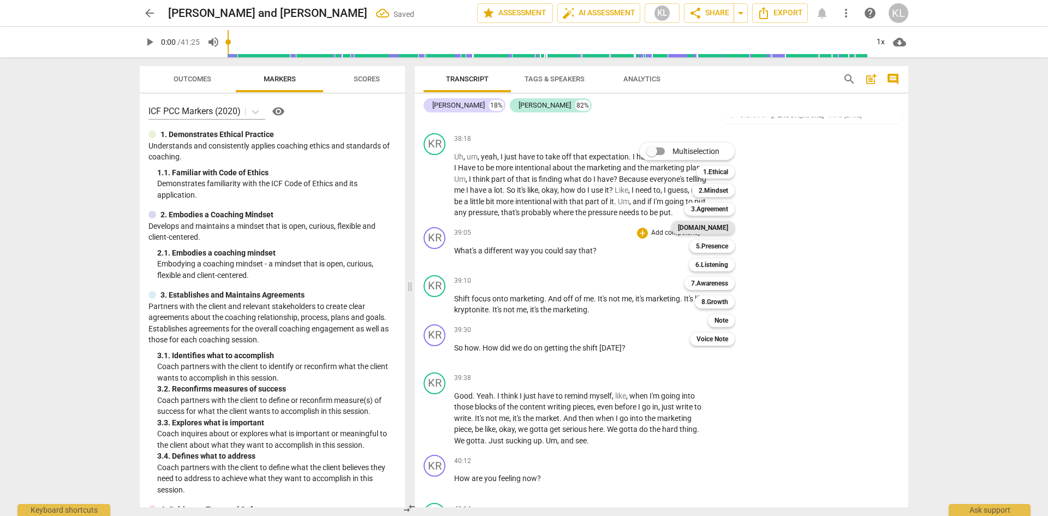
click at [722, 226] on b "[DOMAIN_NAME]" at bounding box center [703, 227] width 50 height 13
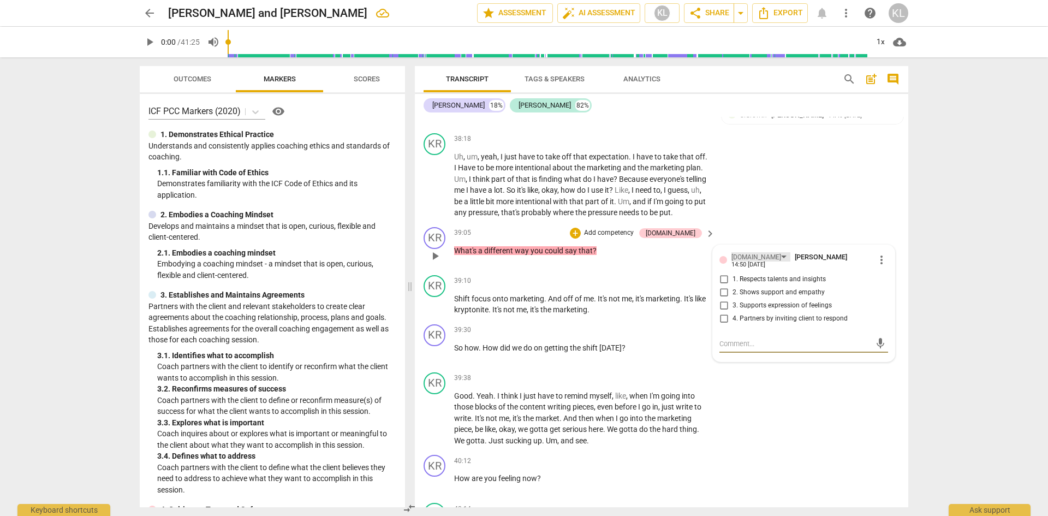
click at [743, 262] on div "[DOMAIN_NAME]" at bounding box center [756, 257] width 50 height 10
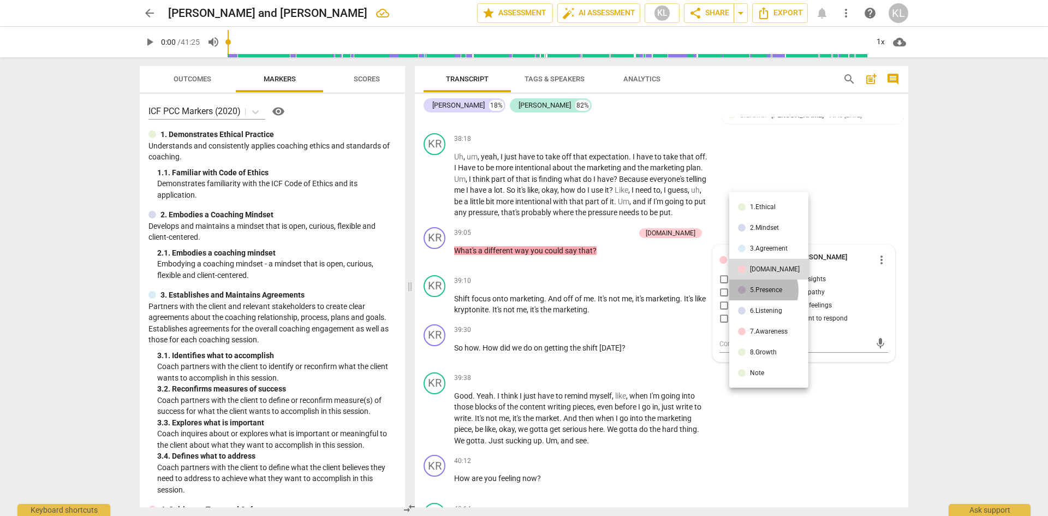
click at [757, 290] on div "5.Presence" at bounding box center [766, 289] width 32 height 7
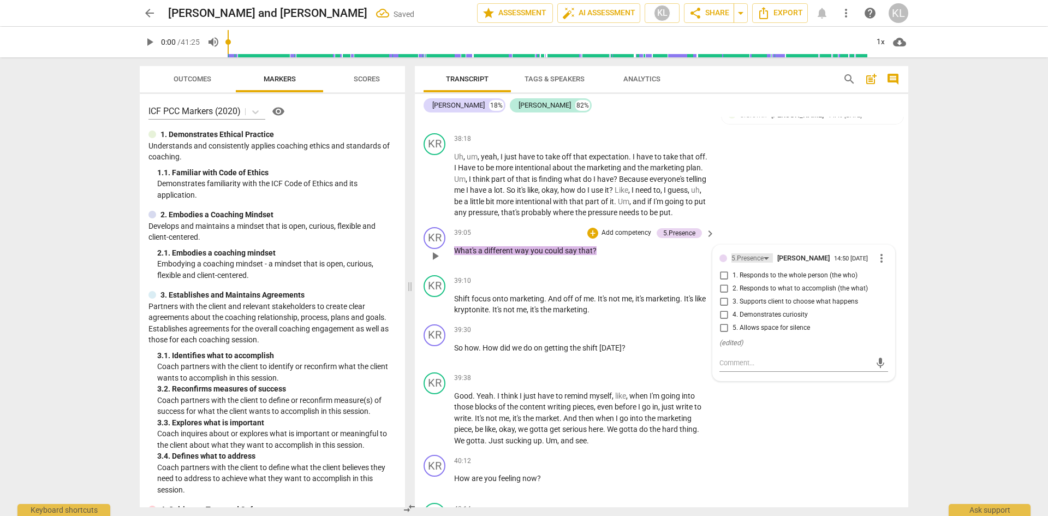
click at [742, 264] on div "5.Presence" at bounding box center [747, 258] width 32 height 10
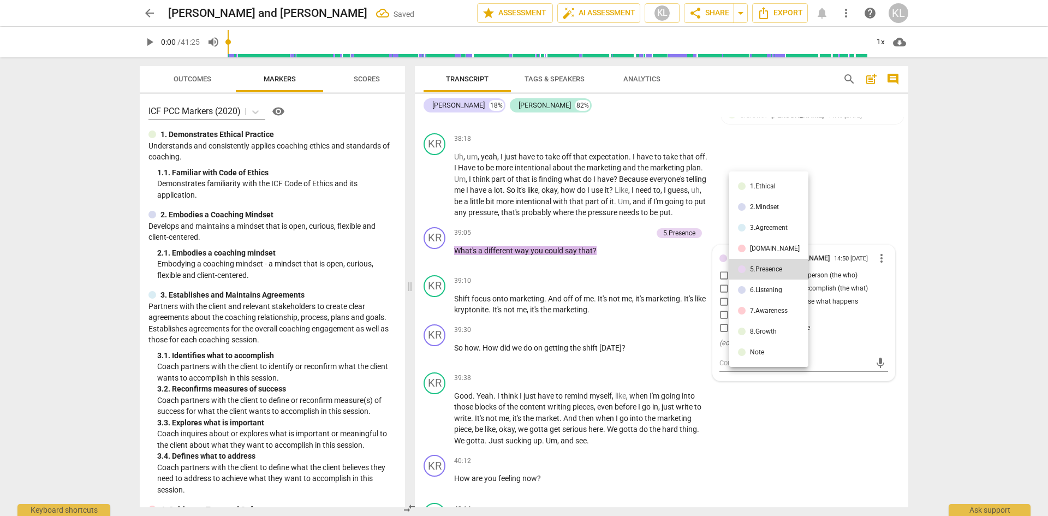
click at [751, 287] on div "6.Listening" at bounding box center [766, 289] width 32 height 7
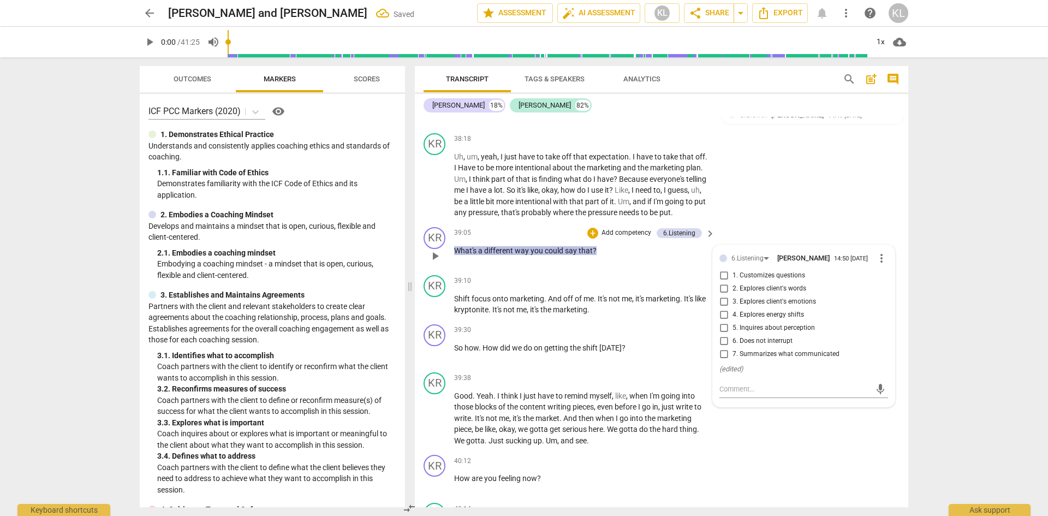
click at [773, 294] on span "2. Explores client's words" at bounding box center [769, 289] width 74 height 10
click at [732, 295] on input "2. Explores client's words" at bounding box center [723, 288] width 17 height 13
checkbox input "true"
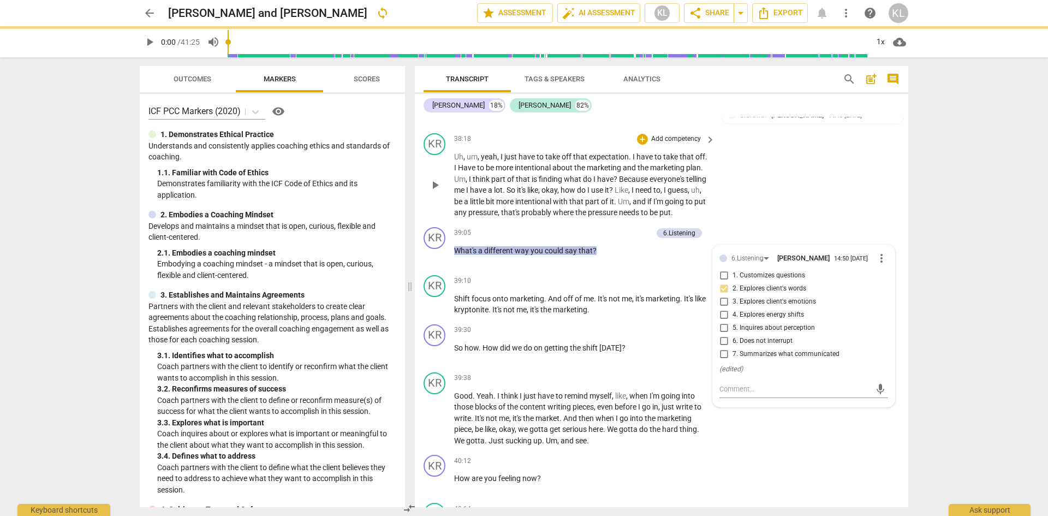
click at [820, 223] on div "KR play_arrow pause 38:18 + Add competency keyboard_arrow_right Uh , um , yeah …" at bounding box center [661, 176] width 493 height 94
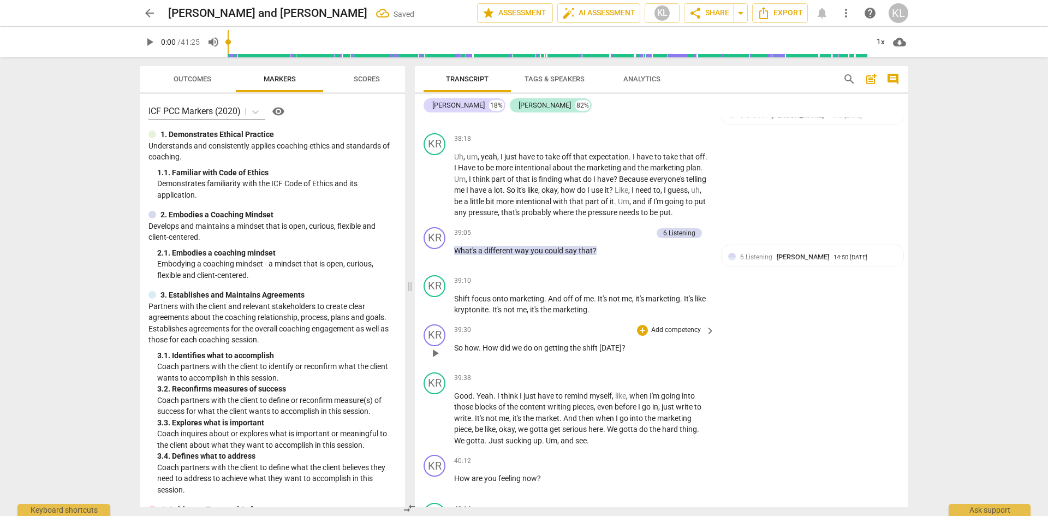
click at [673, 335] on p "Add competency" at bounding box center [676, 330] width 52 height 10
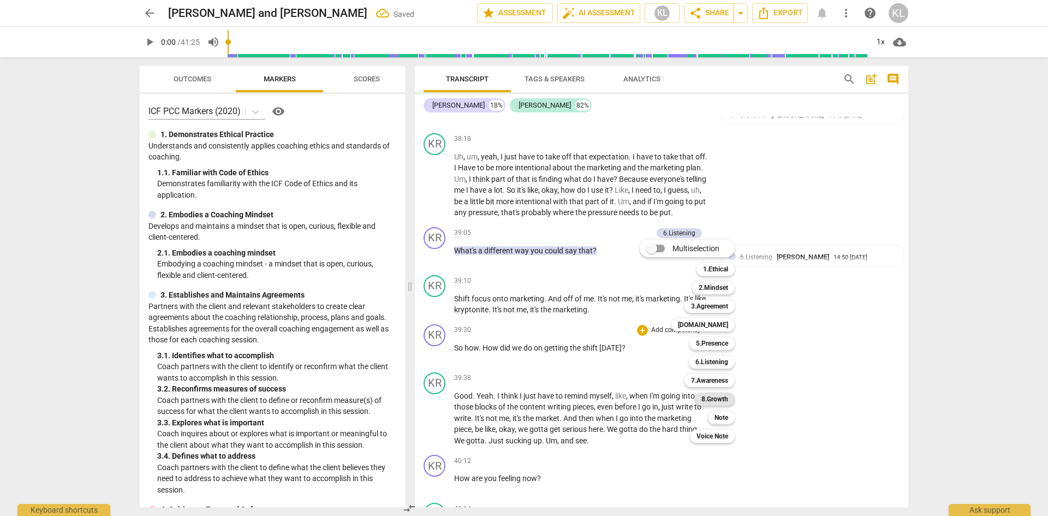
click at [727, 394] on b "8.Growth" at bounding box center [714, 398] width 27 height 13
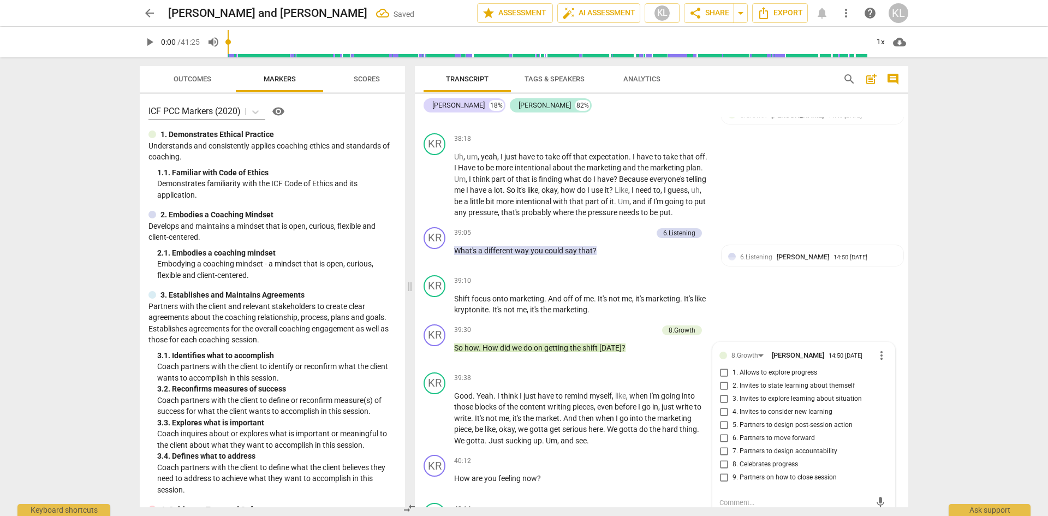
scroll to position [7136, 0]
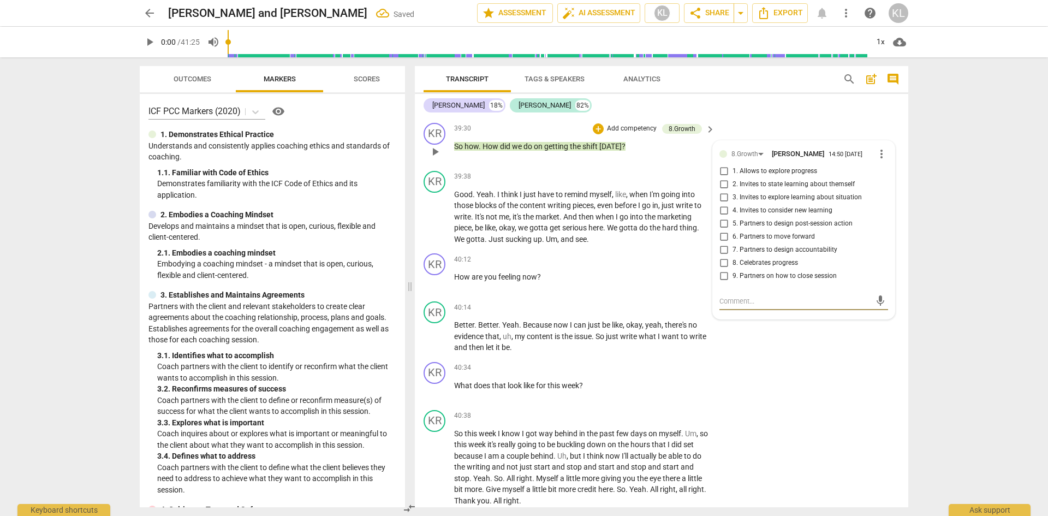
click at [744, 176] on span "1. Allows to explore progress" at bounding box center [774, 171] width 85 height 10
click at [732, 178] on input "1. Allows to explore progress" at bounding box center [723, 171] width 17 height 13
checkbox input "true"
click at [834, 402] on div "KR play_arrow pause 40:34 + Add competency keyboard_arrow_right What does that …" at bounding box center [661, 381] width 493 height 48
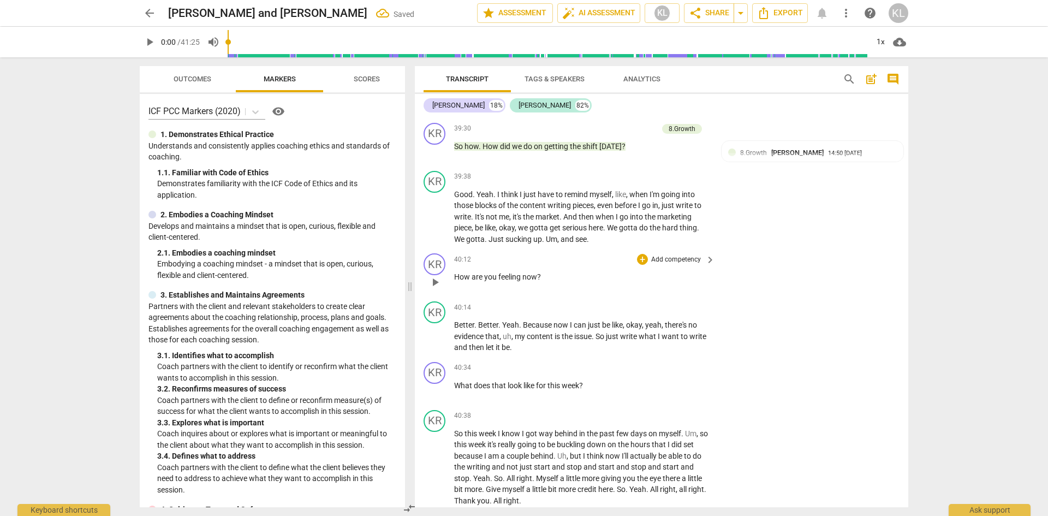
click at [666, 265] on p "Add competency" at bounding box center [676, 260] width 52 height 10
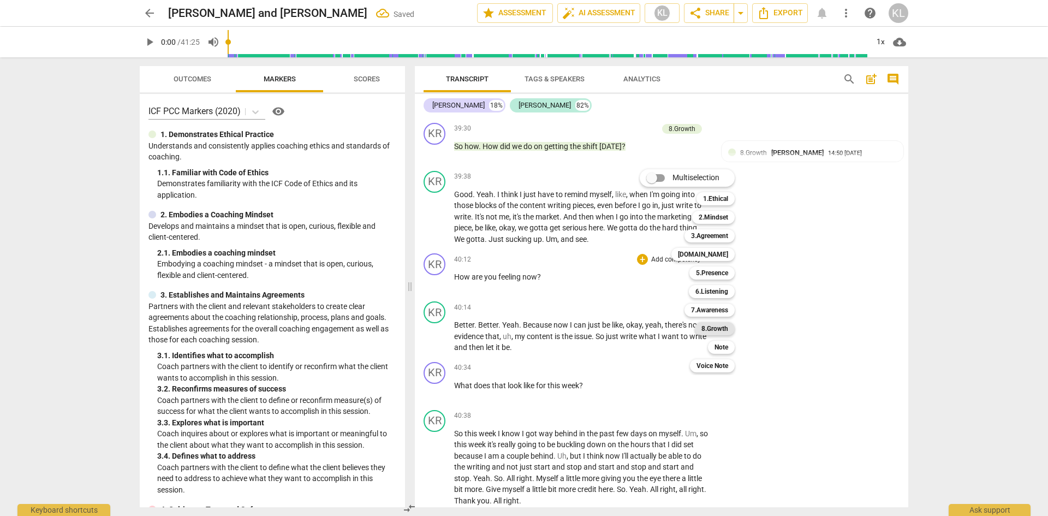
click at [717, 328] on b "8.Growth" at bounding box center [714, 328] width 27 height 13
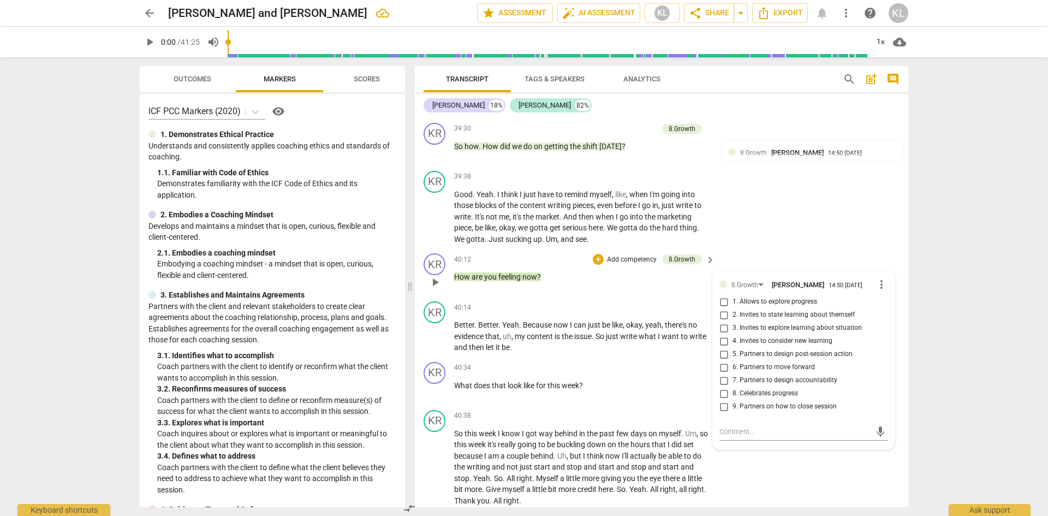
click at [765, 307] on span "1. Allows to explore progress" at bounding box center [774, 302] width 85 height 10
click at [732, 308] on input "1. Allows to explore progress" at bounding box center [723, 301] width 17 height 13
checkbox input "true"
click at [816, 249] on div "KR play_arrow pause 39:38 + Add competency keyboard_arrow_right Good . Yeah . I…" at bounding box center [661, 207] width 493 height 83
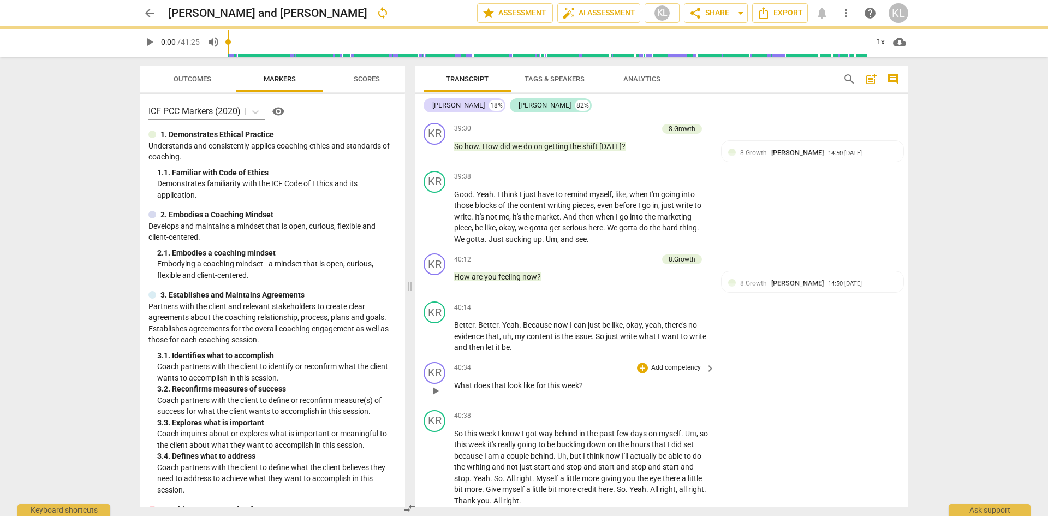
click at [683, 373] on p "Add competency" at bounding box center [676, 368] width 52 height 10
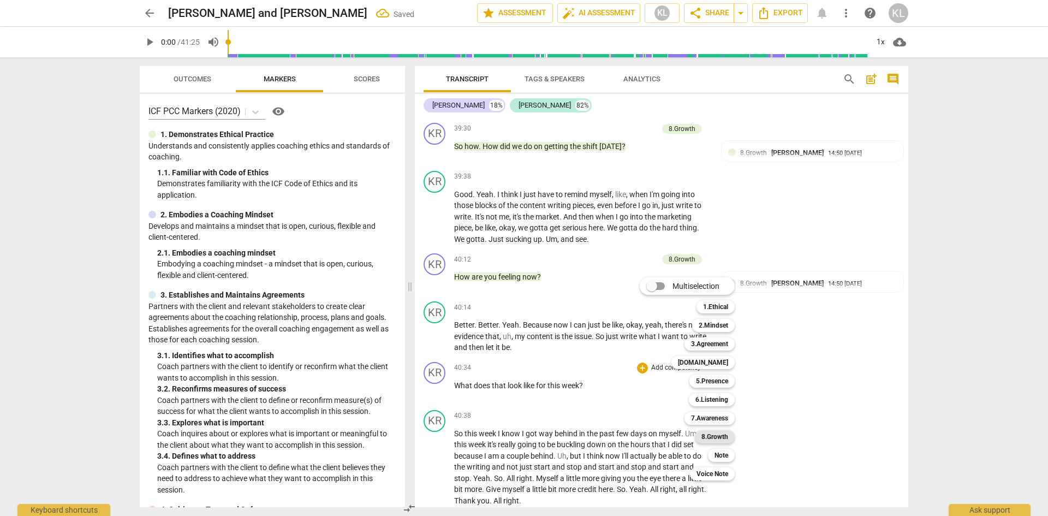
click at [711, 436] on b "8.Growth" at bounding box center [714, 436] width 27 height 13
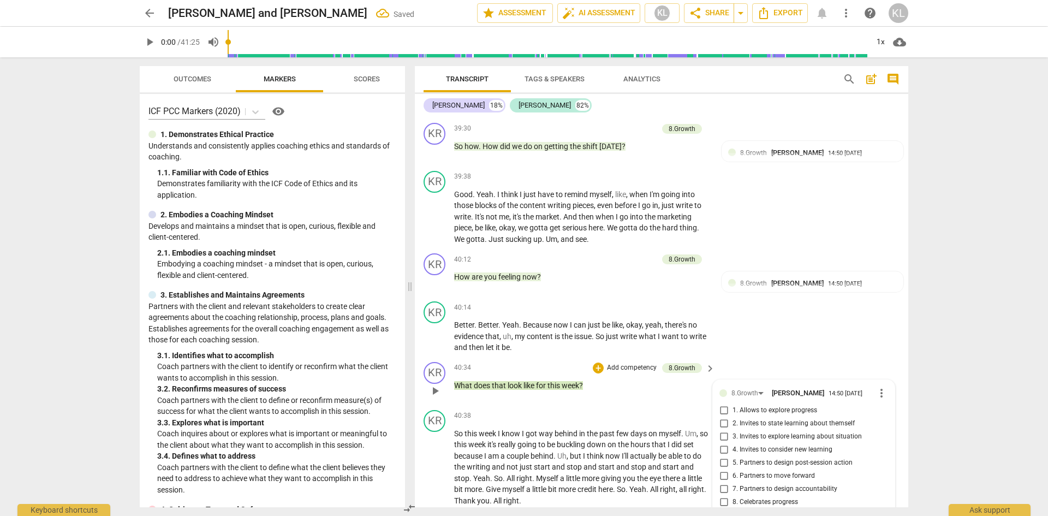
scroll to position [7198, 0]
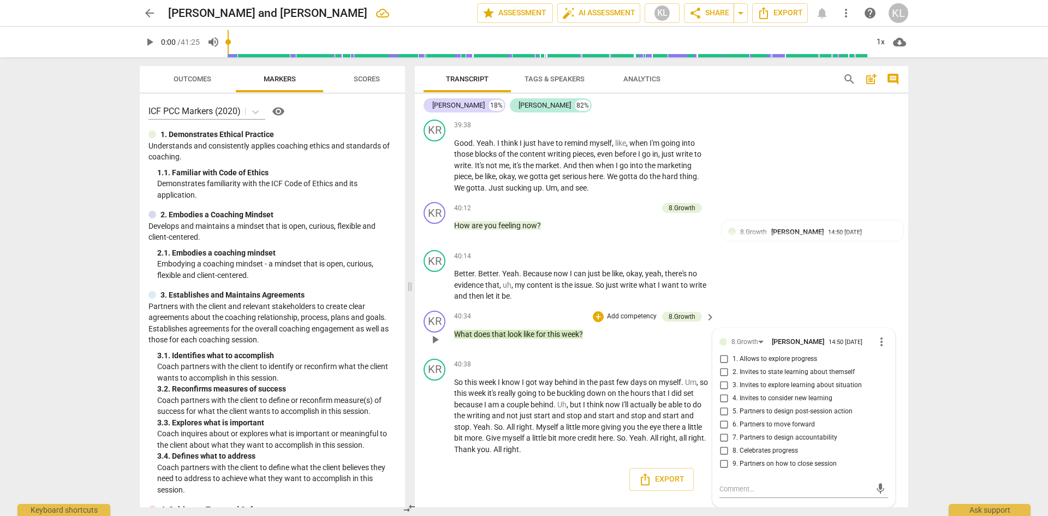
click at [747, 410] on span "5. Partners to design post-session action" at bounding box center [792, 411] width 120 height 10
click at [732, 410] on input "5. Partners to design post-session action" at bounding box center [723, 411] width 17 height 13
checkbox input "true"
click at [764, 285] on div "KR play_arrow pause 40:14 + Add competency keyboard_arrow_right Better . Better…" at bounding box center [661, 276] width 493 height 61
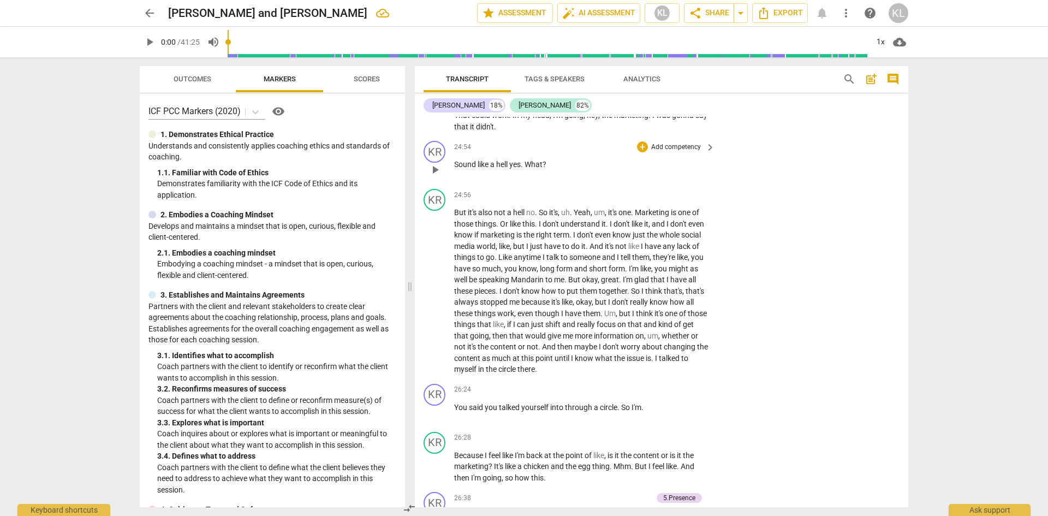
scroll to position [4409, 0]
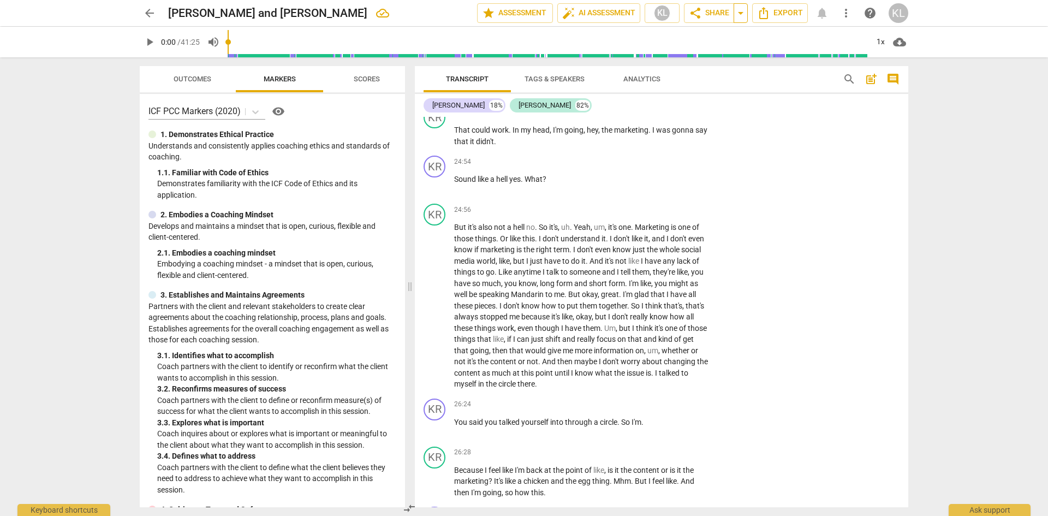
click at [743, 14] on span "arrow_drop_down" at bounding box center [740, 13] width 13 height 13
click at [714, 11] on span "share Share" at bounding box center [709, 13] width 40 height 13
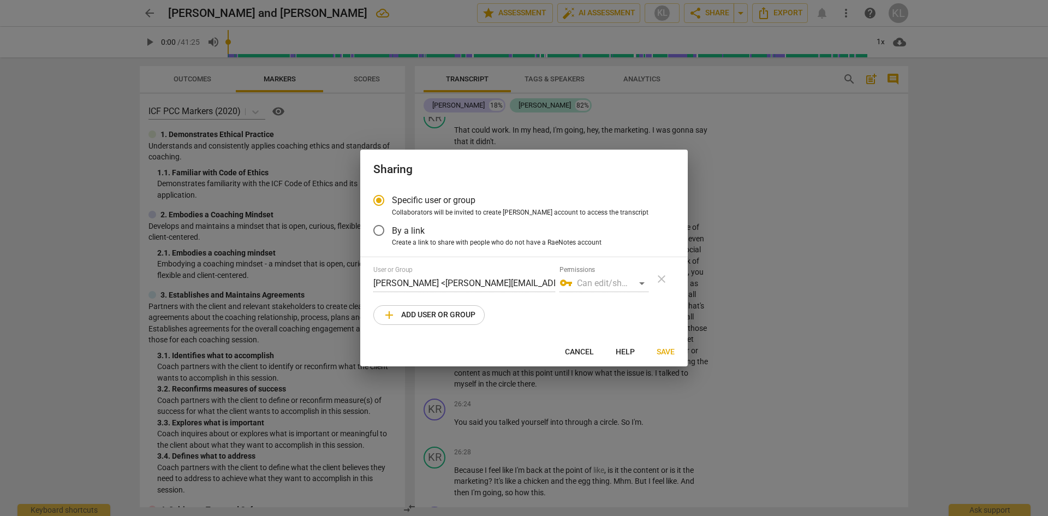
click at [429, 313] on span "add Add user or group" at bounding box center [428, 314] width 93 height 13
radio input "false"
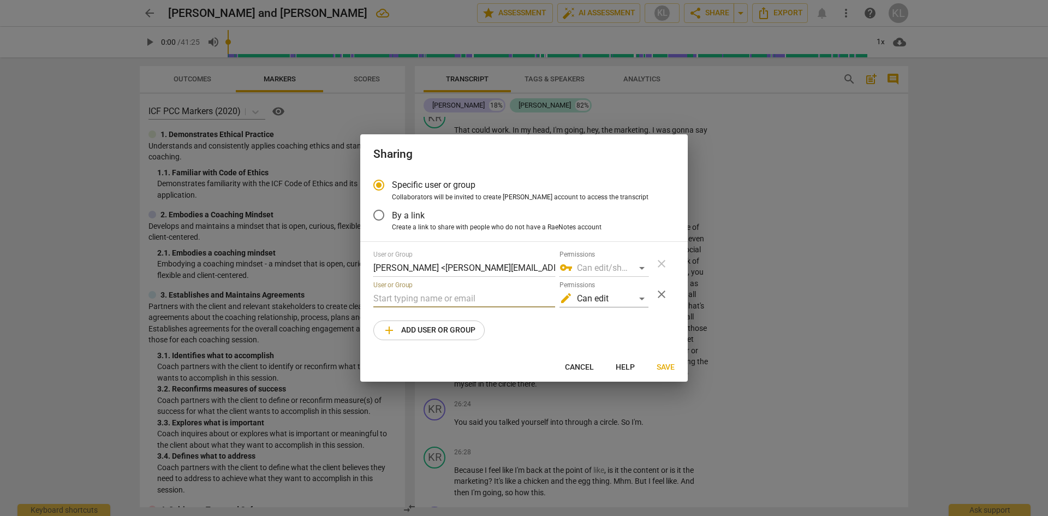
click at [434, 295] on input "text" at bounding box center [464, 298] width 182 height 17
type input "g"
paste input "[PERSON_NAME][EMAIL_ADDRESS][PERSON_NAME][DOMAIN_NAME]"
type input "[PERSON_NAME][EMAIL_ADDRESS][PERSON_NAME][DOMAIN_NAME]"
click at [663, 369] on span "Save" at bounding box center [665, 367] width 18 height 11
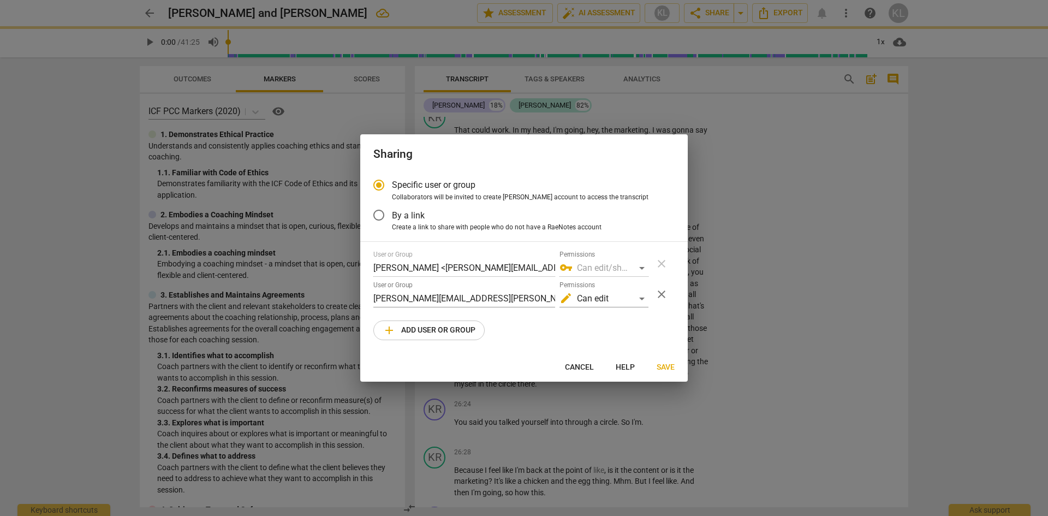
radio input "false"
type input "[PERSON_NAME] <[PERSON_NAME][EMAIL_ADDRESS][PERSON_NAME][DOMAIN_NAME]>"
